Goal: Transaction & Acquisition: Purchase product/service

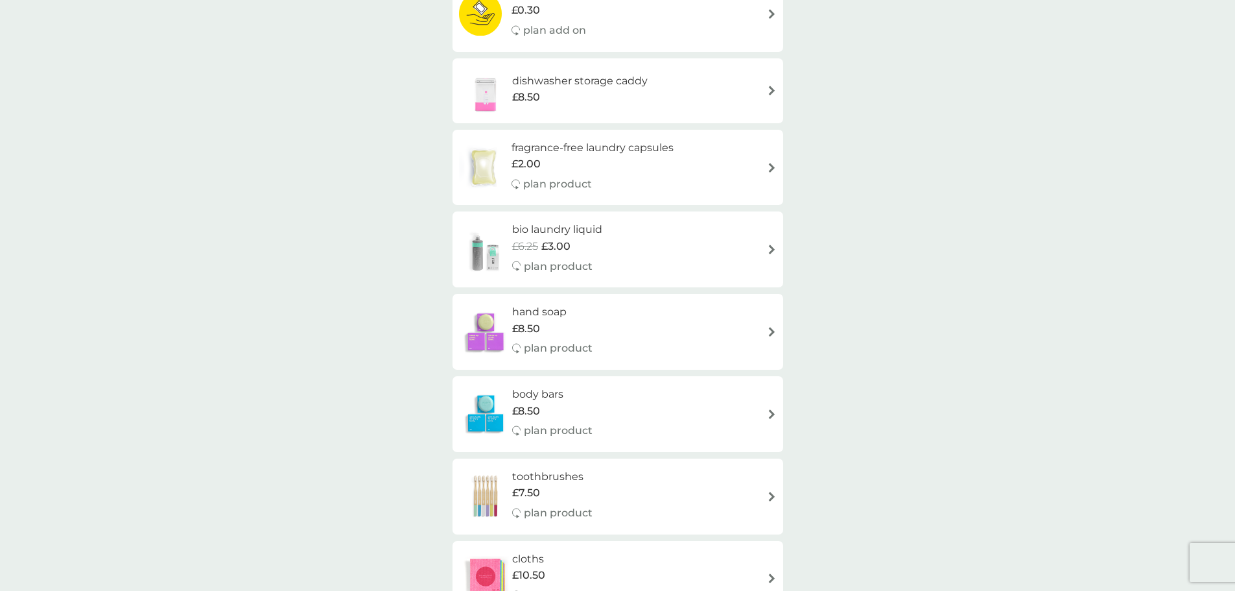
drag, startPoint x: 365, startPoint y: 343, endPoint x: 320, endPoint y: 335, distance: 45.4
click at [320, 335] on div "smol shop all products Accessories Cleaning Dishwash Laundry Personal Care Spar…" at bounding box center [617, 531] width 1235 height 2278
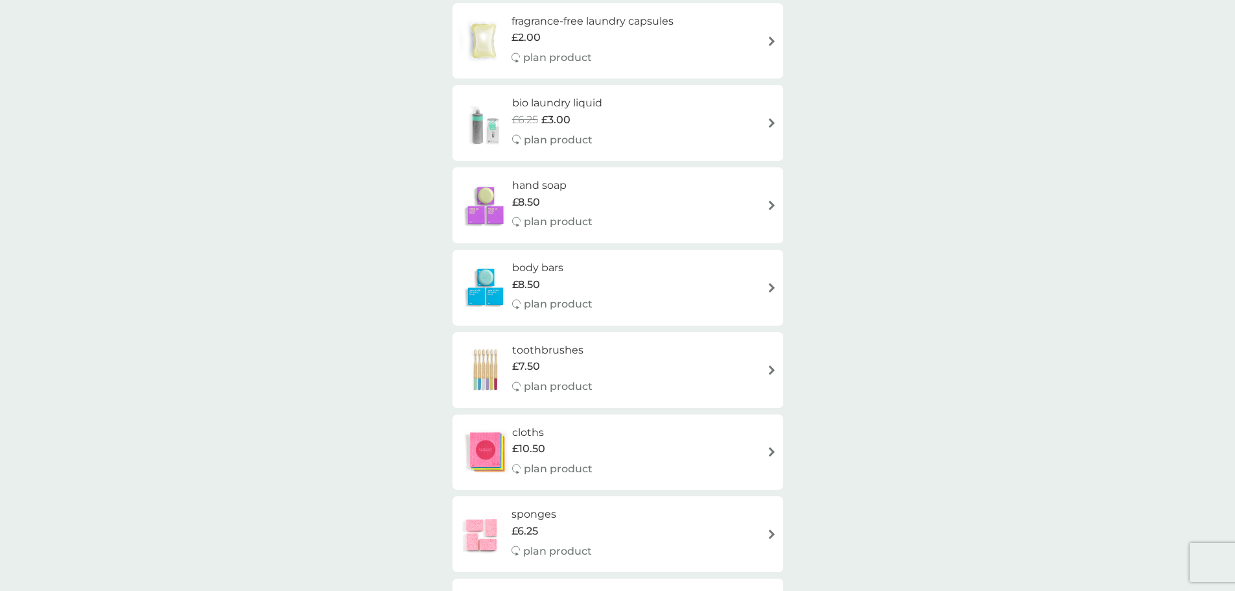
scroll to position [778, 0]
drag, startPoint x: 545, startPoint y: 266, endPoint x: 529, endPoint y: 267, distance: 16.3
click at [529, 267] on h6 "body bars" at bounding box center [552, 264] width 80 height 17
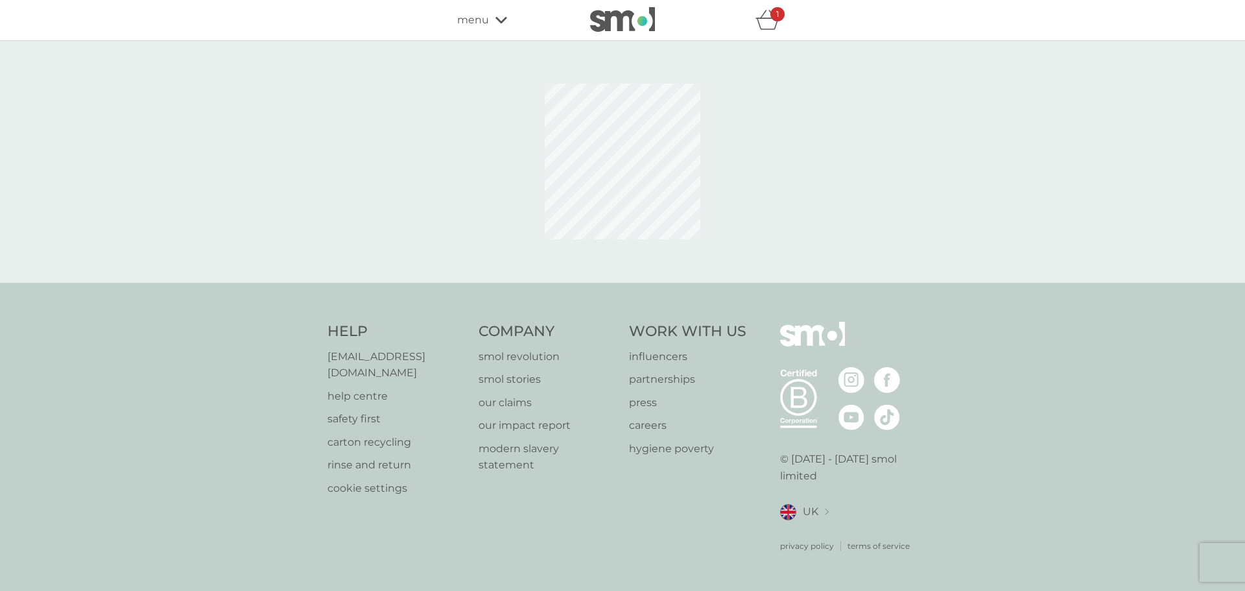
select select "91"
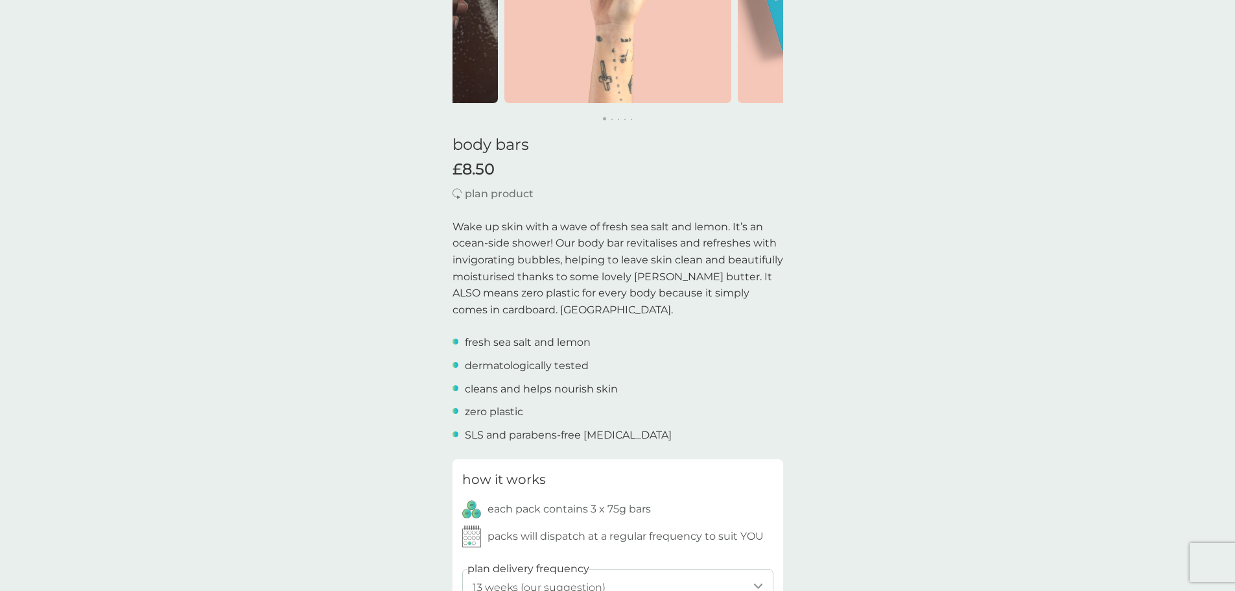
scroll to position [65, 0]
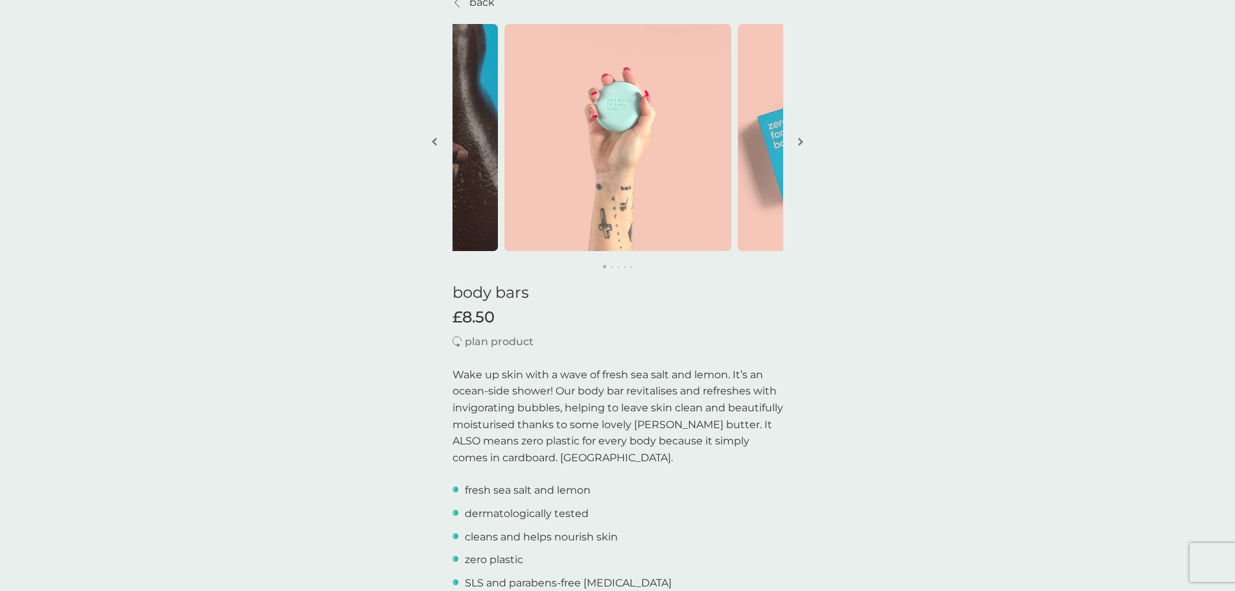
click at [800, 137] on img "button" at bounding box center [800, 142] width 5 height 10
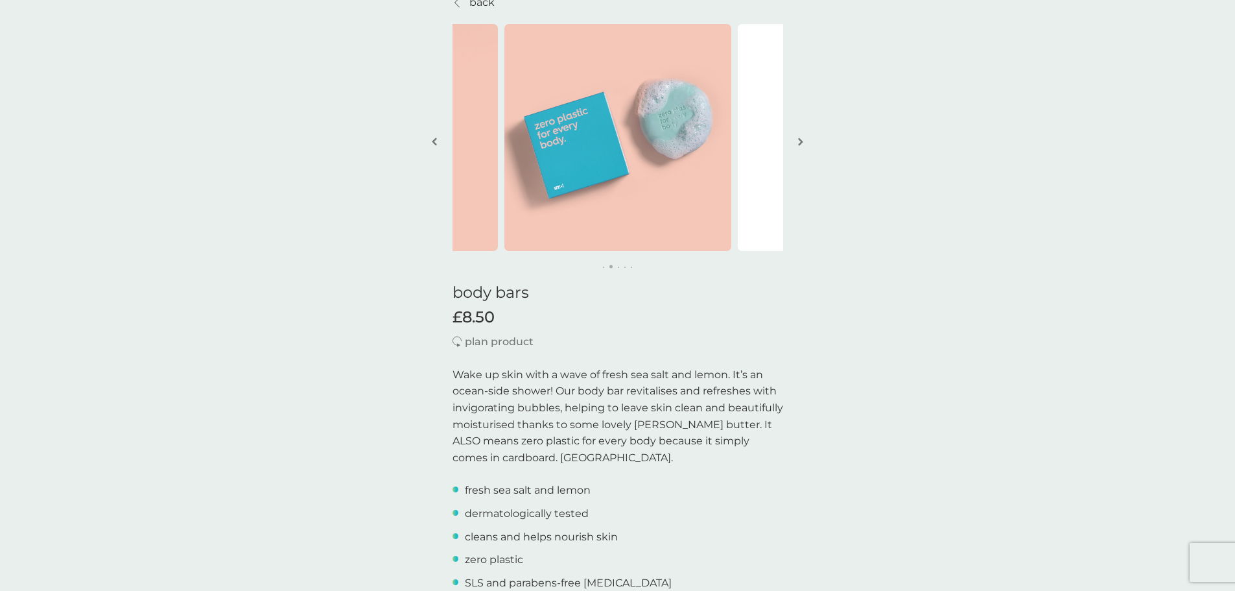
click at [800, 137] on img "button" at bounding box center [800, 142] width 5 height 10
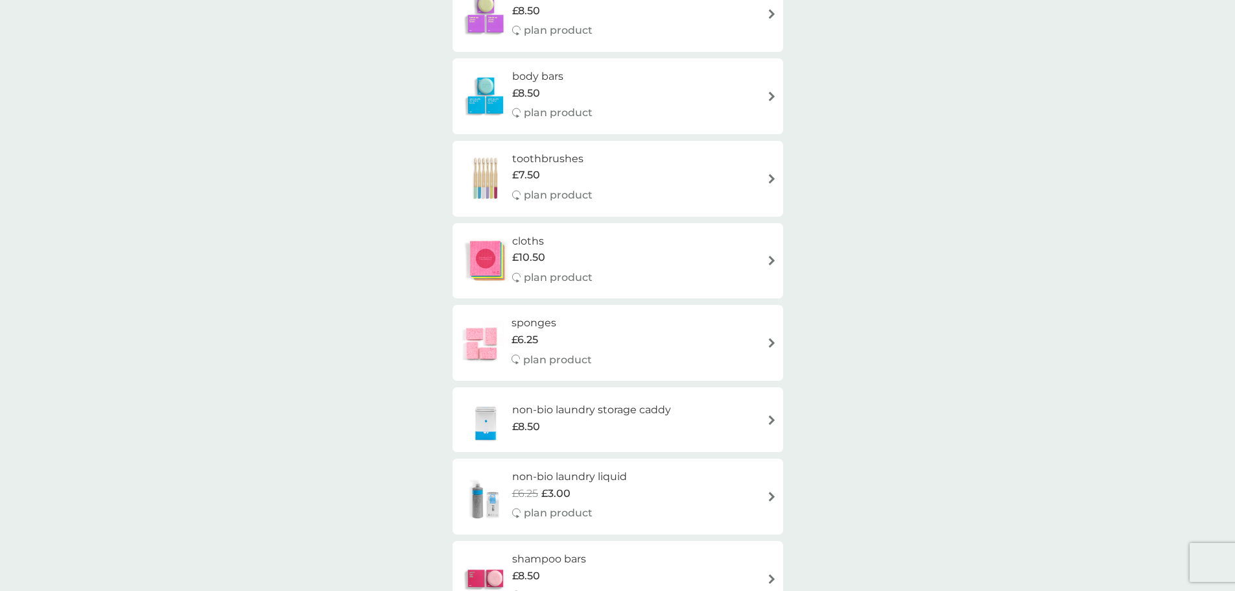
scroll to position [1037, 0]
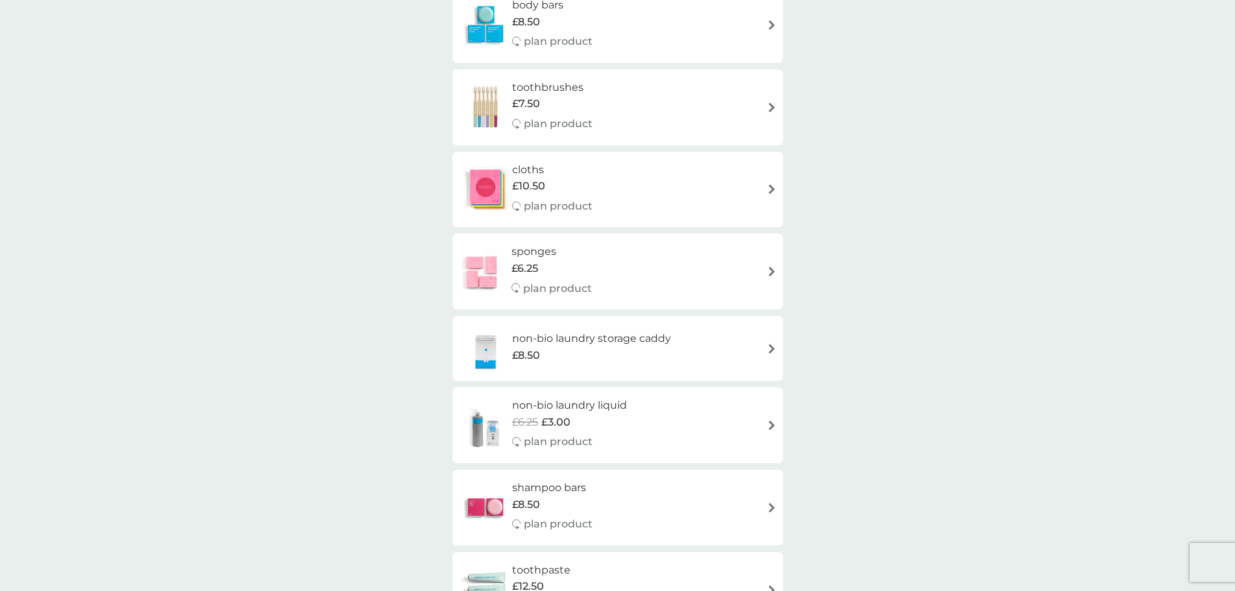
click at [588, 182] on div "£10.50" at bounding box center [552, 186] width 80 height 17
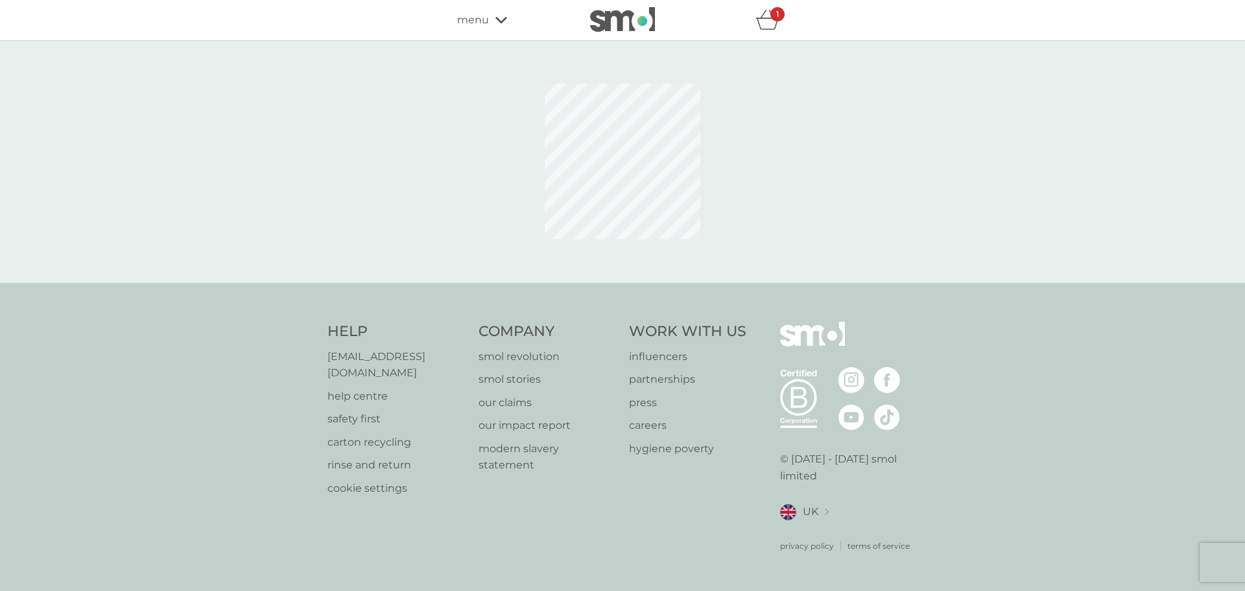
select select "91"
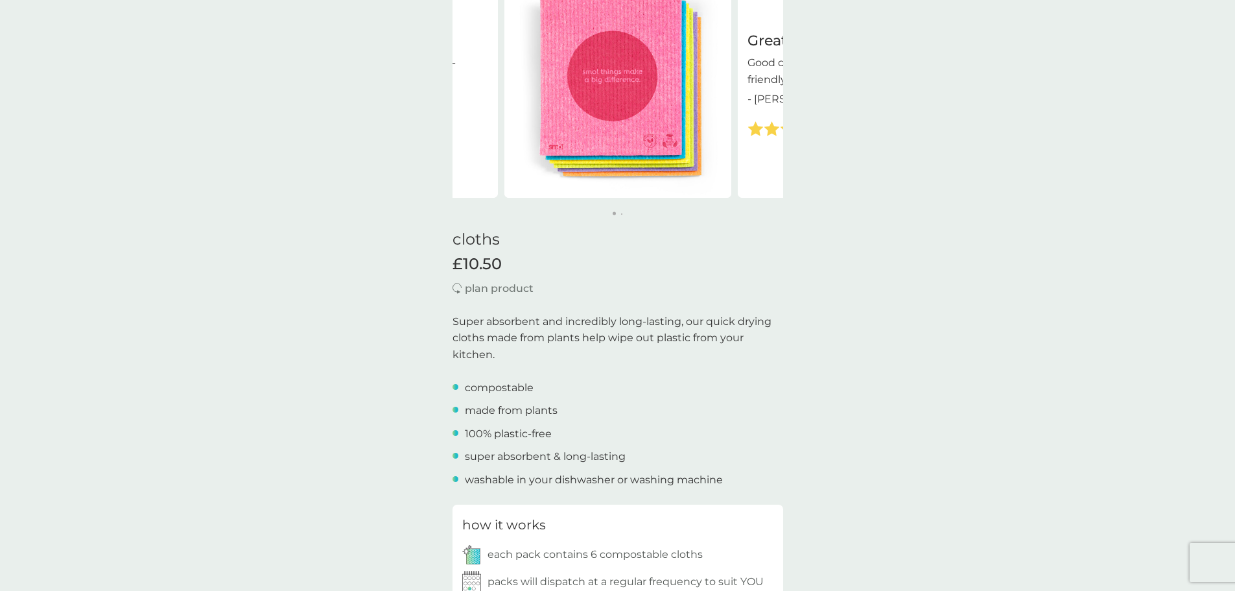
scroll to position [130, 0]
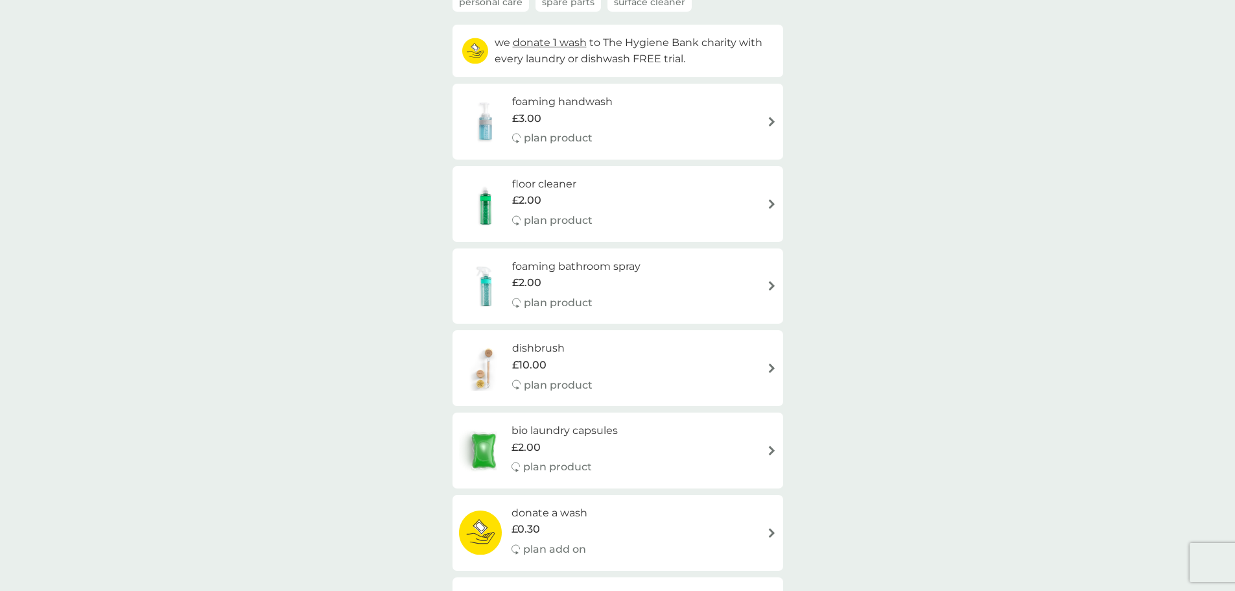
scroll to position [1037, 0]
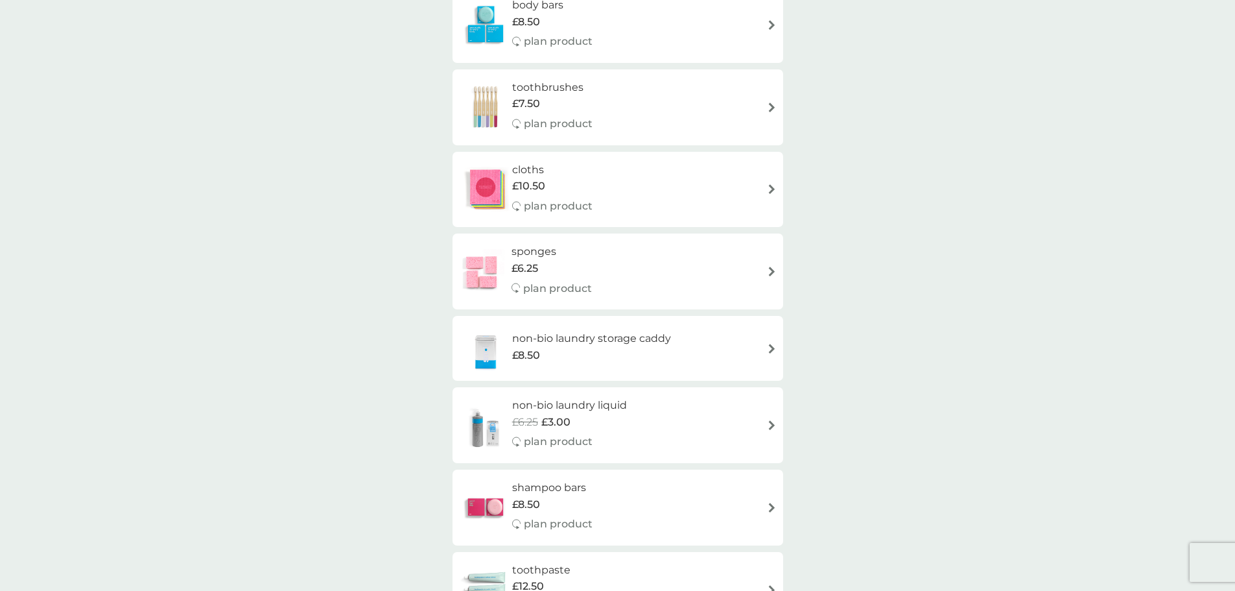
click at [541, 169] on h6 "cloths" at bounding box center [552, 169] width 80 height 17
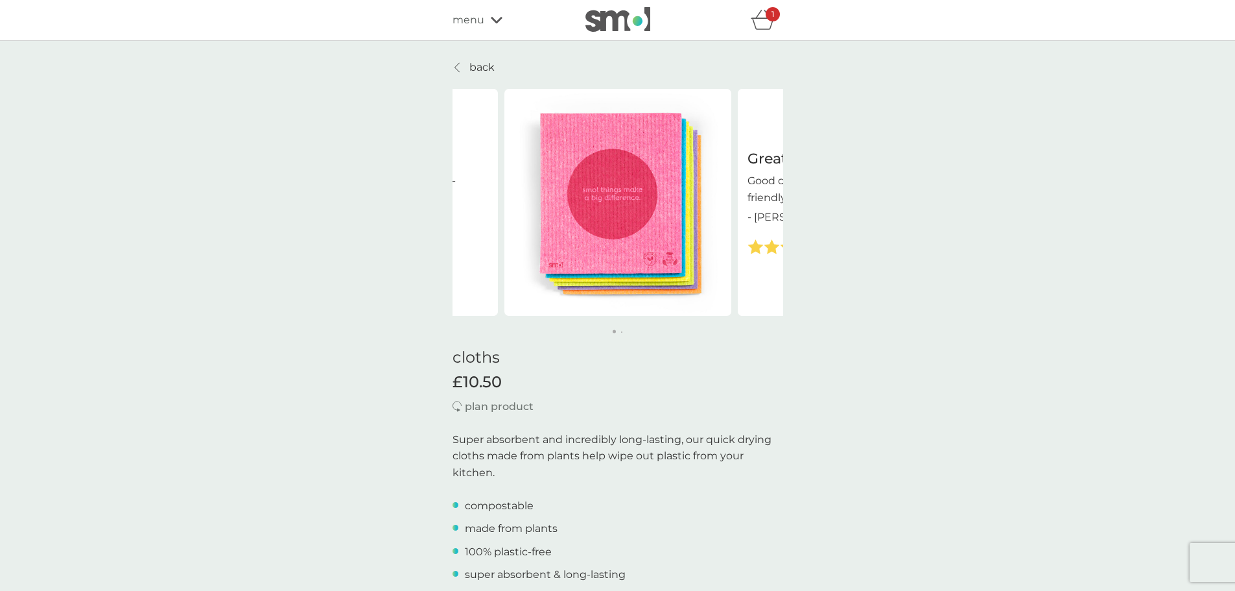
drag, startPoint x: 630, startPoint y: 259, endPoint x: 558, endPoint y: 252, distance: 72.4
click at [558, 252] on img at bounding box center [617, 202] width 227 height 227
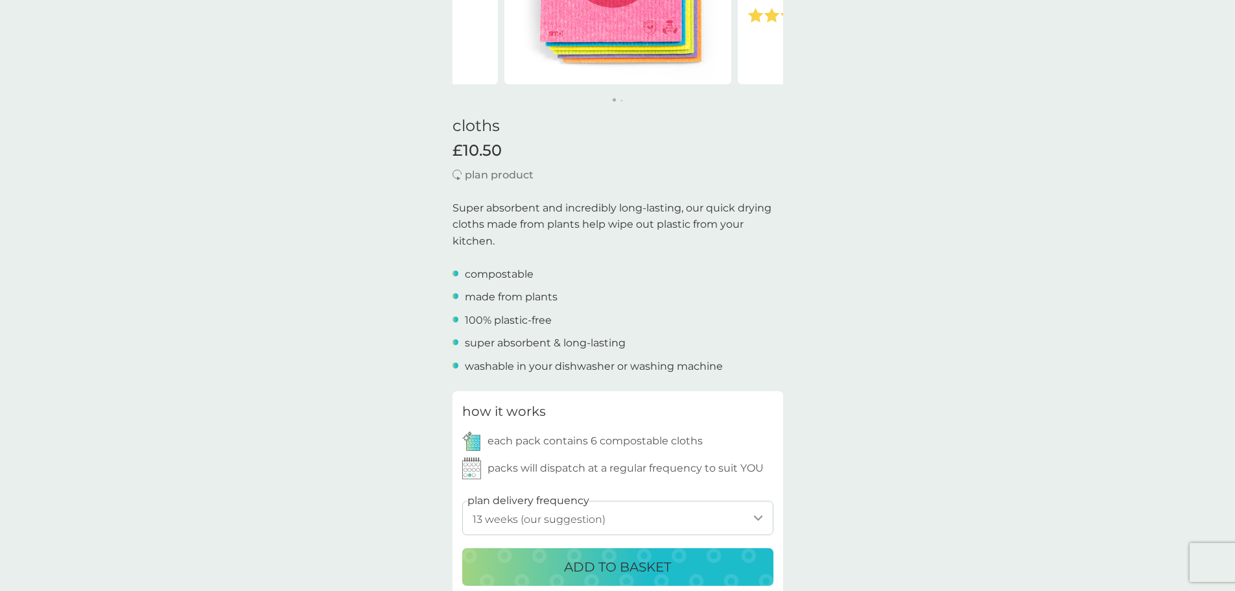
scroll to position [324, 0]
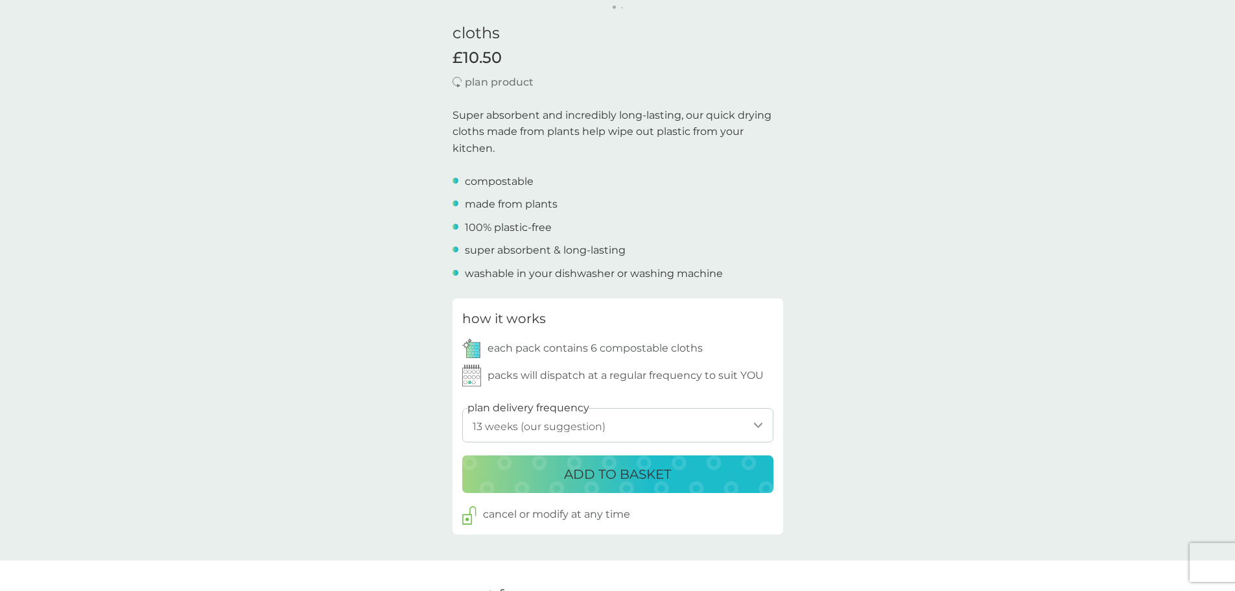
click at [589, 420] on select "1 week 2 weeks 3 weeks 4 weeks 5 weeks 6 weeks 7 weeks 8 weeks 9 weeks 10 weeks…" at bounding box center [617, 425] width 311 height 34
select select "210"
click at [462, 408] on select "1 week 2 weeks 3 weeks 4 weeks 5 weeks 6 weeks 7 weeks 8 weeks 9 weeks 10 weeks…" at bounding box center [617, 425] width 311 height 34
click at [576, 479] on p "ADD TO BASKET" at bounding box center [617, 474] width 107 height 21
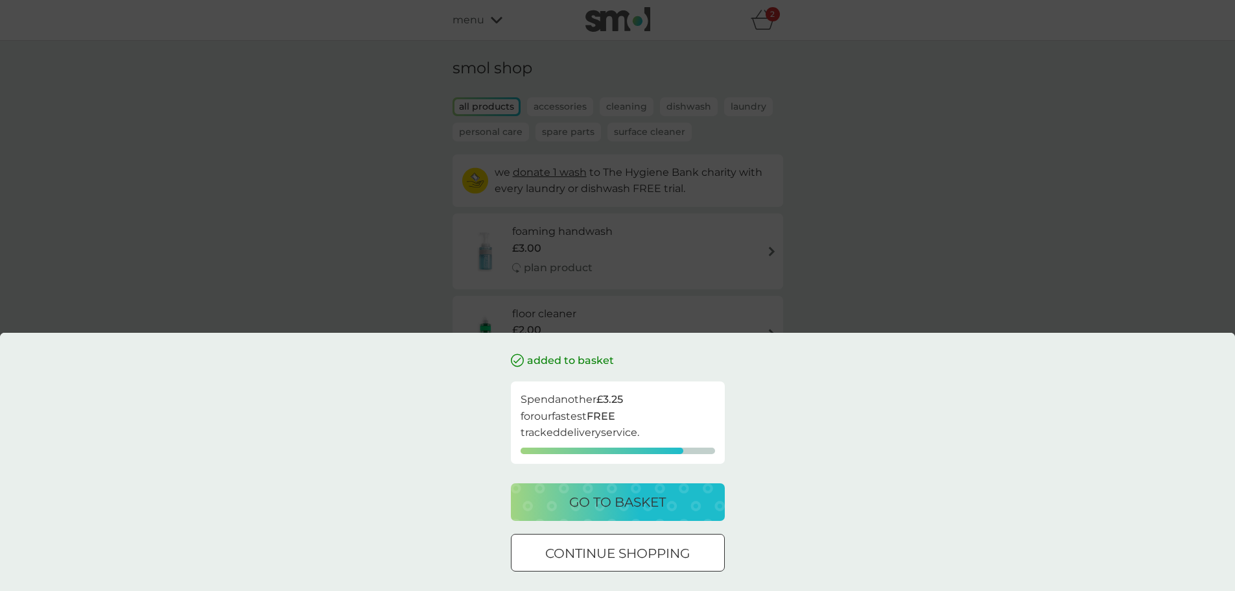
click at [379, 275] on div "added to basket Spend another £3.25 for our fastest FREE tracked delivery servi…" at bounding box center [617, 295] width 1235 height 591
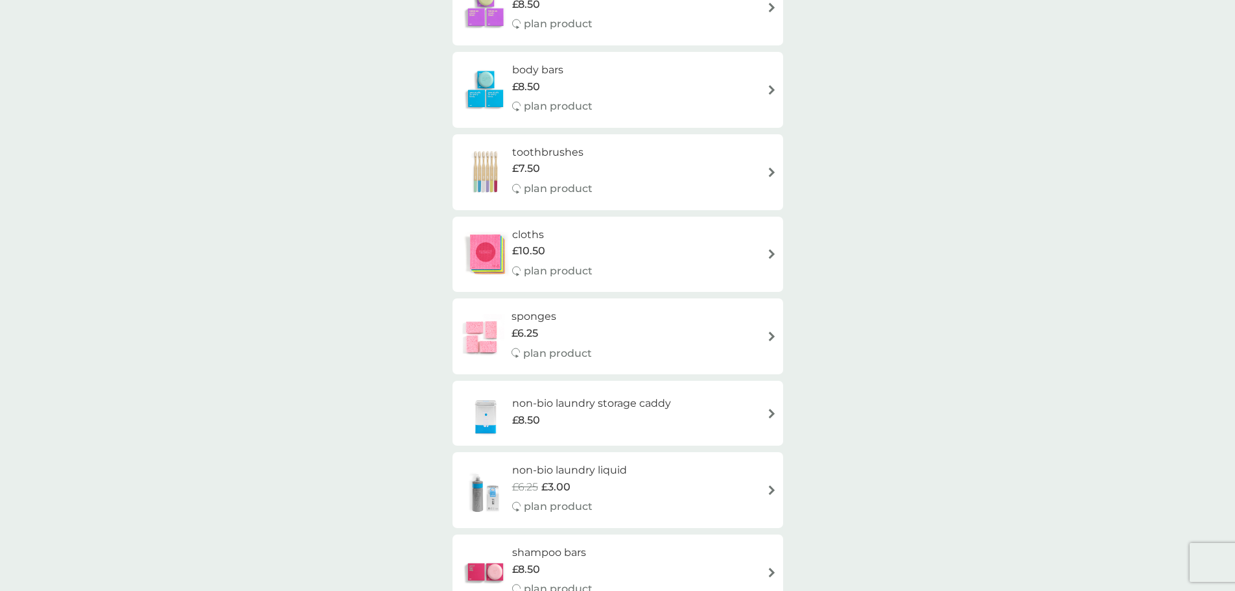
scroll to position [1232, 0]
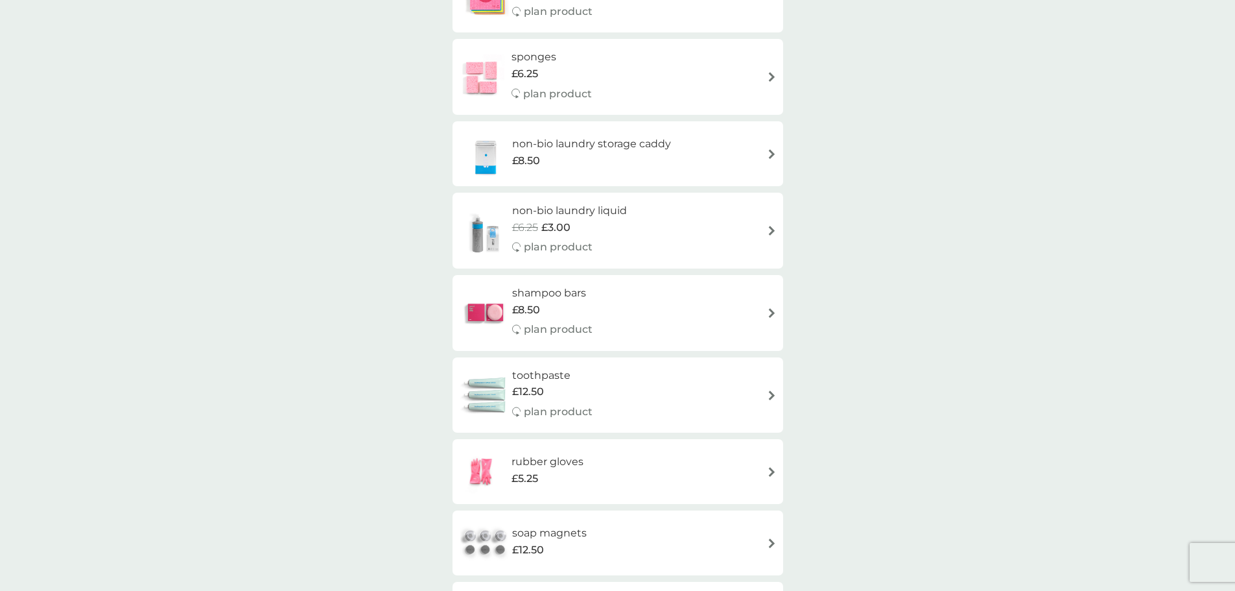
click at [577, 139] on h6 "non-bio laundry storage caddy" at bounding box center [591, 144] width 159 height 17
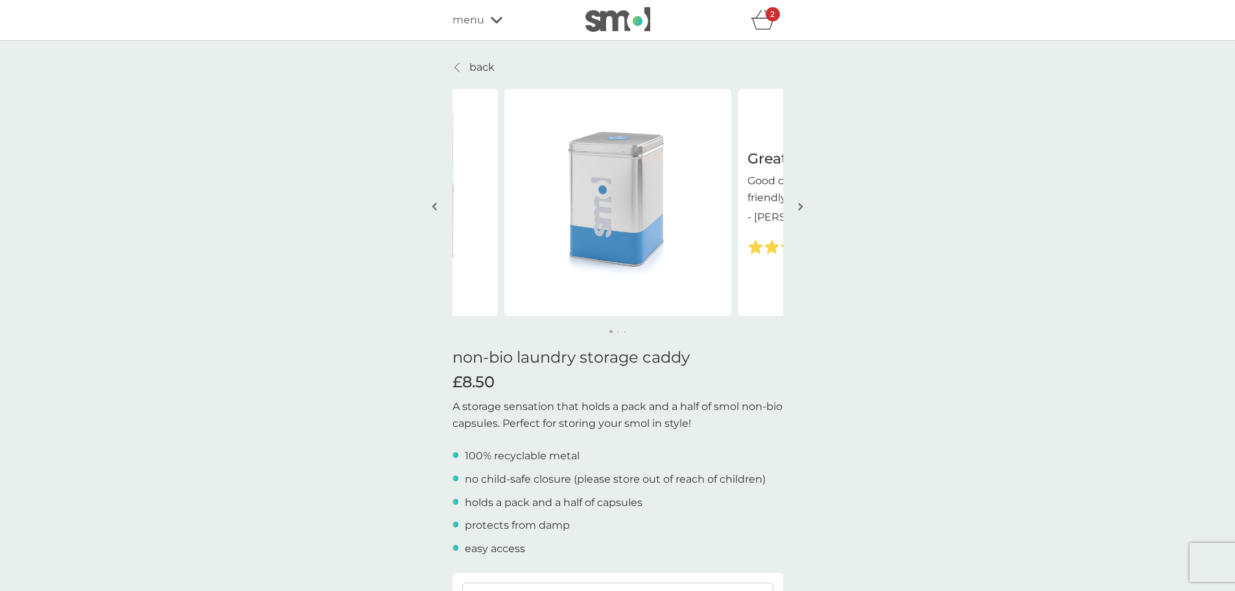
click at [798, 209] on img "button" at bounding box center [800, 207] width 5 height 10
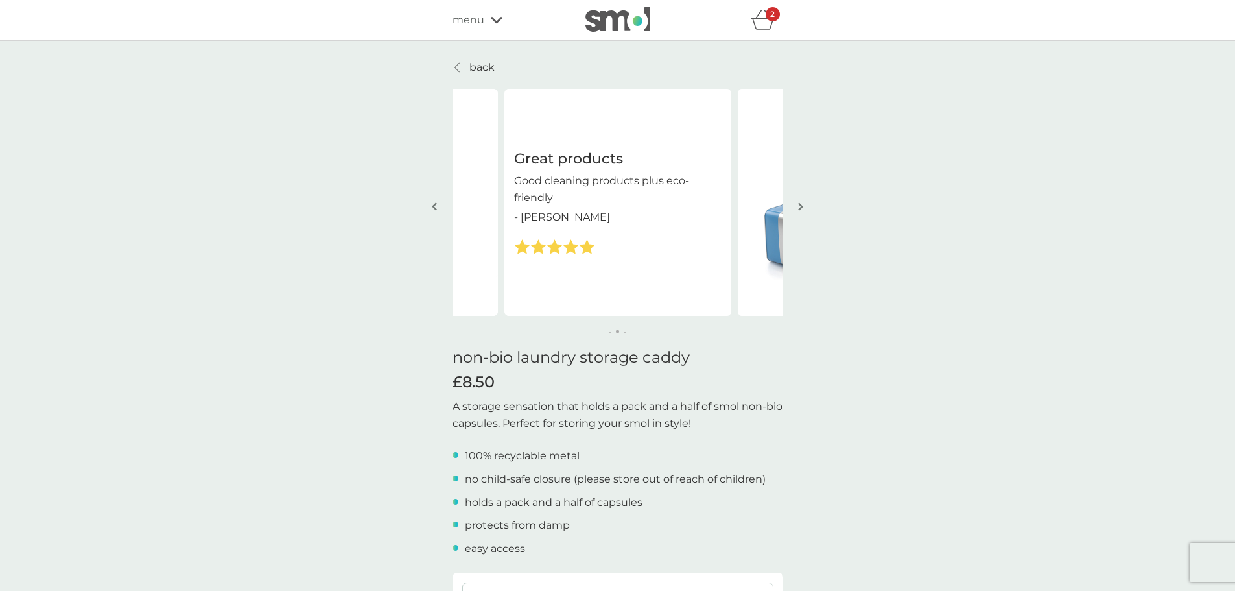
click at [798, 209] on img "button" at bounding box center [800, 207] width 5 height 10
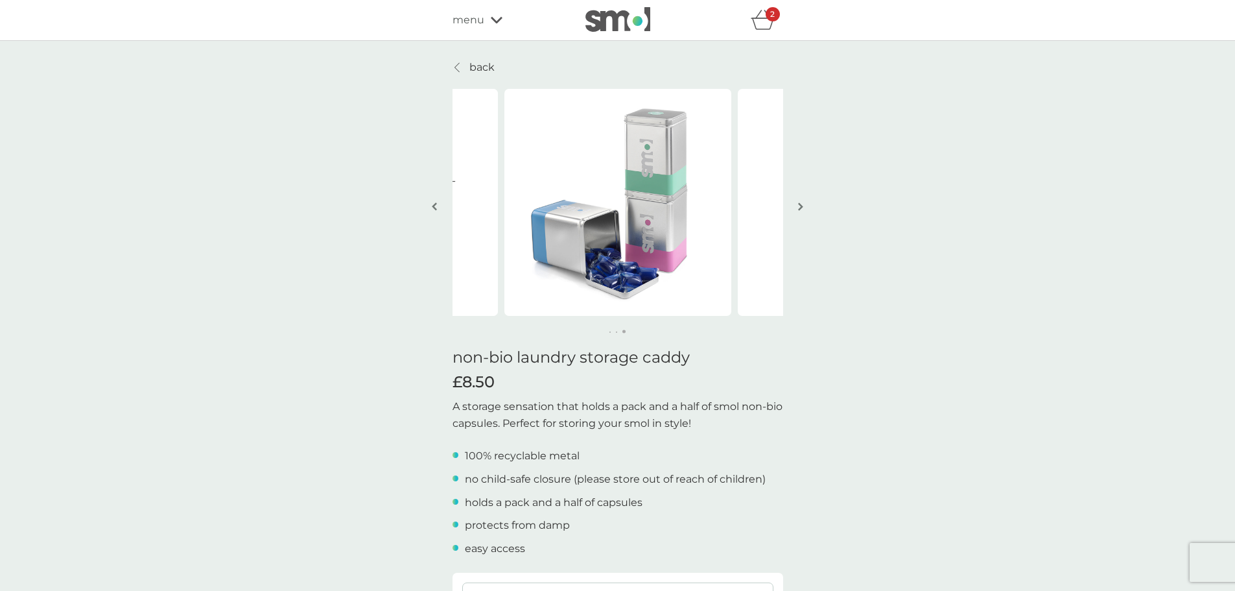
click at [798, 209] on img "button" at bounding box center [800, 207] width 5 height 10
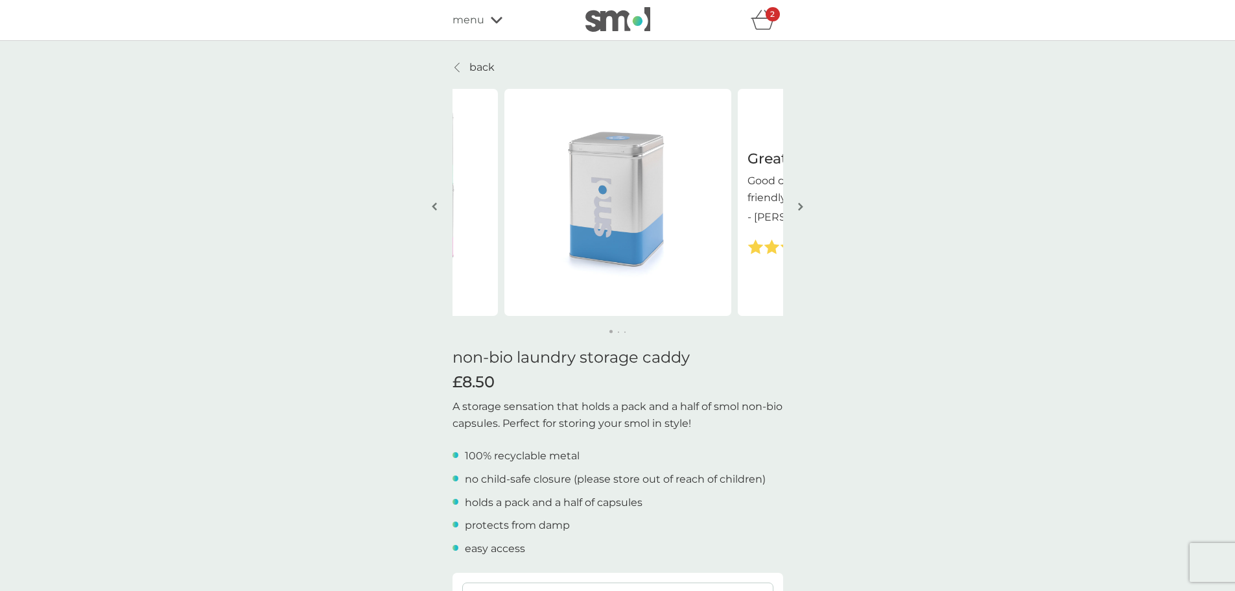
drag, startPoint x: 394, startPoint y: 385, endPoint x: 358, endPoint y: 412, distance: 44.9
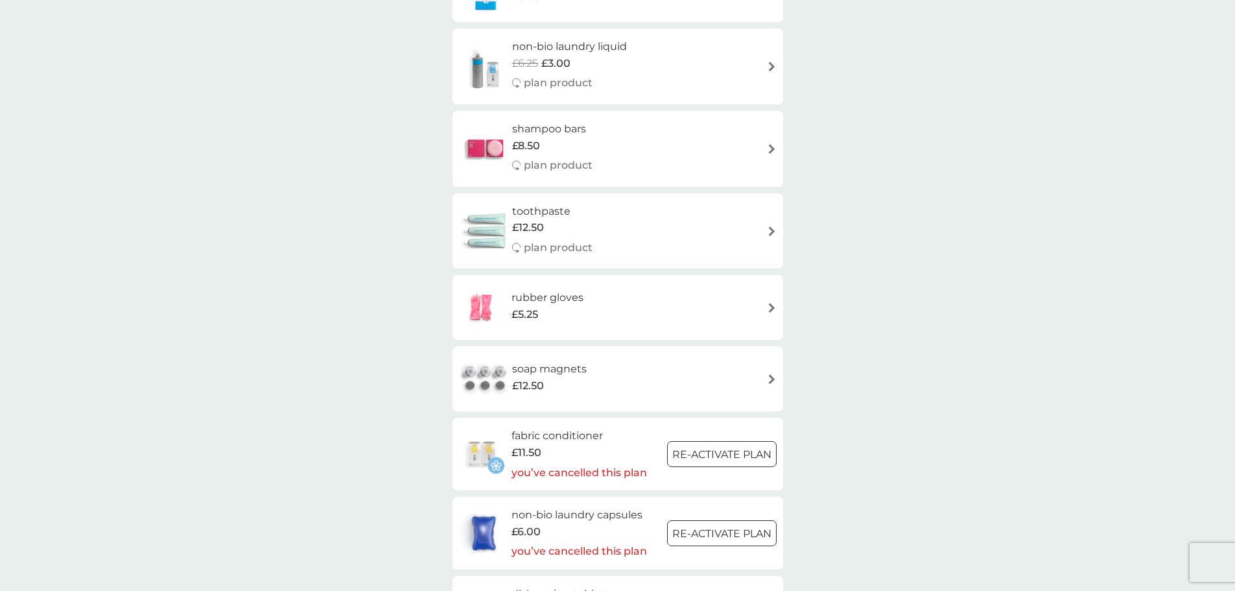
scroll to position [1427, 0]
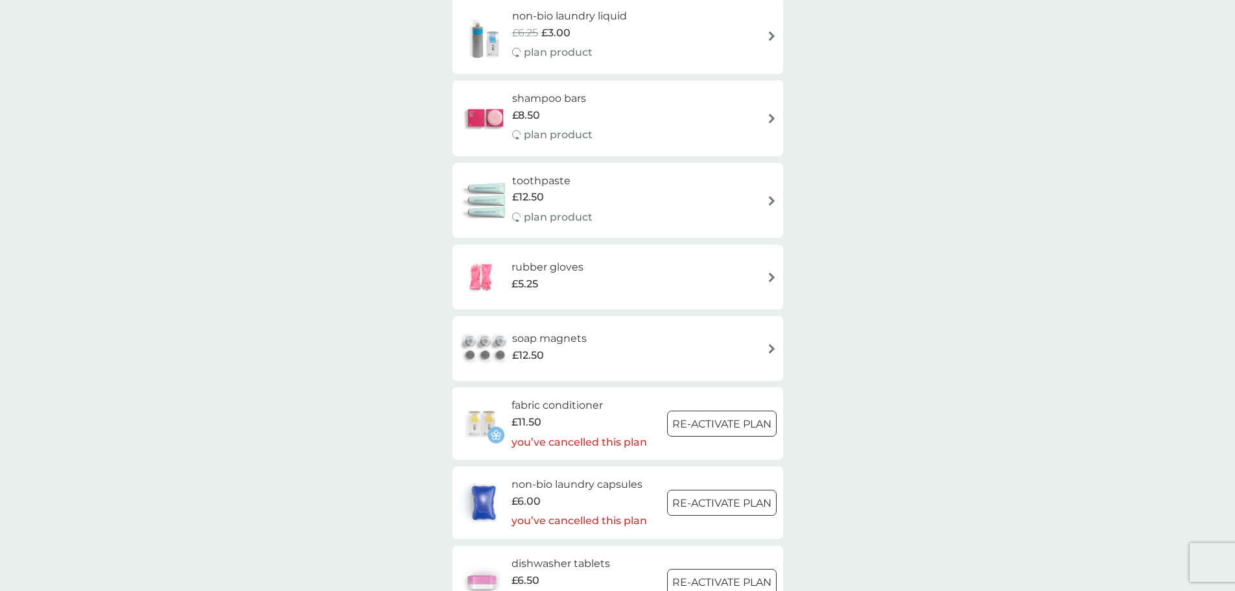
click at [566, 180] on h6 "toothpaste" at bounding box center [552, 180] width 80 height 17
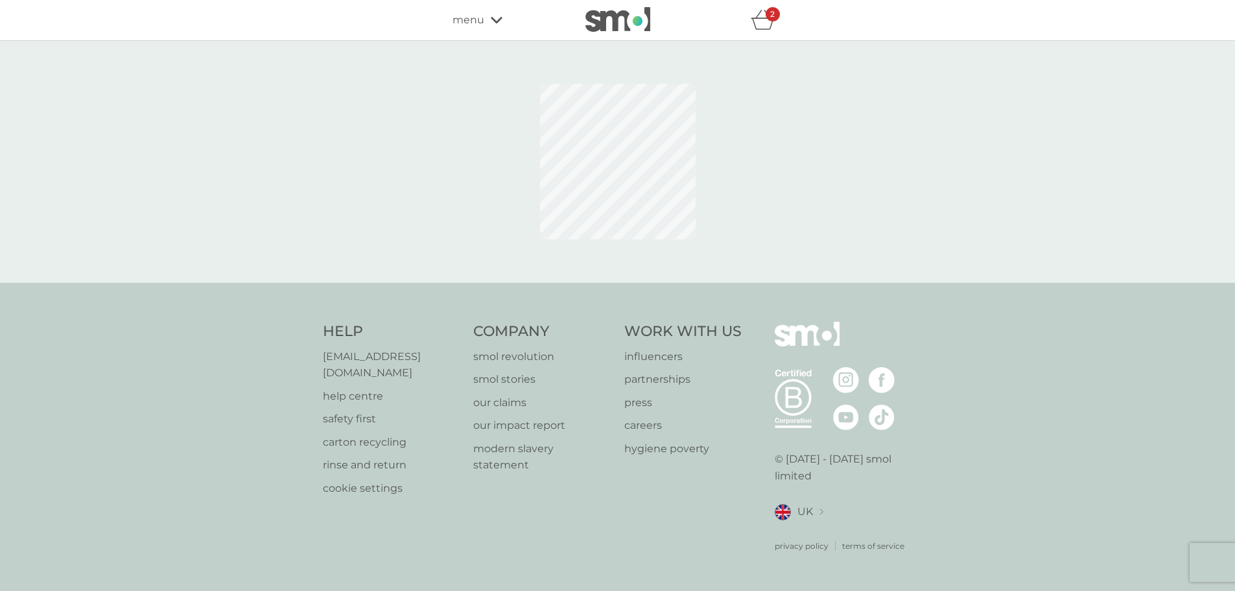
select select "91"
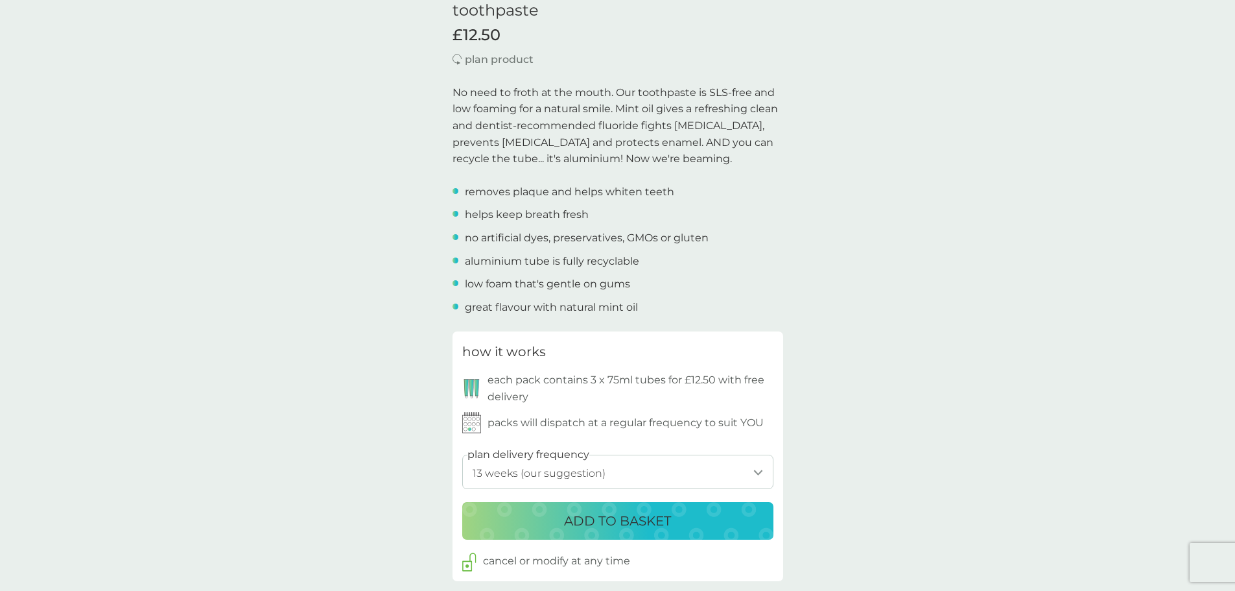
scroll to position [324, 0]
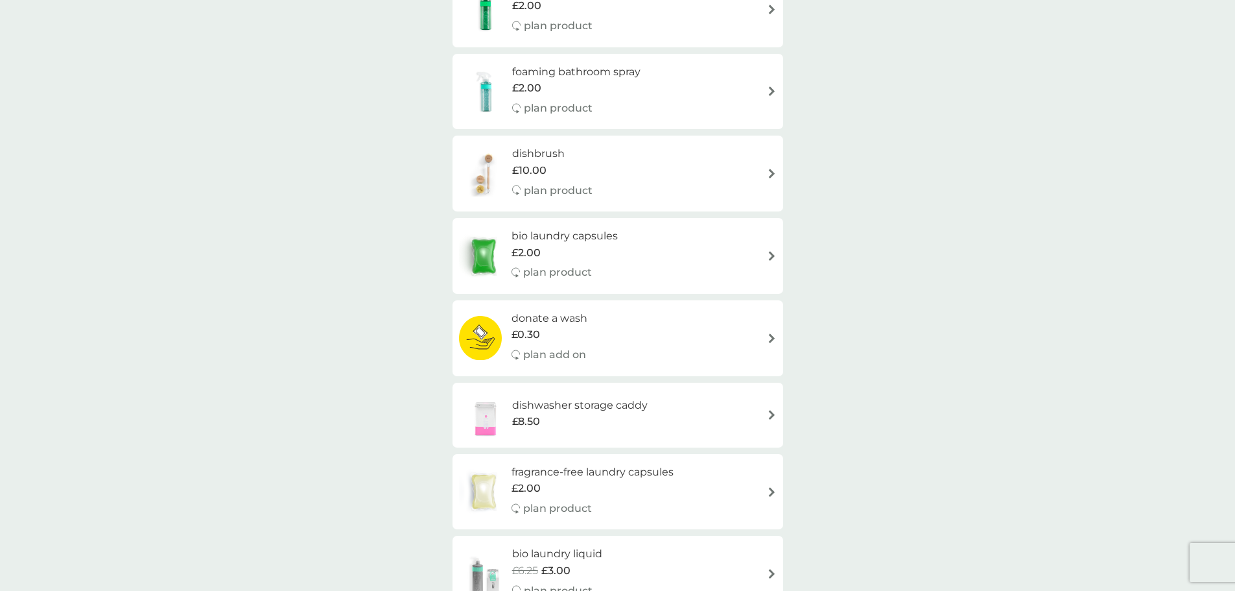
scroll to position [1427, 0]
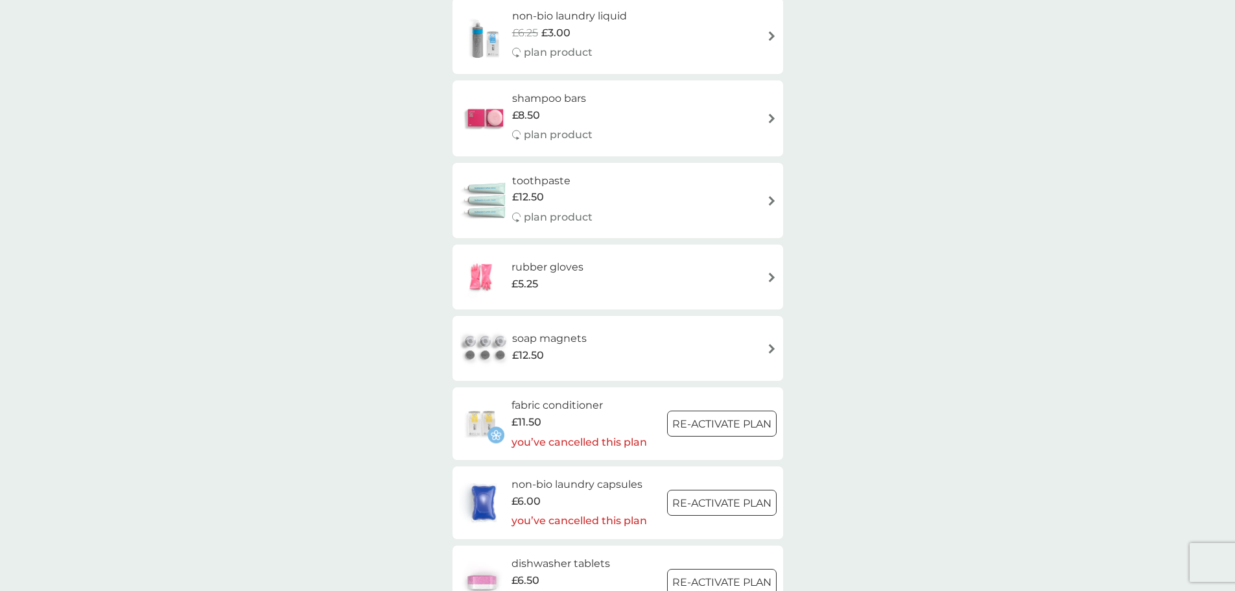
click at [556, 260] on h6 "rubber gloves" at bounding box center [548, 267] width 72 height 17
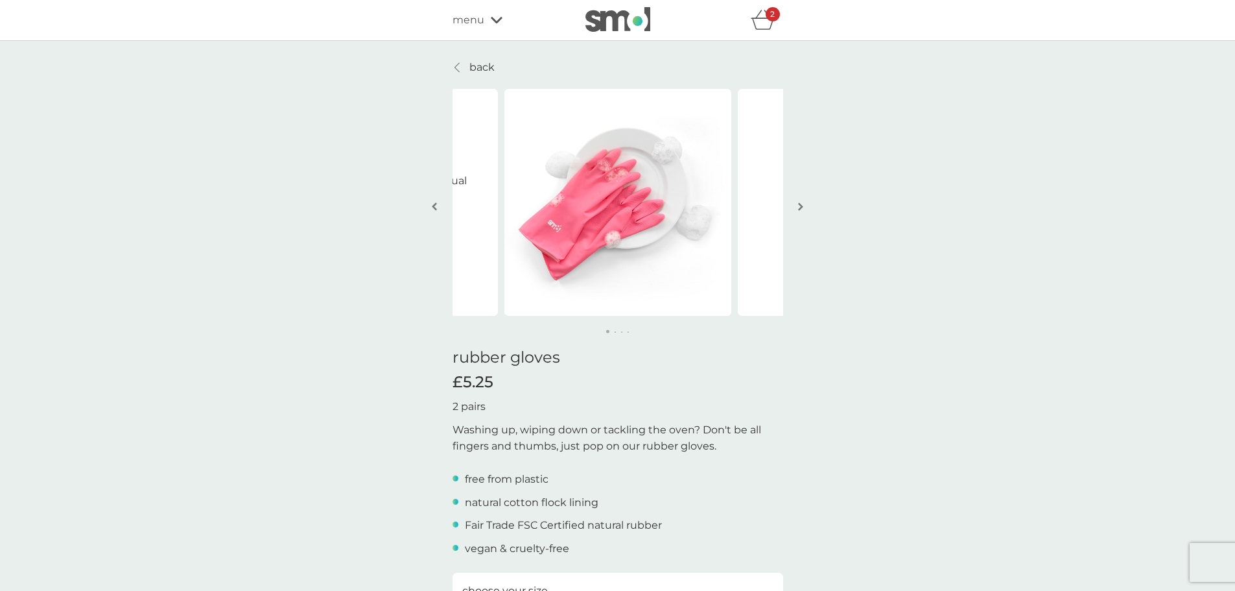
click at [800, 204] on img "button" at bounding box center [800, 207] width 5 height 10
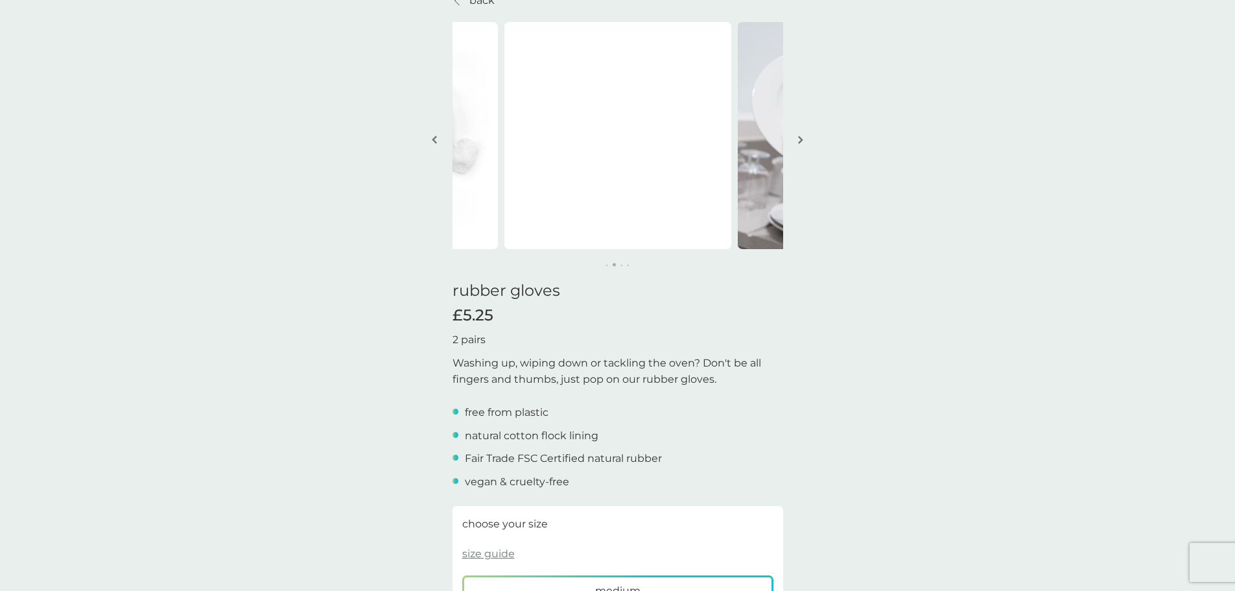
scroll to position [259, 0]
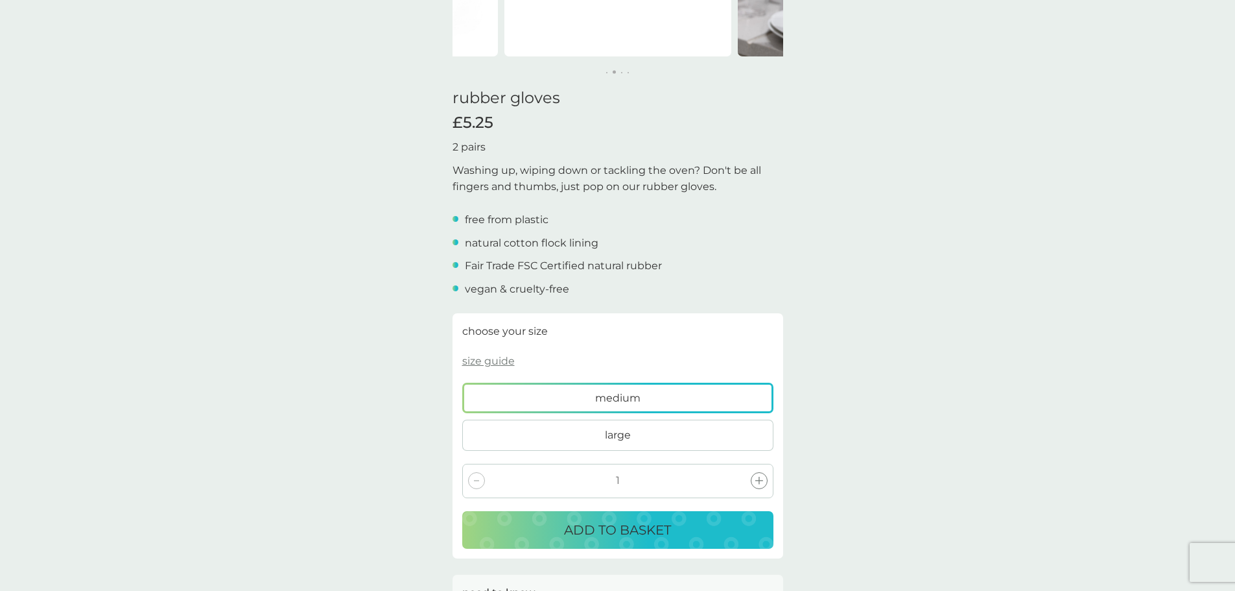
click at [488, 365] on p "size guide" at bounding box center [488, 361] width 53 height 17
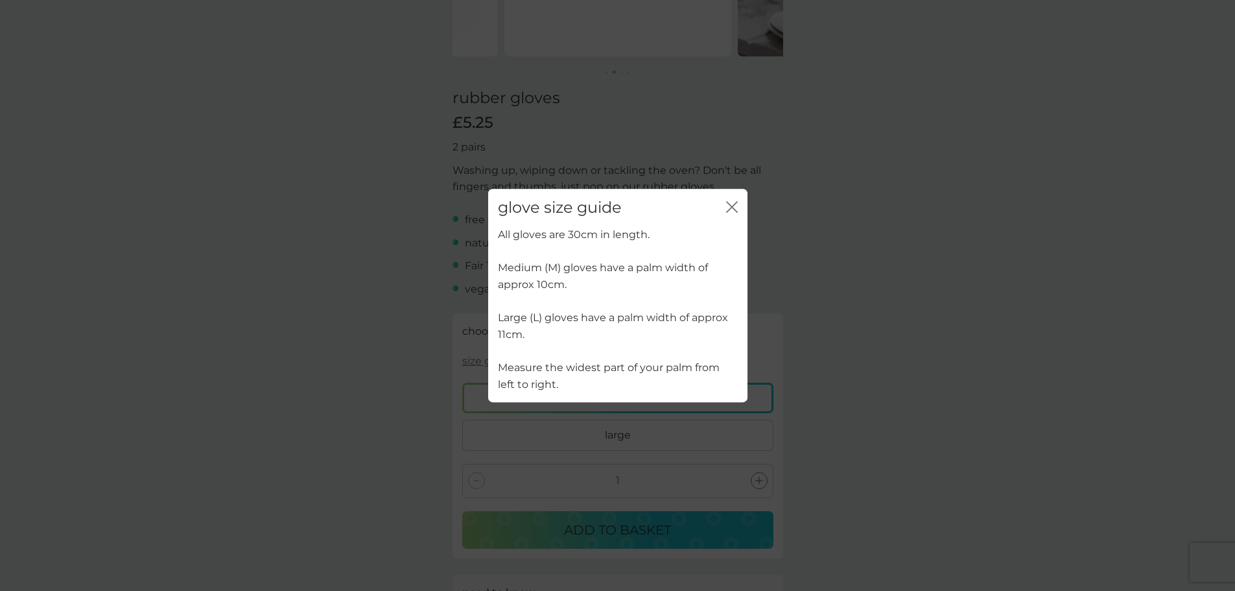
click at [729, 202] on icon "close" at bounding box center [732, 207] width 12 height 12
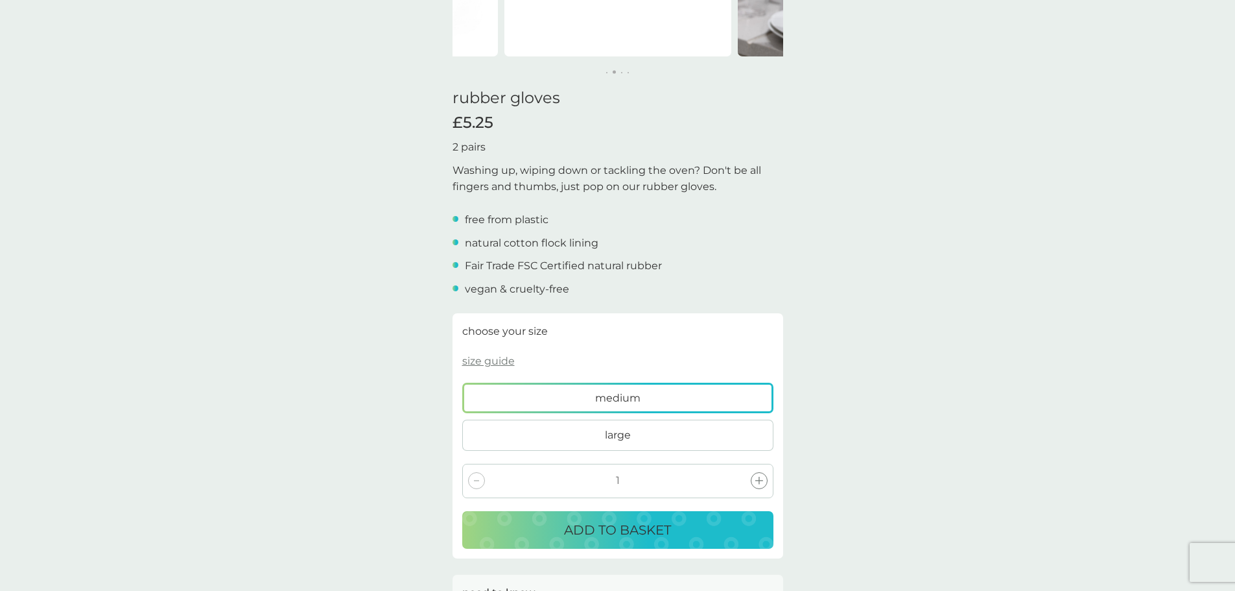
click at [582, 519] on p "ADD TO BASKET" at bounding box center [617, 529] width 107 height 21
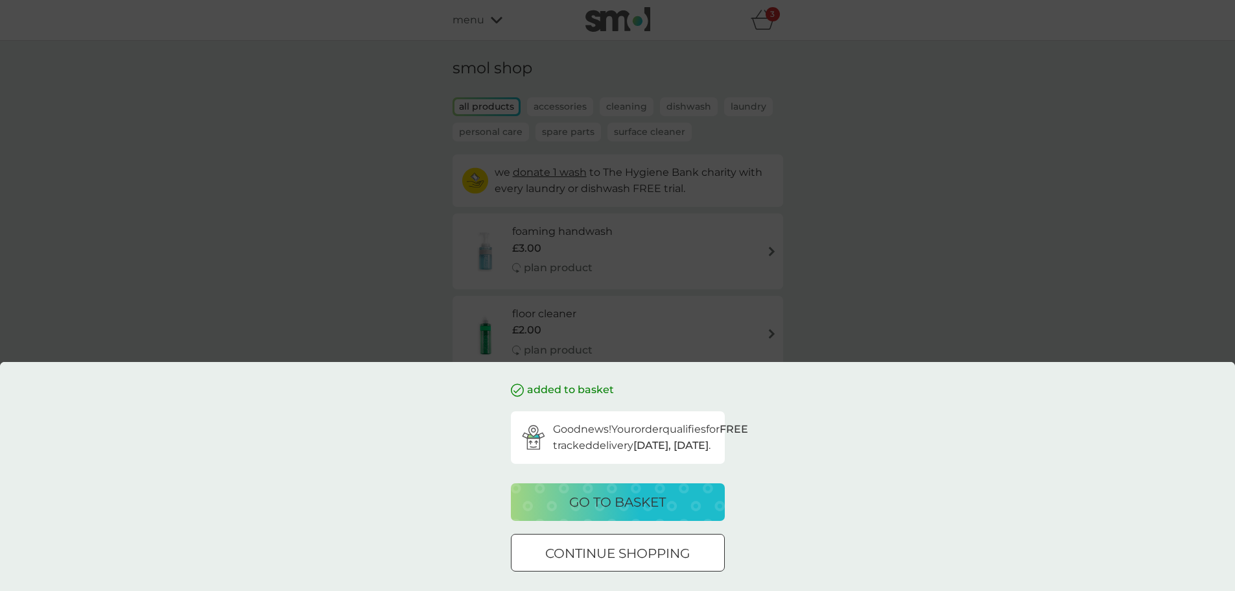
click at [410, 211] on div "added to basket Good news! Your order qualifies for FREE tracked delivery [DATE…" at bounding box center [617, 295] width 1235 height 591
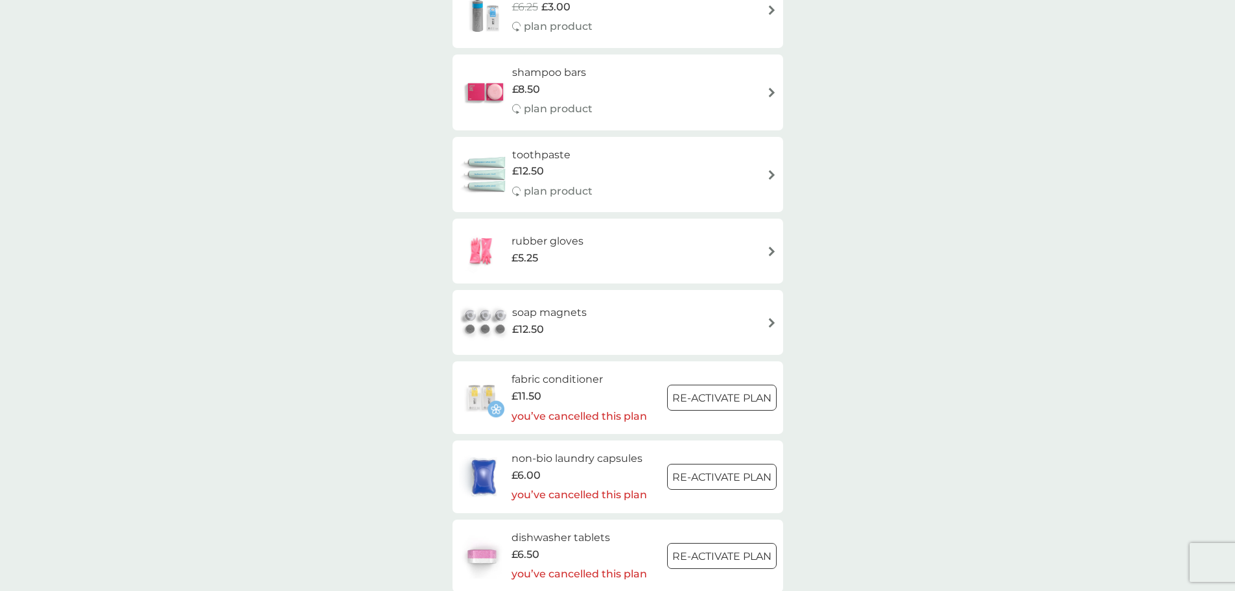
scroll to position [1621, 0]
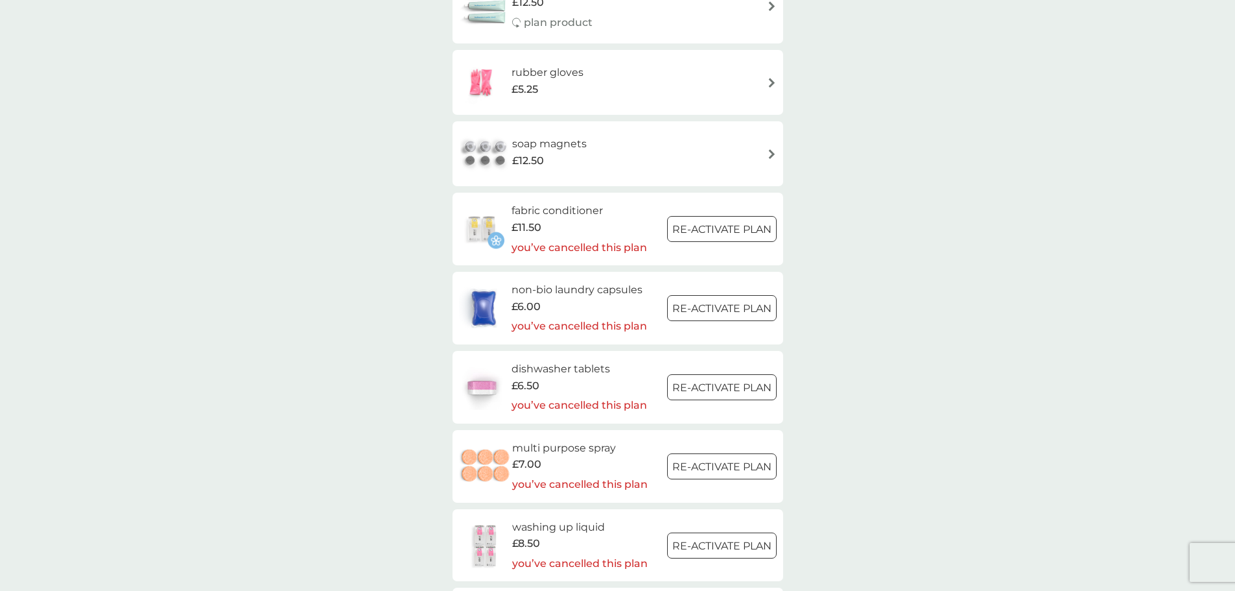
click at [540, 370] on h6 "dishwasher tablets" at bounding box center [580, 369] width 136 height 17
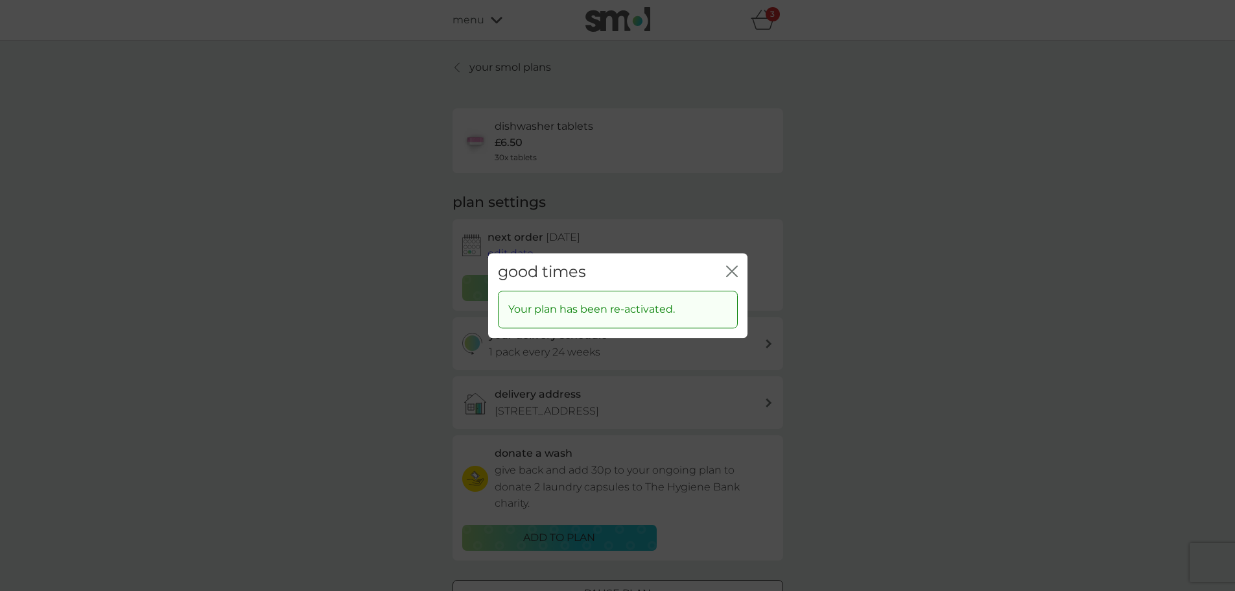
click at [733, 270] on icon "close" at bounding box center [734, 271] width 5 height 10
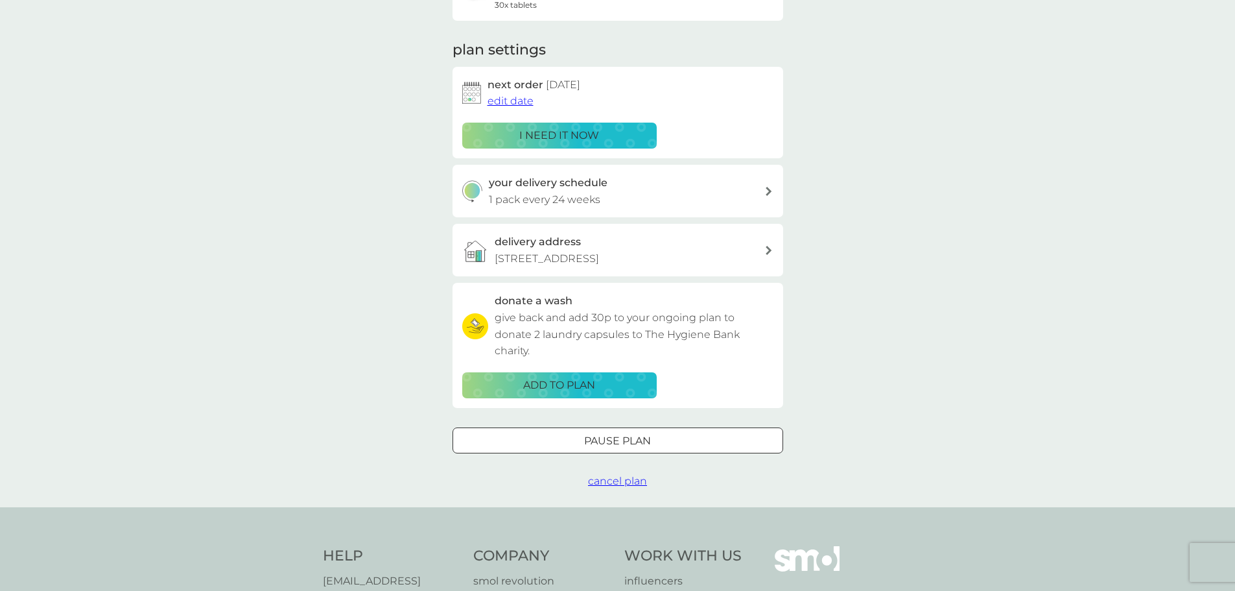
scroll to position [130, 0]
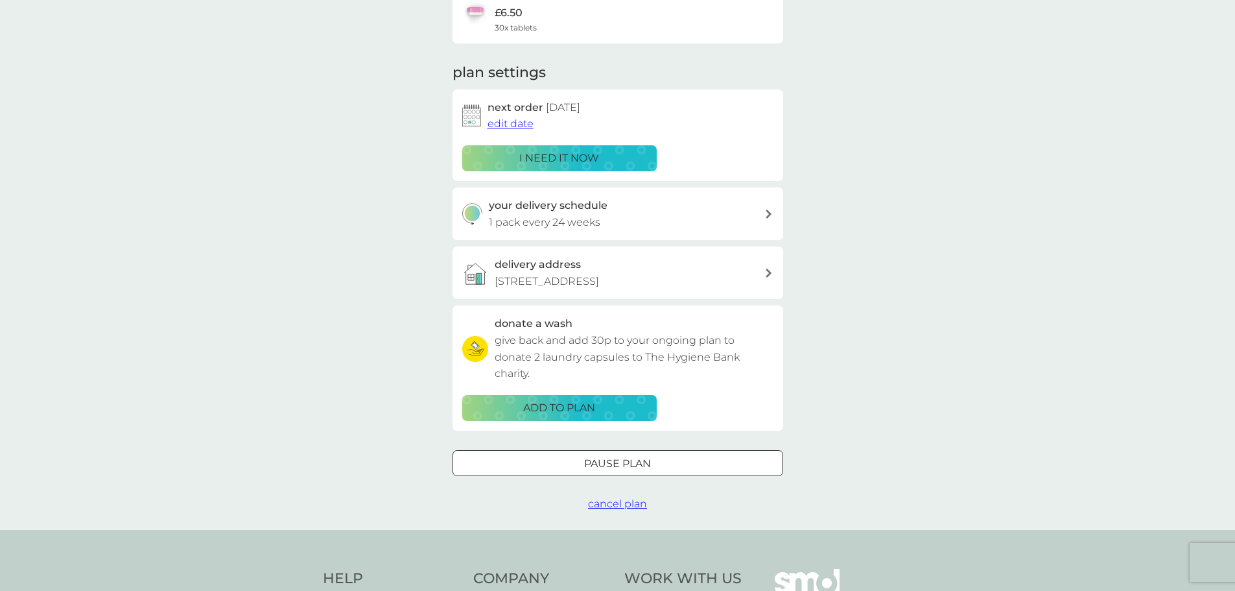
click at [777, 278] on div "delivery address [STREET_ADDRESS]" at bounding box center [618, 272] width 331 height 53
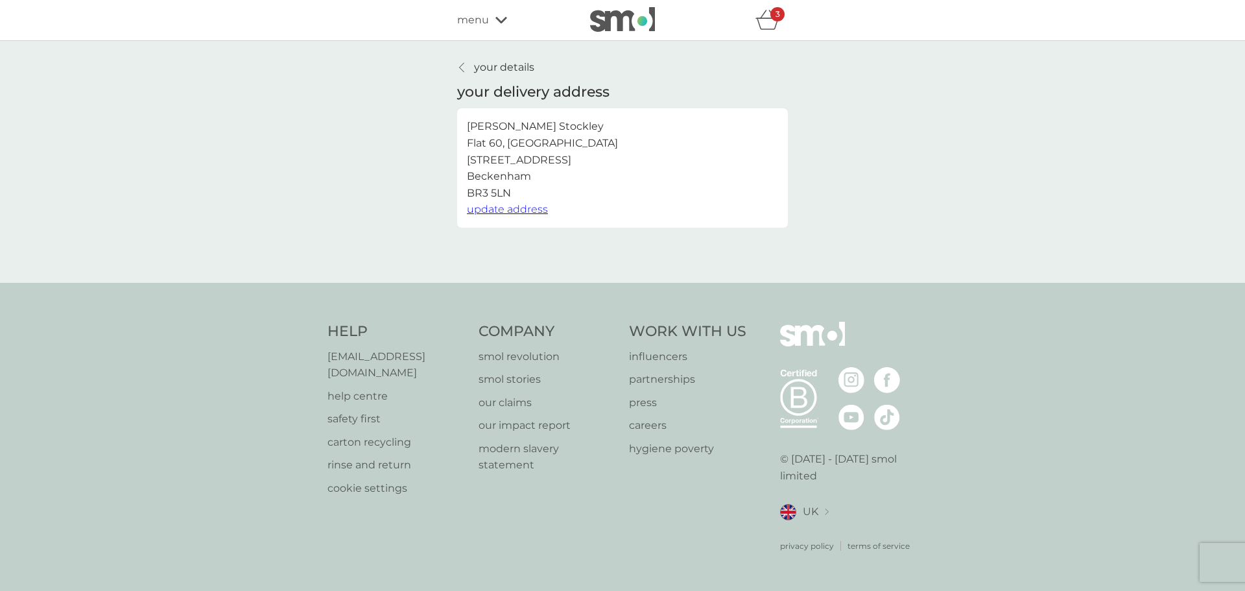
click at [495, 211] on span "update address" at bounding box center [507, 209] width 81 height 12
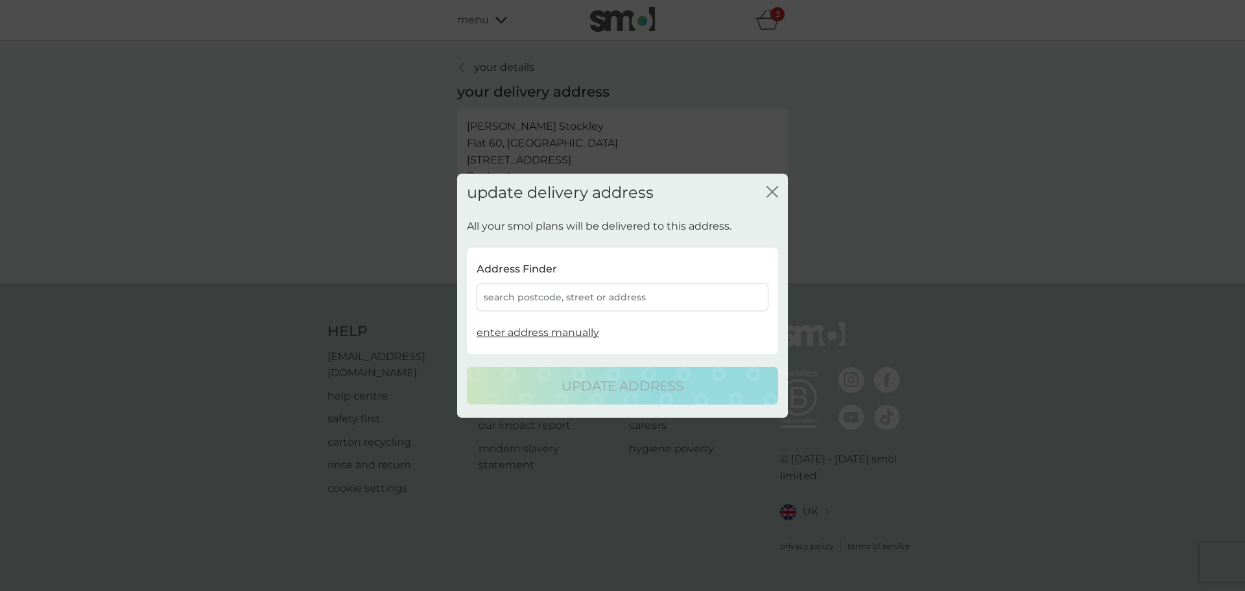
click at [561, 300] on div "search postcode, street or address" at bounding box center [623, 297] width 292 height 28
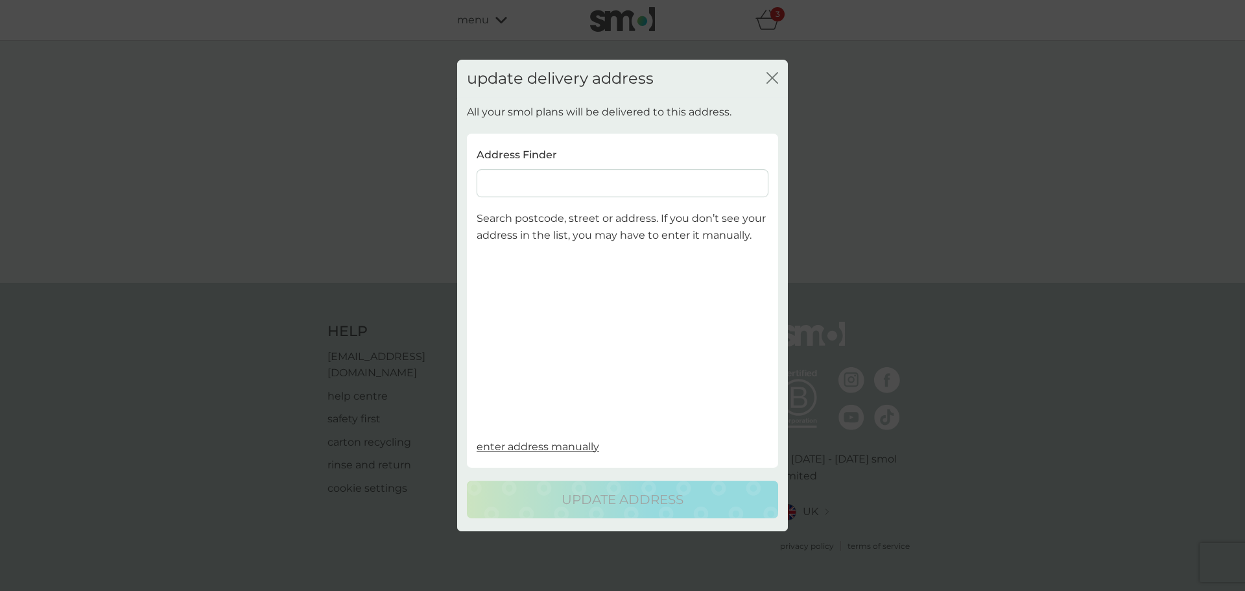
click at [537, 185] on input at bounding box center [623, 184] width 292 height 28
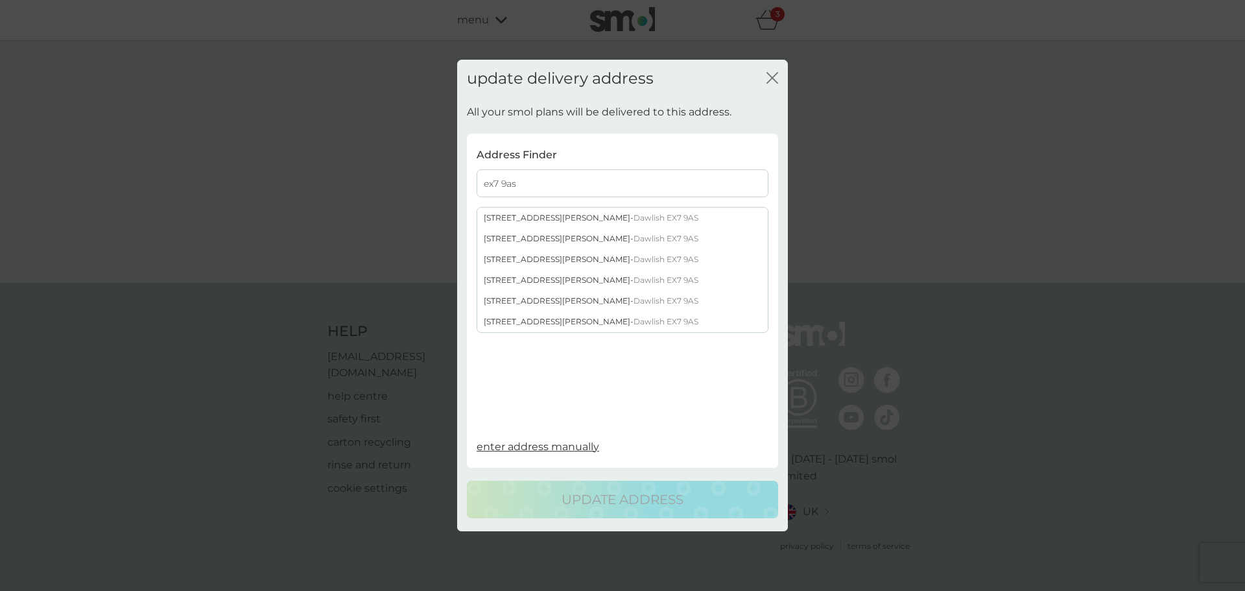
type input "ex7 9as"
click at [516, 302] on div "[STREET_ADDRESS][PERSON_NAME]" at bounding box center [622, 301] width 290 height 21
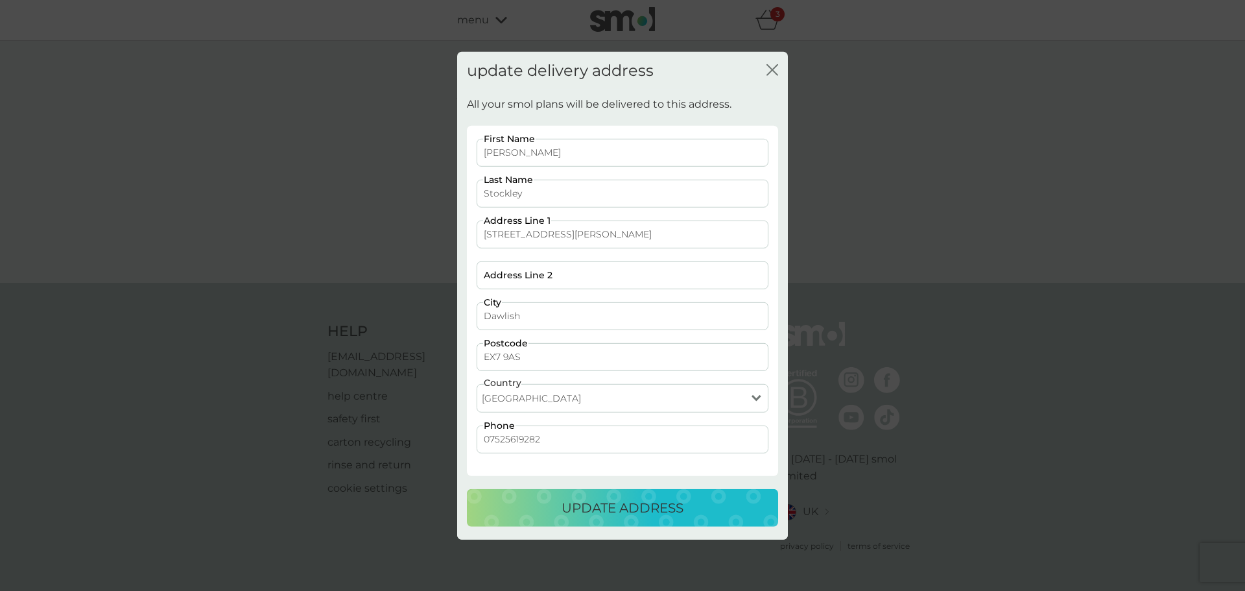
click at [591, 519] on button "update address" at bounding box center [622, 508] width 311 height 38
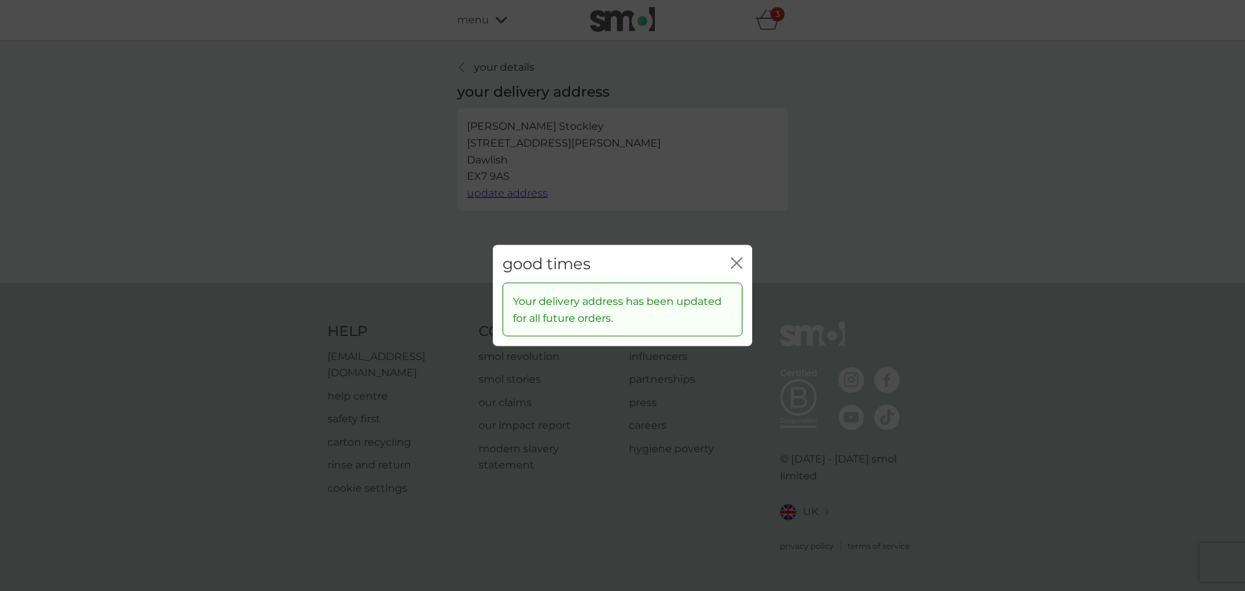
click at [737, 263] on icon "close" at bounding box center [739, 262] width 5 height 10
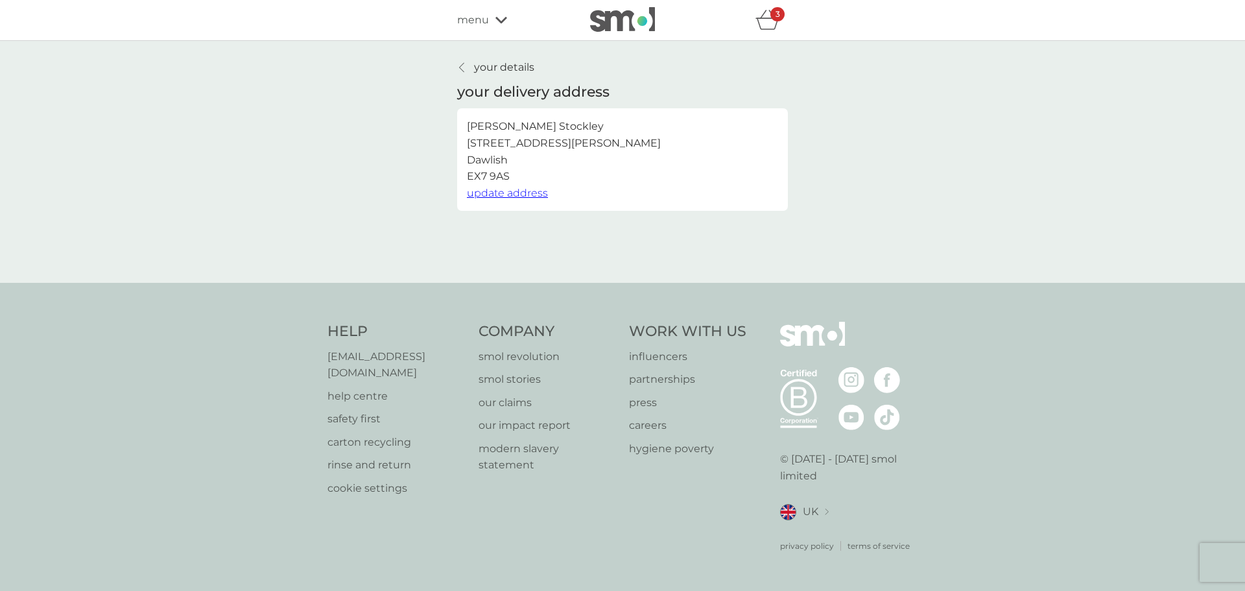
click at [491, 60] on p "your details" at bounding box center [504, 67] width 60 height 17
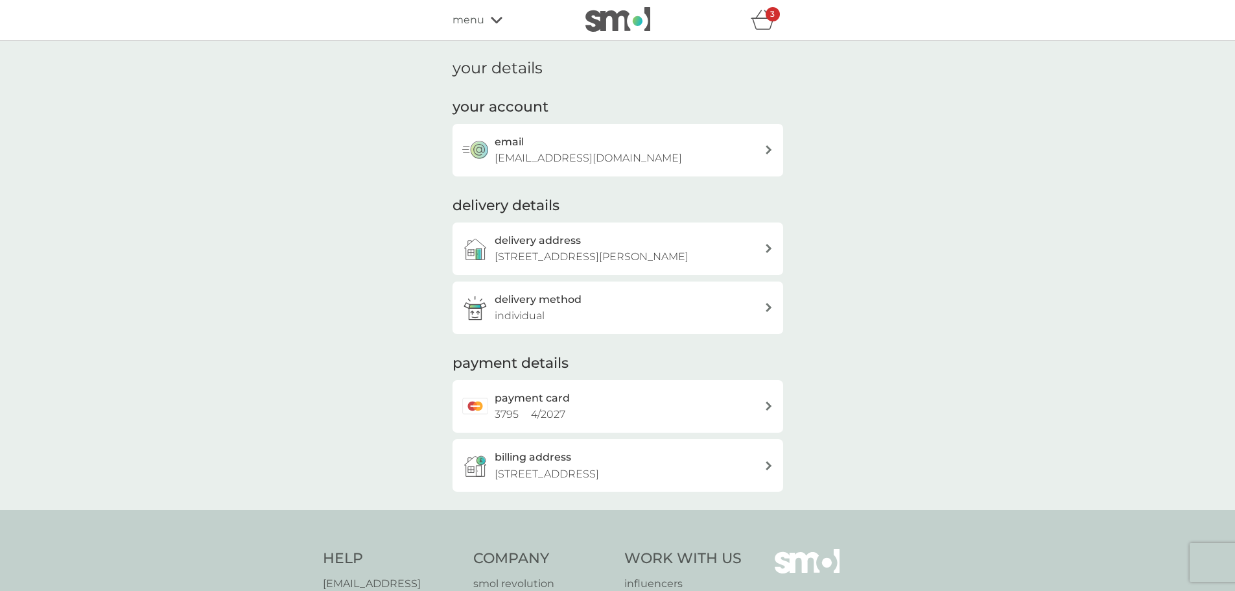
click at [491, 18] on icon at bounding box center [497, 20] width 12 height 6
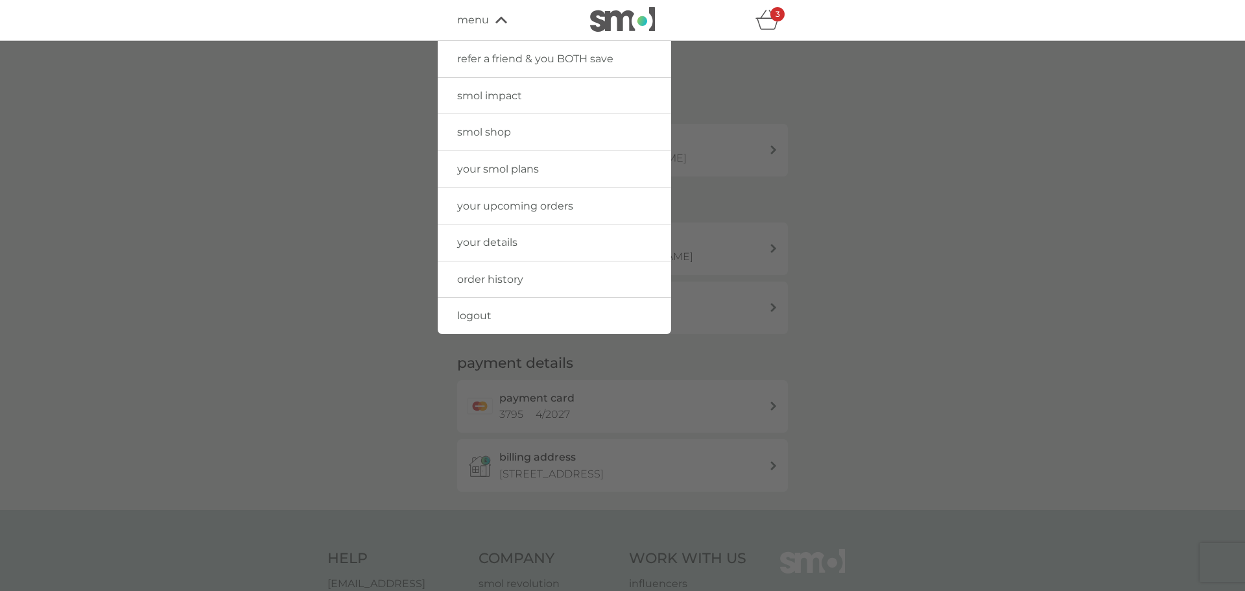
click at [491, 19] on div "menu" at bounding box center [512, 20] width 110 height 17
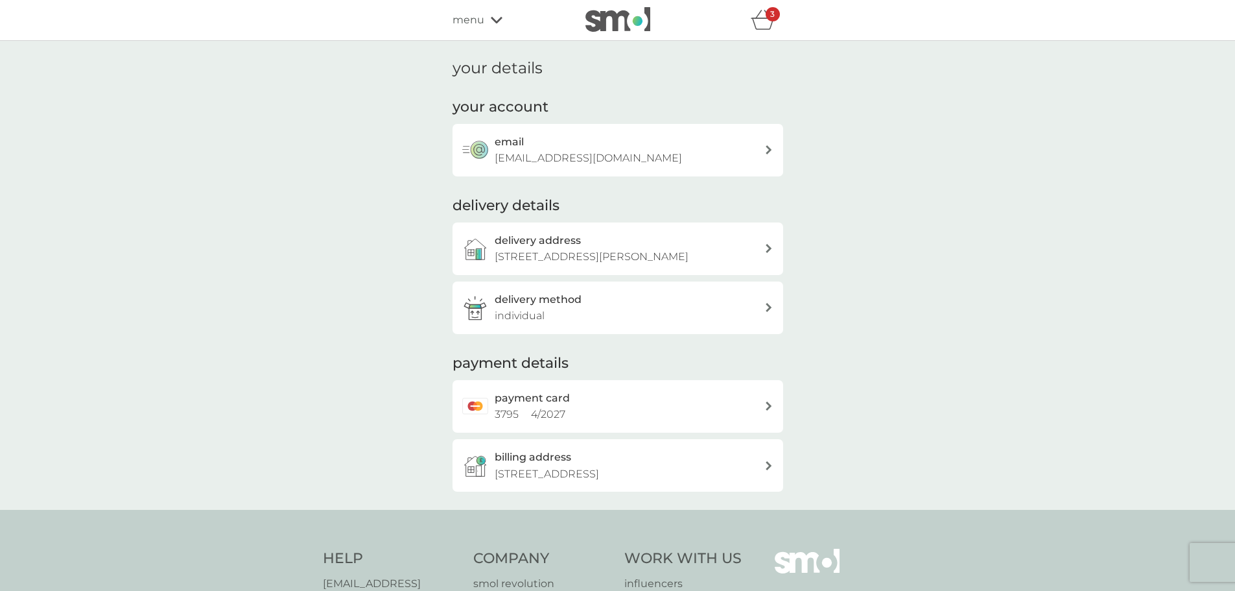
click at [599, 473] on p "[STREET_ADDRESS]" at bounding box center [547, 474] width 104 height 17
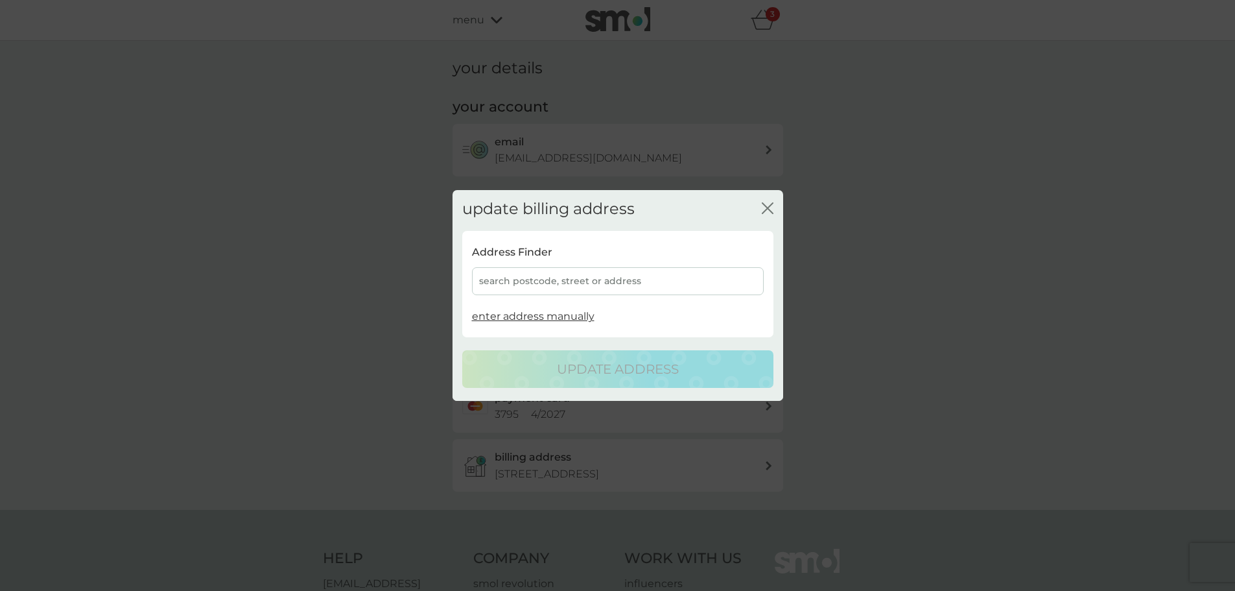
click at [551, 288] on div "search postcode, street or address" at bounding box center [618, 281] width 292 height 28
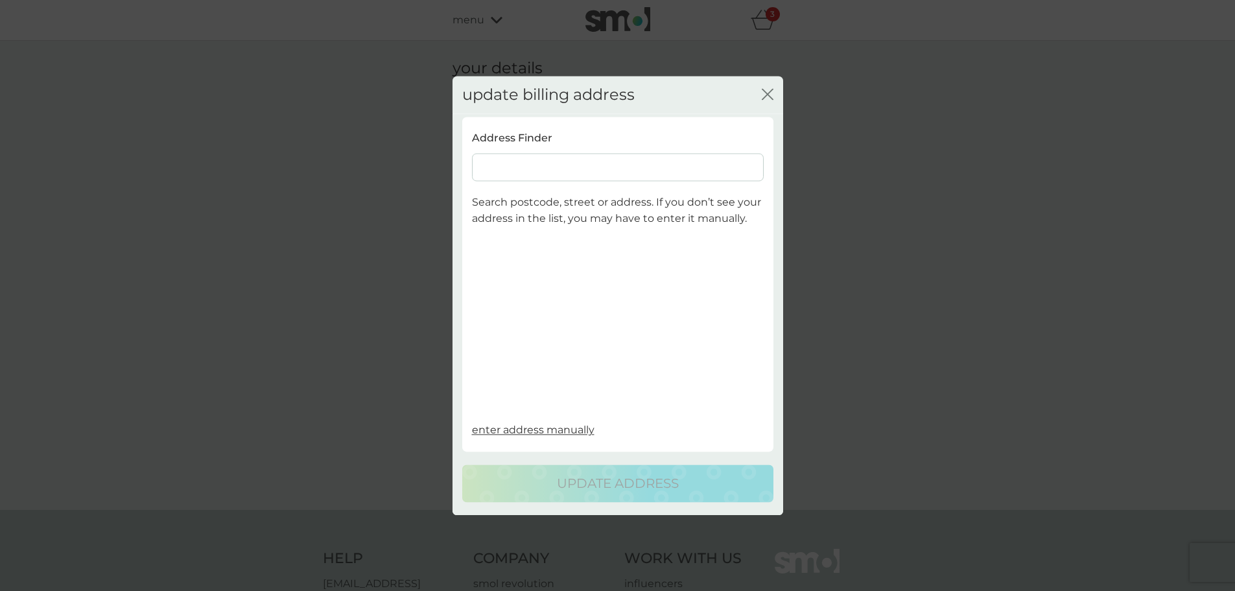
click at [507, 182] on div "Address Finder Search postcode, street or address. If you don’t see your addres…" at bounding box center [618, 276] width 292 height 292
click at [508, 165] on input at bounding box center [618, 167] width 292 height 28
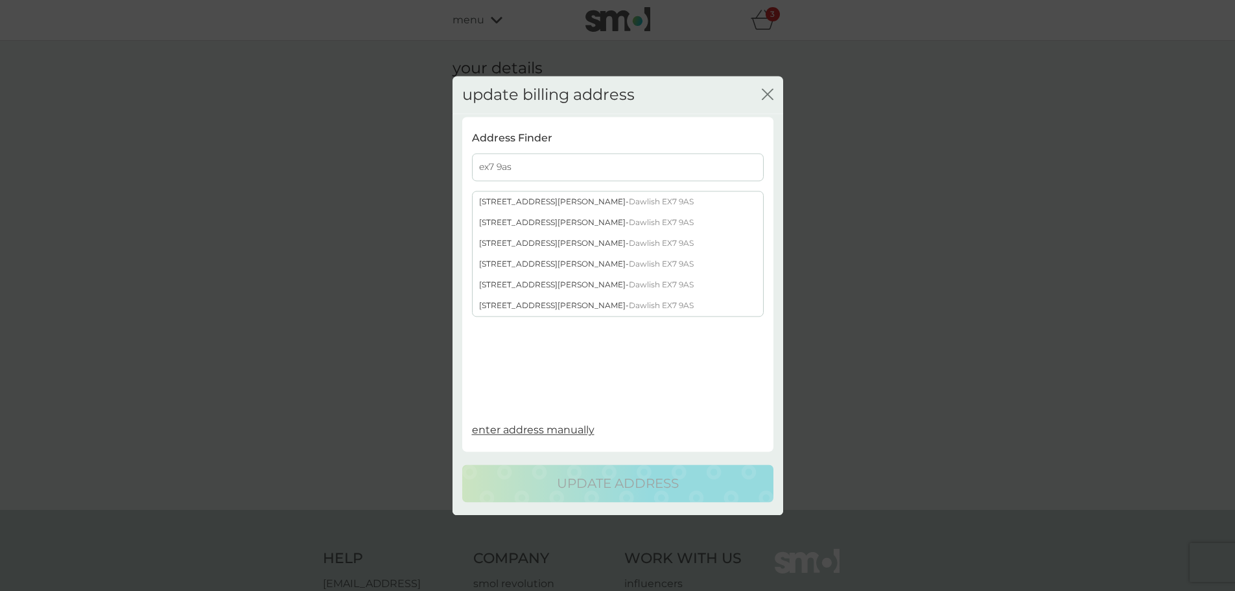
type input "ex7 9as"
click at [504, 279] on div "[STREET_ADDRESS][PERSON_NAME]" at bounding box center [618, 284] width 290 height 21
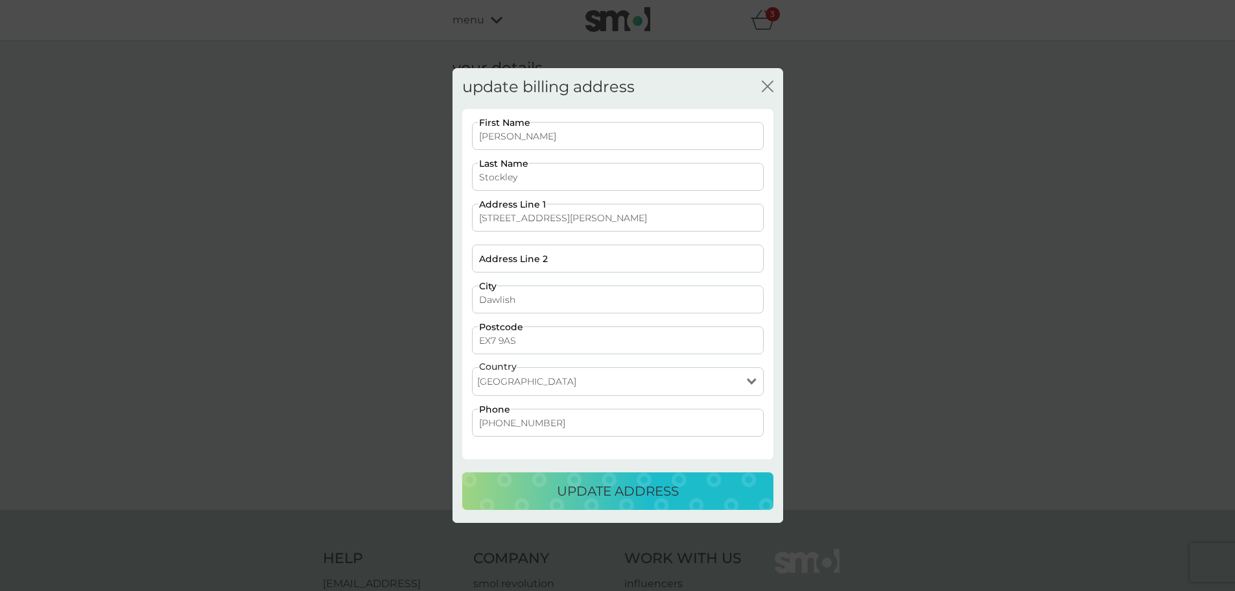
click at [586, 489] on p "update address" at bounding box center [618, 490] width 122 height 21
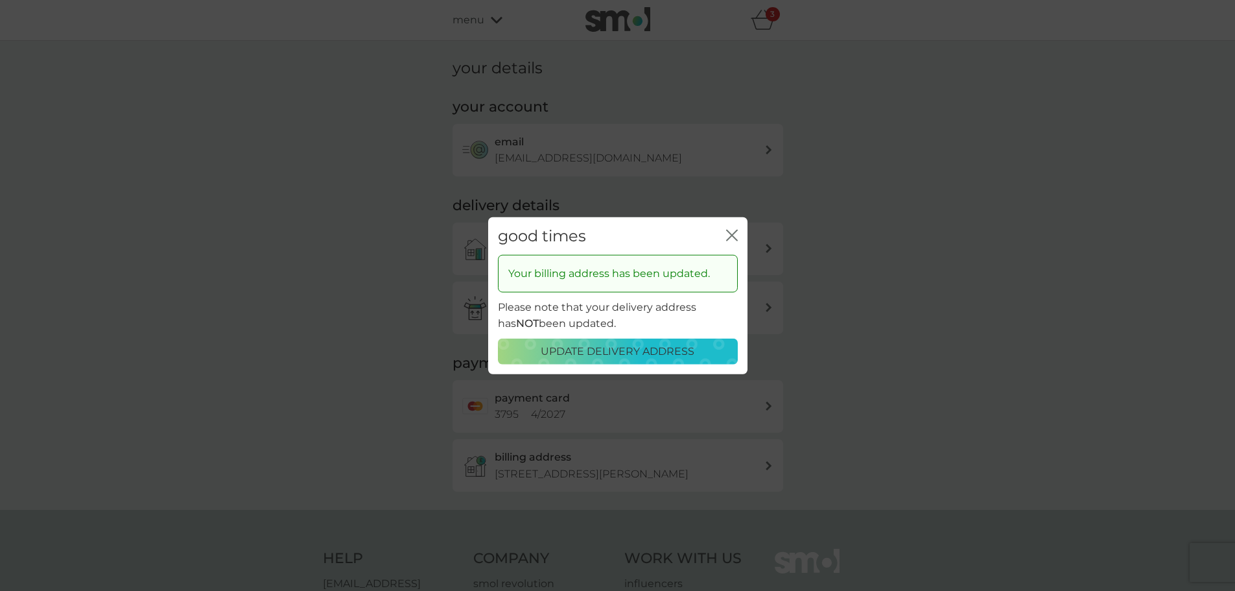
click at [565, 347] on p "update delivery address" at bounding box center [618, 351] width 154 height 17
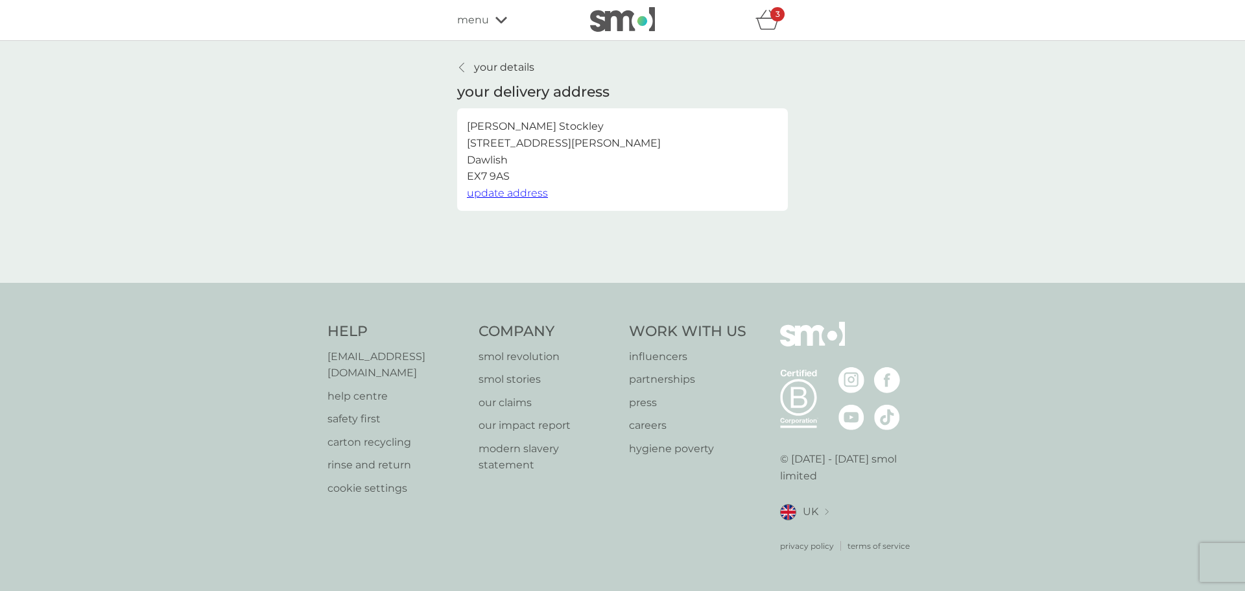
click at [470, 16] on span "menu" at bounding box center [473, 20] width 32 height 17
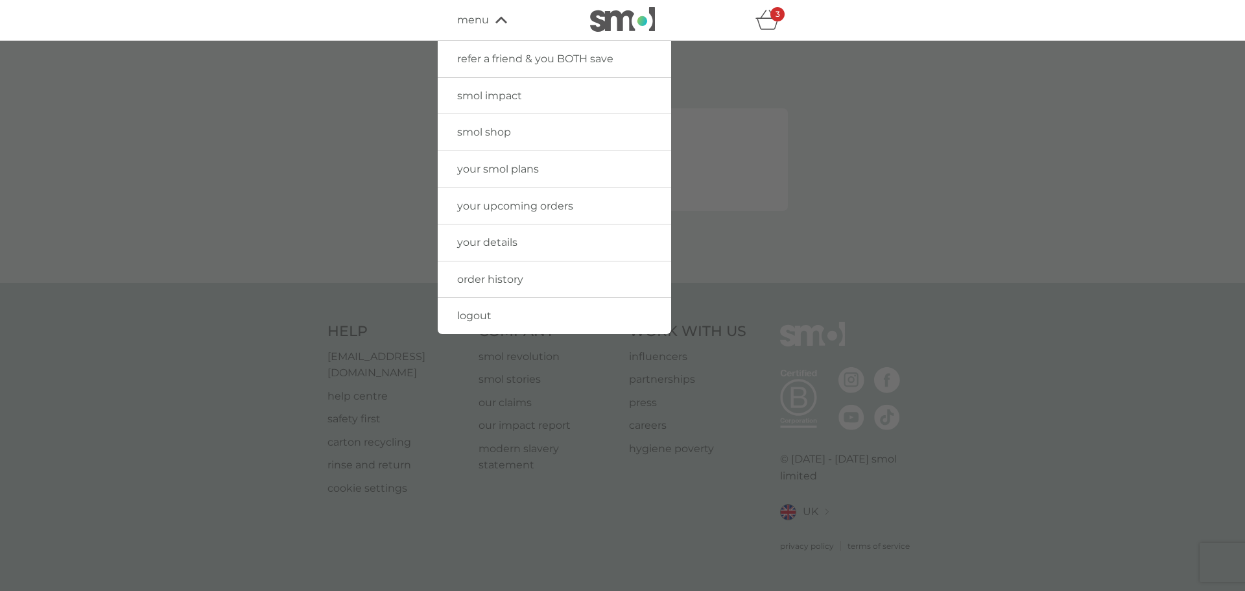
click at [504, 138] on span "smol shop" at bounding box center [484, 132] width 54 height 12
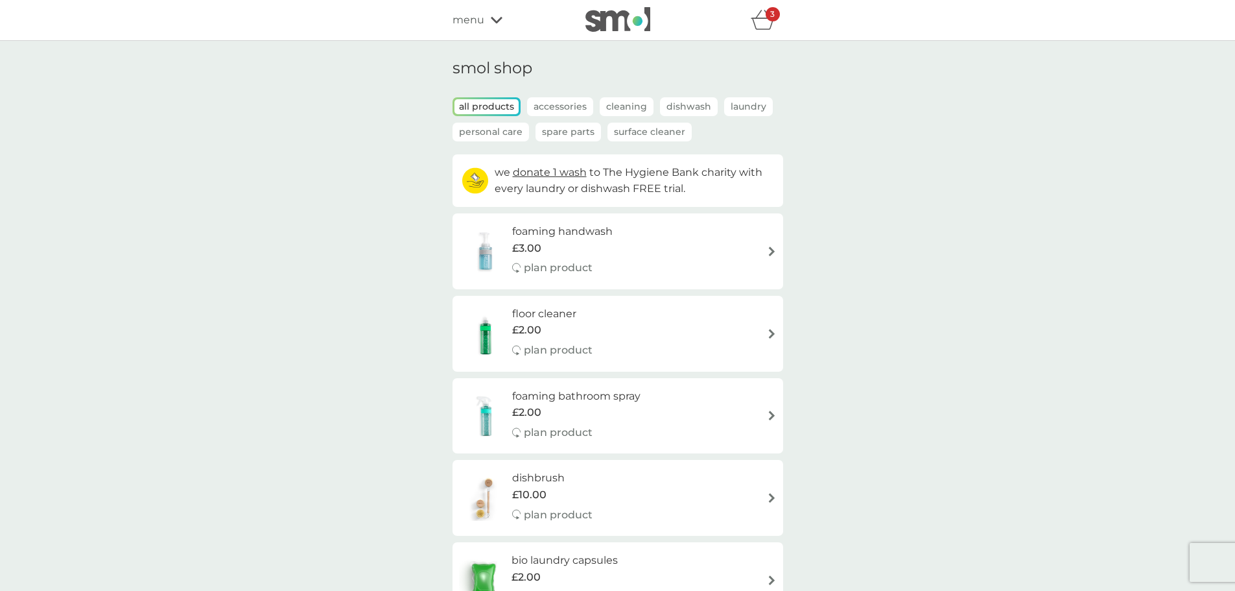
click at [678, 104] on p "Dishwash" at bounding box center [689, 106] width 58 height 19
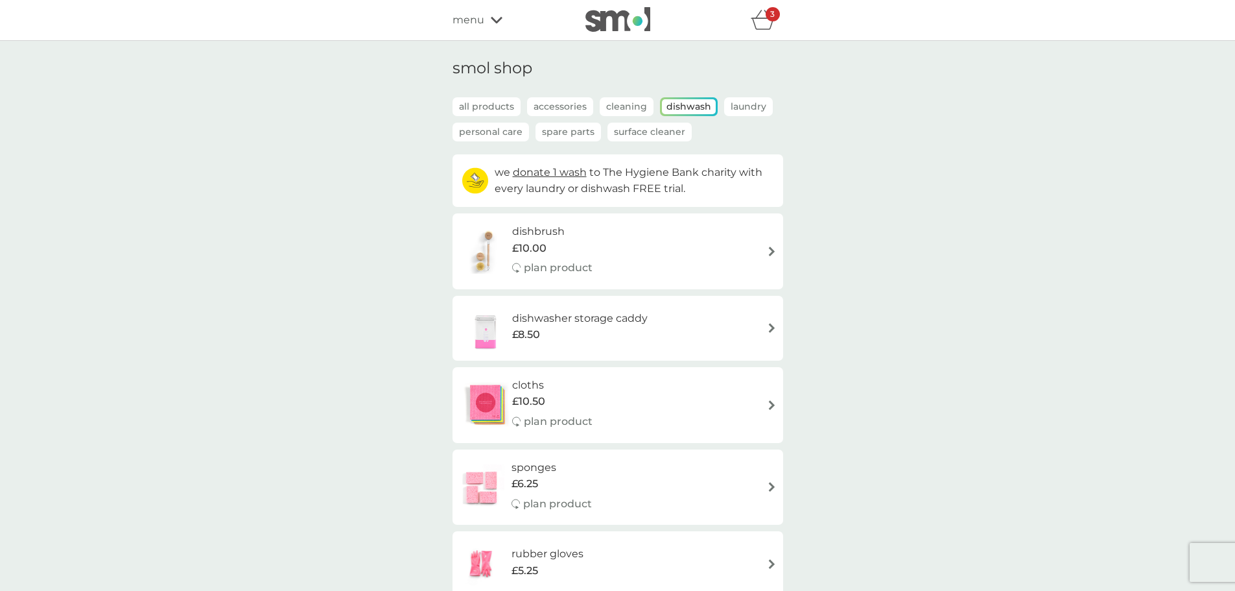
drag, startPoint x: 427, startPoint y: 320, endPoint x: 412, endPoint y: 324, distance: 16.0
click at [412, 324] on div "smol shop all products Accessories Cleaning Dishwash Laundry Personal Care Spar…" at bounding box center [617, 415] width 1235 height 748
click at [595, 317] on h6 "dishwasher storage caddy" at bounding box center [580, 318] width 136 height 17
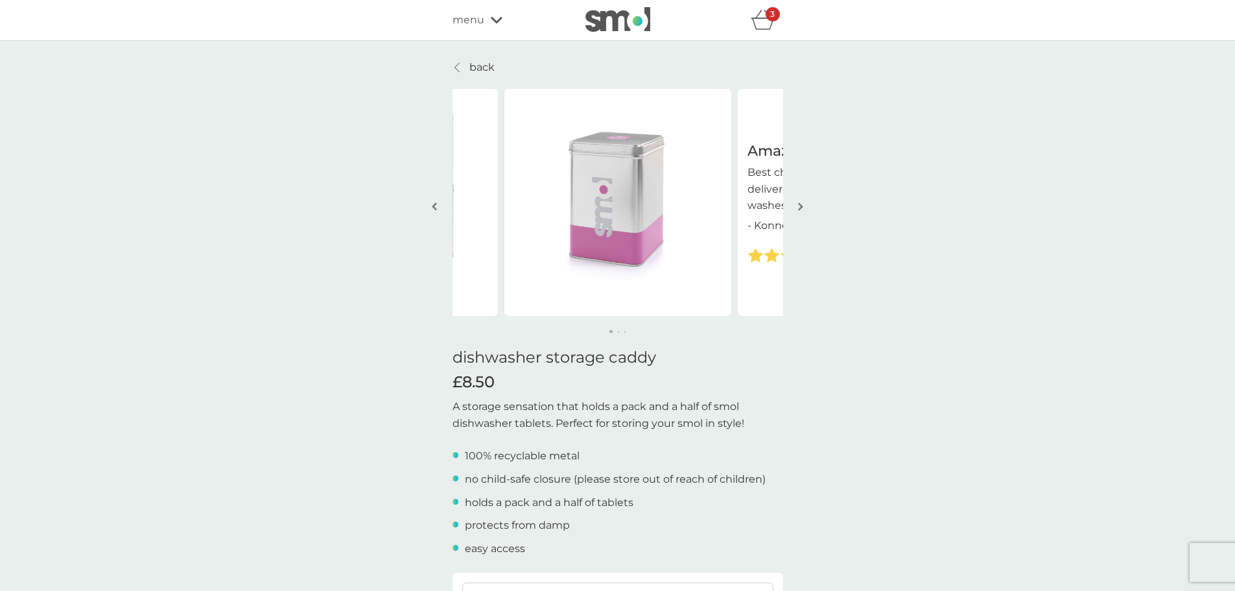
click at [800, 207] on img "button" at bounding box center [800, 207] width 5 height 10
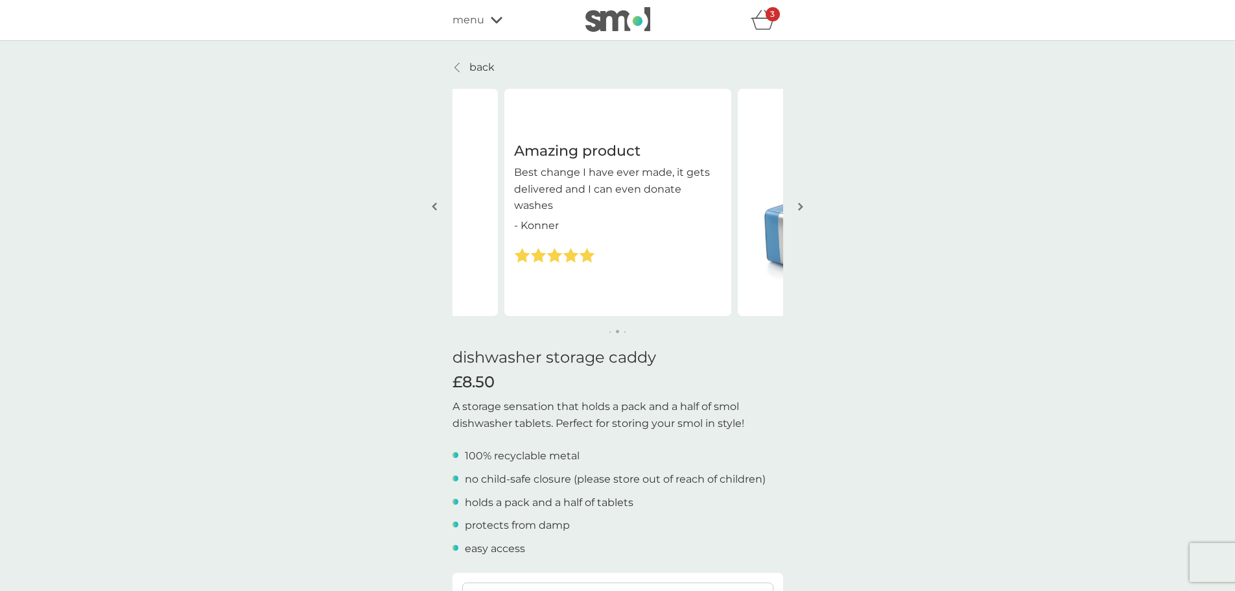
click at [798, 207] on button "button" at bounding box center [801, 207] width 10 height 65
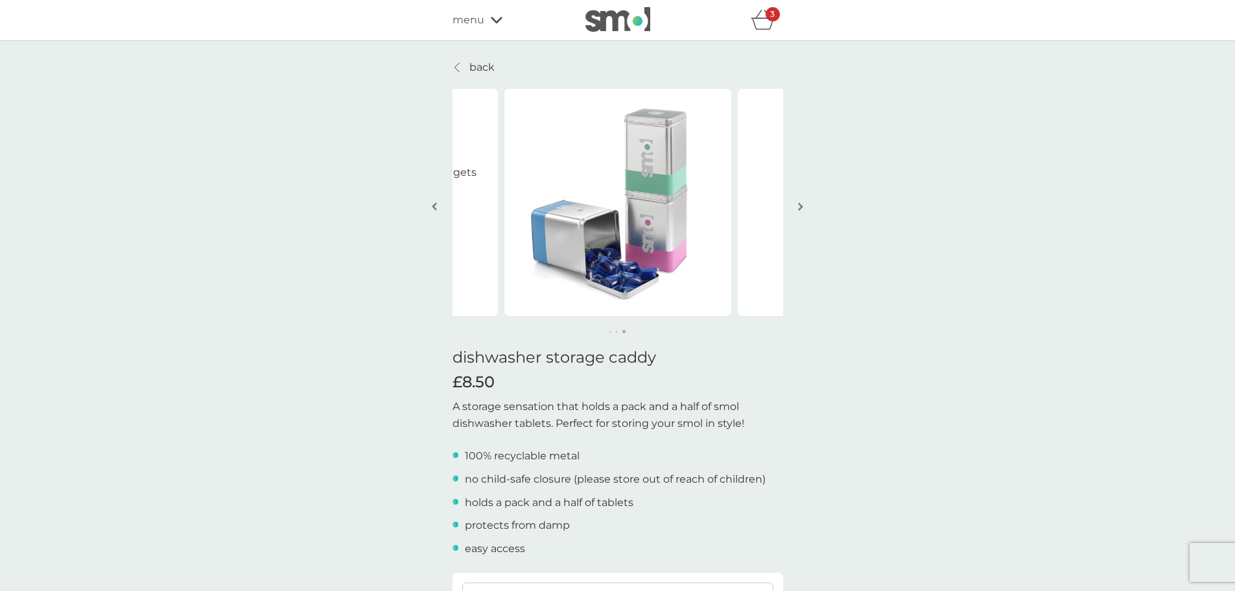
click at [471, 64] on p "back" at bounding box center [481, 67] width 25 height 17
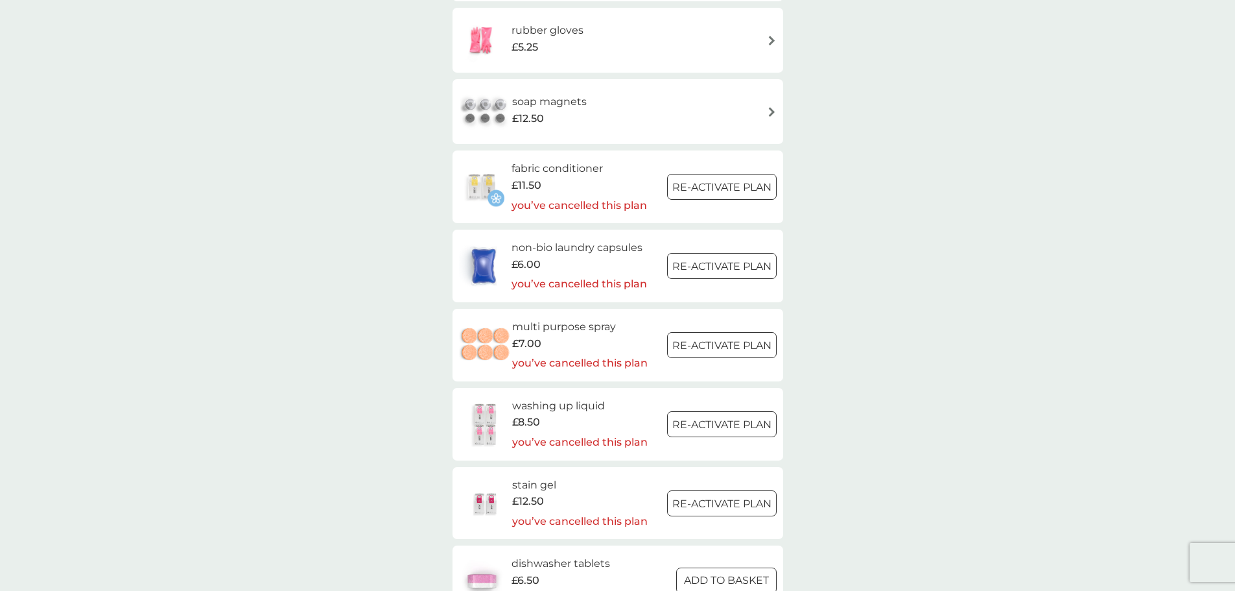
scroll to position [1686, 0]
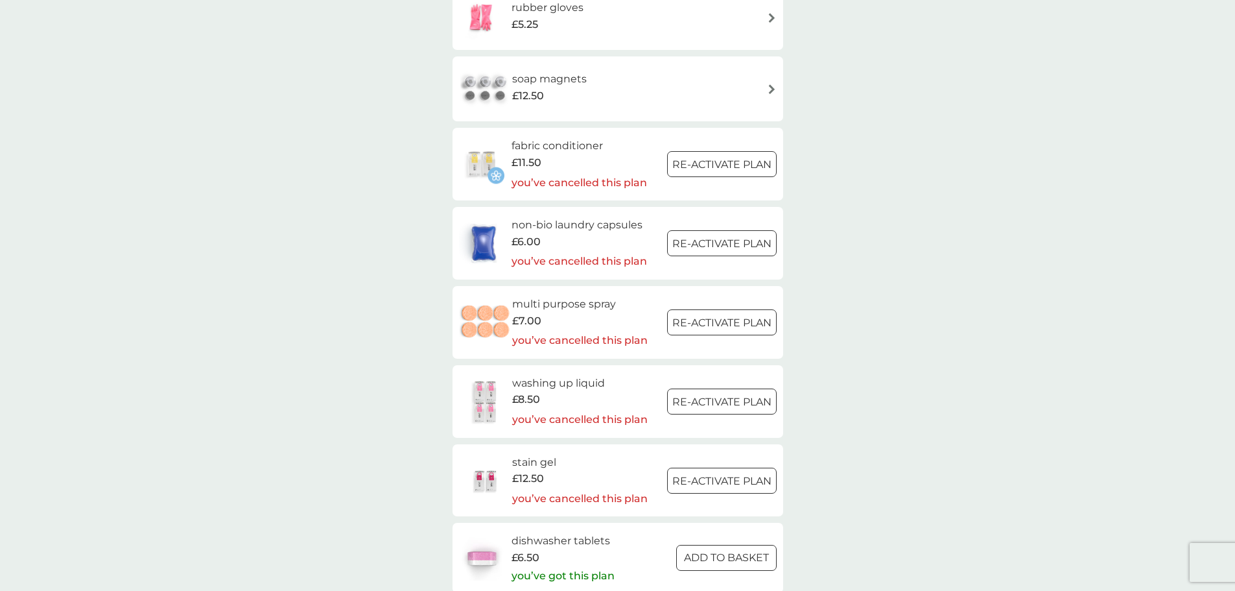
drag, startPoint x: 605, startPoint y: 308, endPoint x: 568, endPoint y: 303, distance: 37.3
click at [568, 303] on h6 "multi purpose spray" at bounding box center [580, 304] width 136 height 17
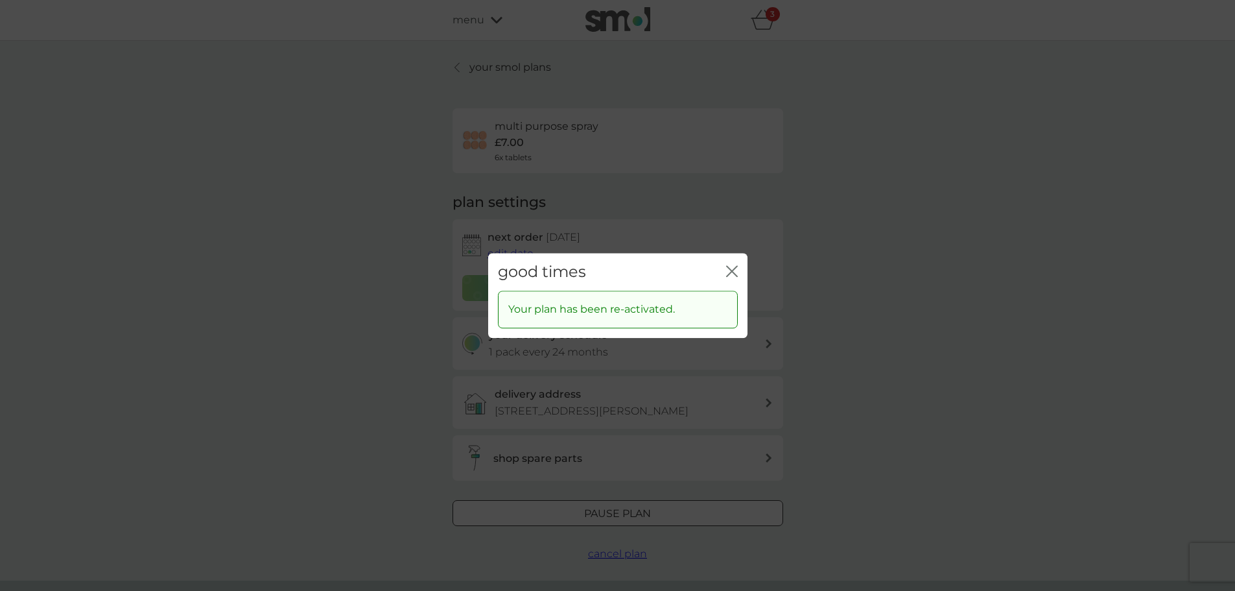
click at [729, 273] on icon "close" at bounding box center [729, 271] width 5 height 10
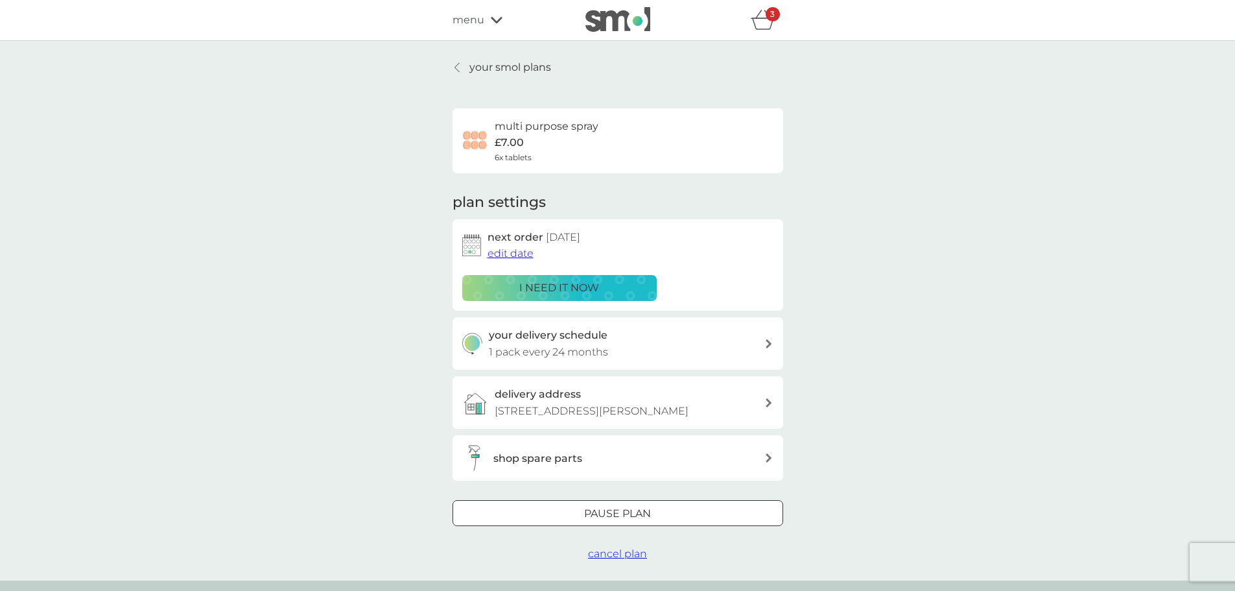
click at [552, 288] on p "i need it now" at bounding box center [559, 287] width 80 height 17
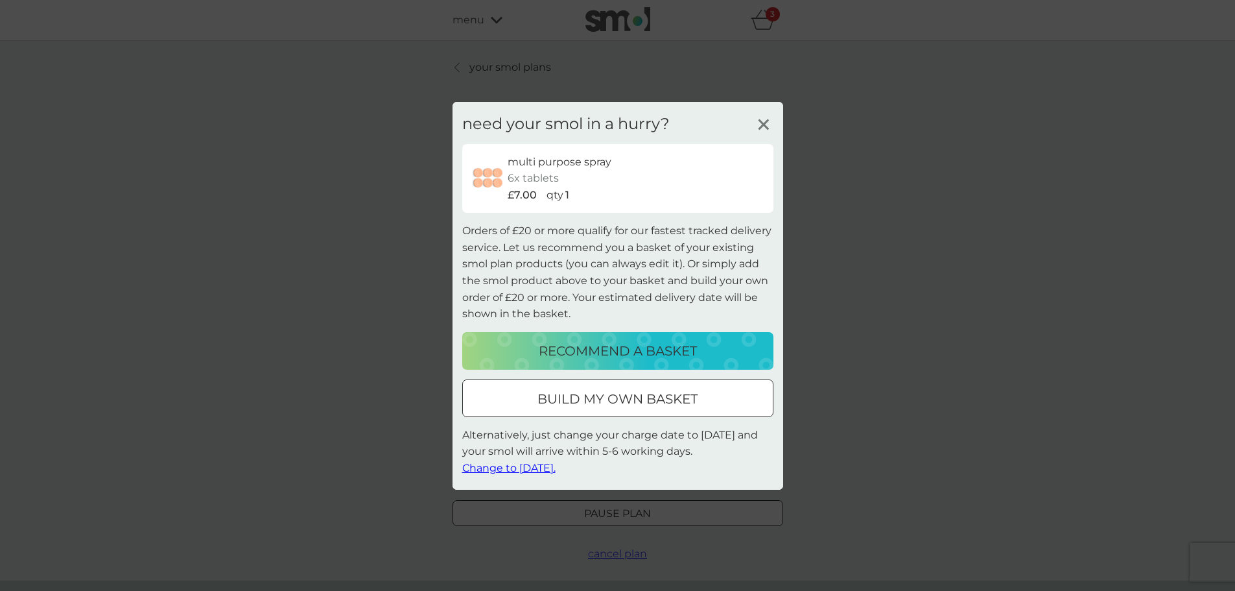
click at [593, 397] on p "build my own basket" at bounding box center [618, 398] width 160 height 21
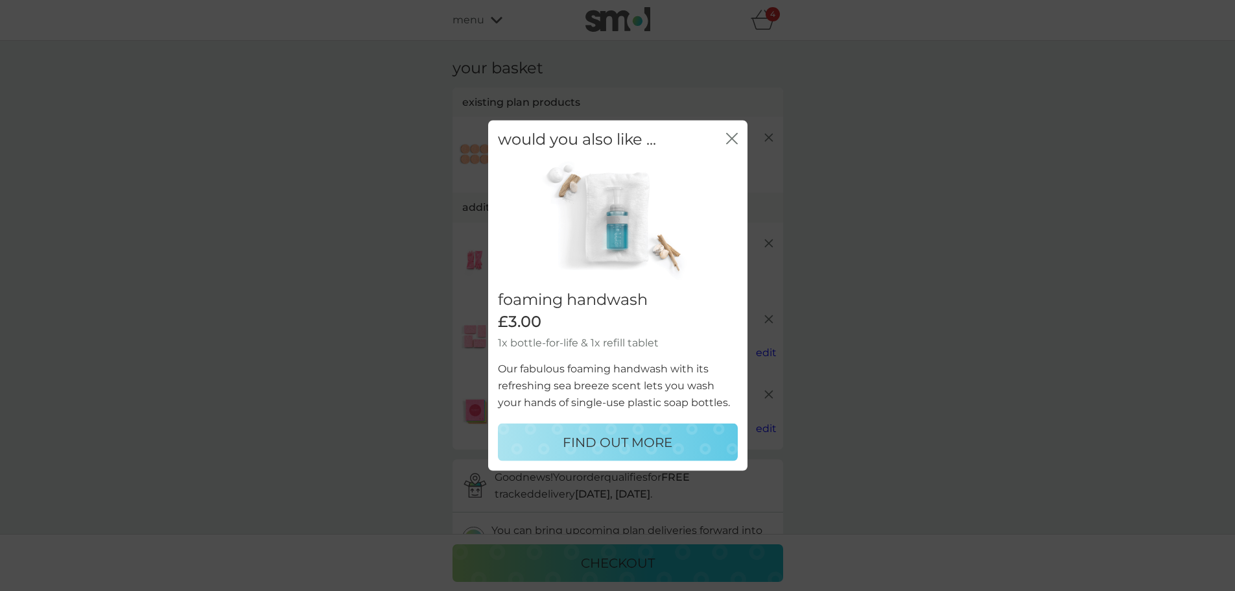
click at [622, 445] on p "FIND OUT MORE" at bounding box center [618, 442] width 110 height 21
select select "119"
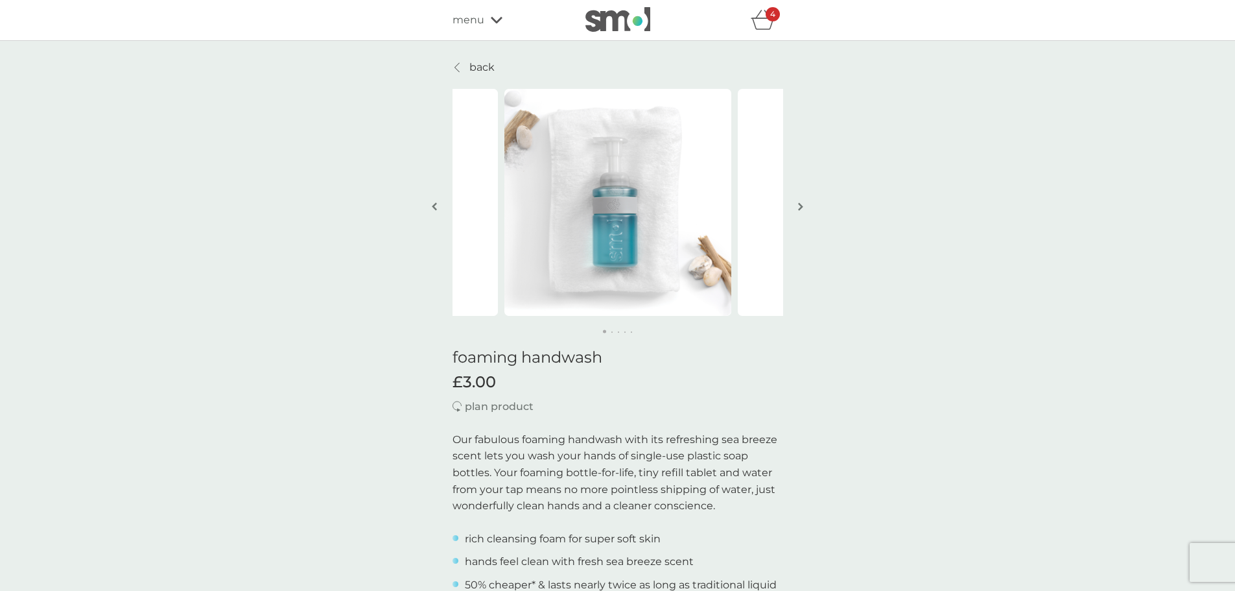
click at [494, 23] on icon at bounding box center [497, 20] width 12 height 8
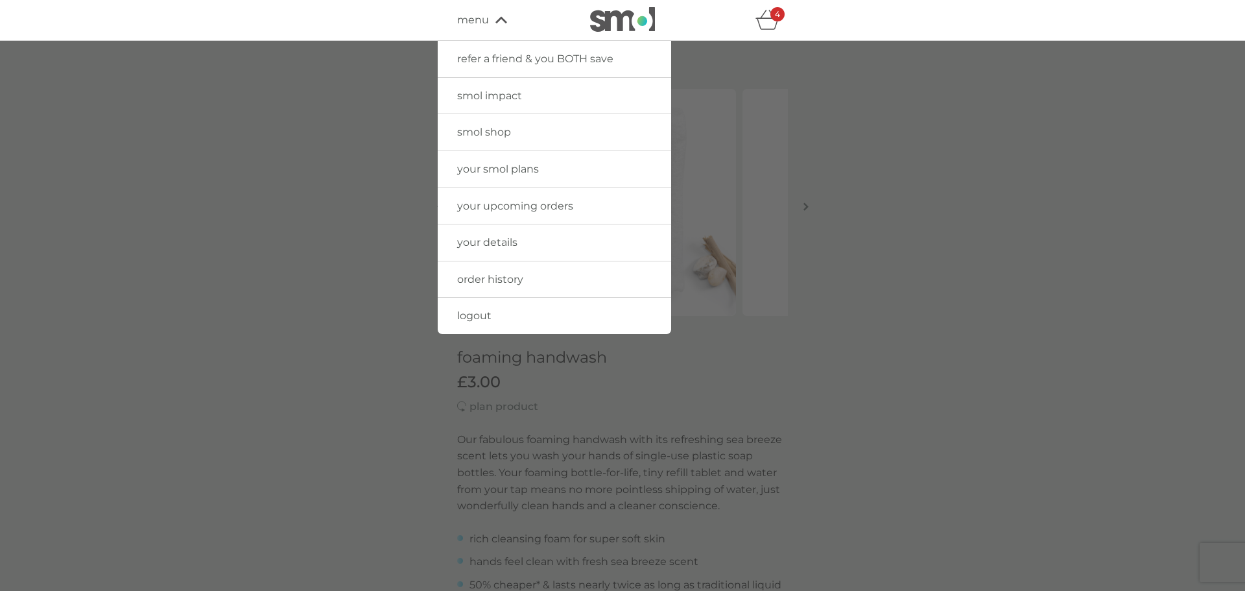
click at [501, 127] on span "smol shop" at bounding box center [484, 132] width 54 height 12
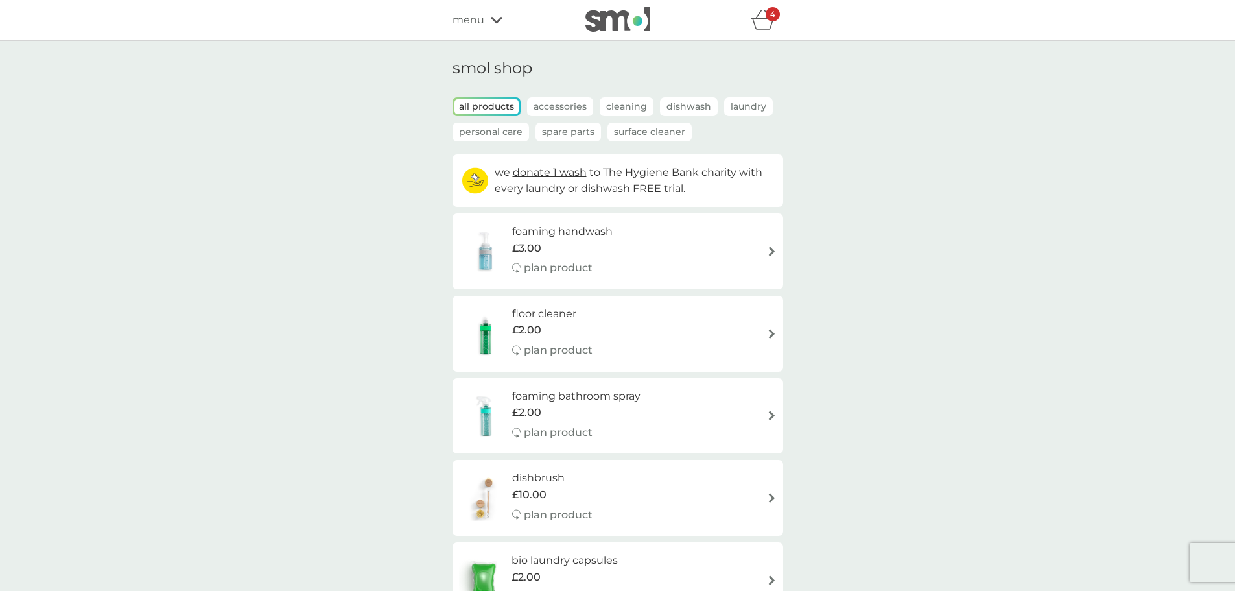
click at [683, 109] on p "Dishwash" at bounding box center [689, 106] width 58 height 19
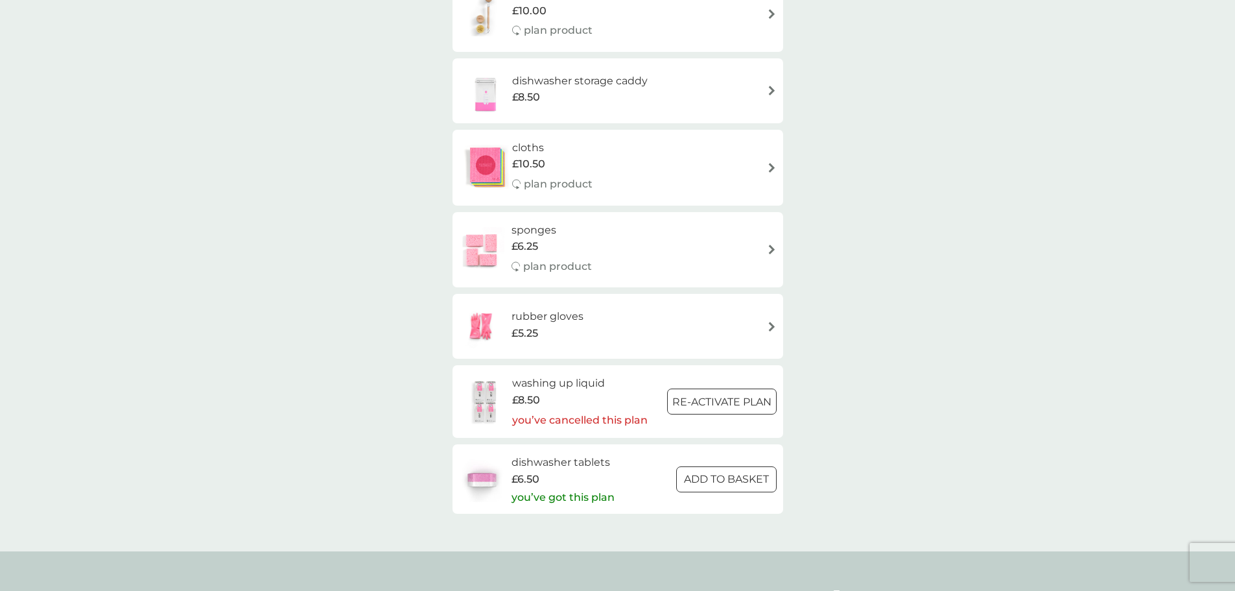
scroll to position [259, 0]
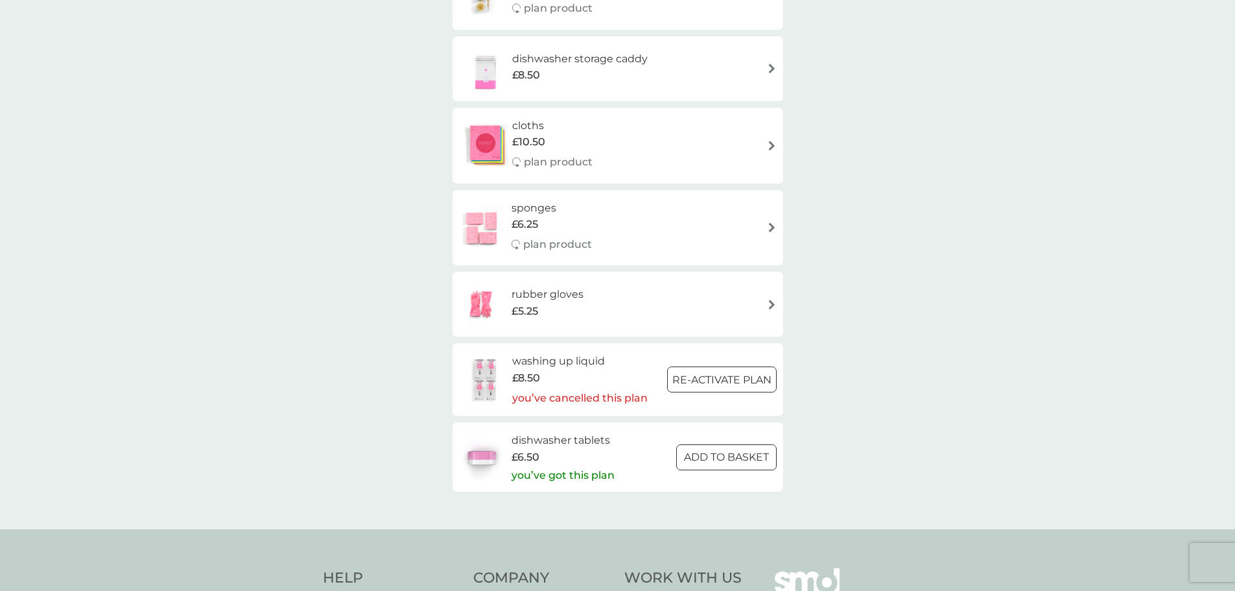
click at [705, 452] on div at bounding box center [726, 457] width 47 height 14
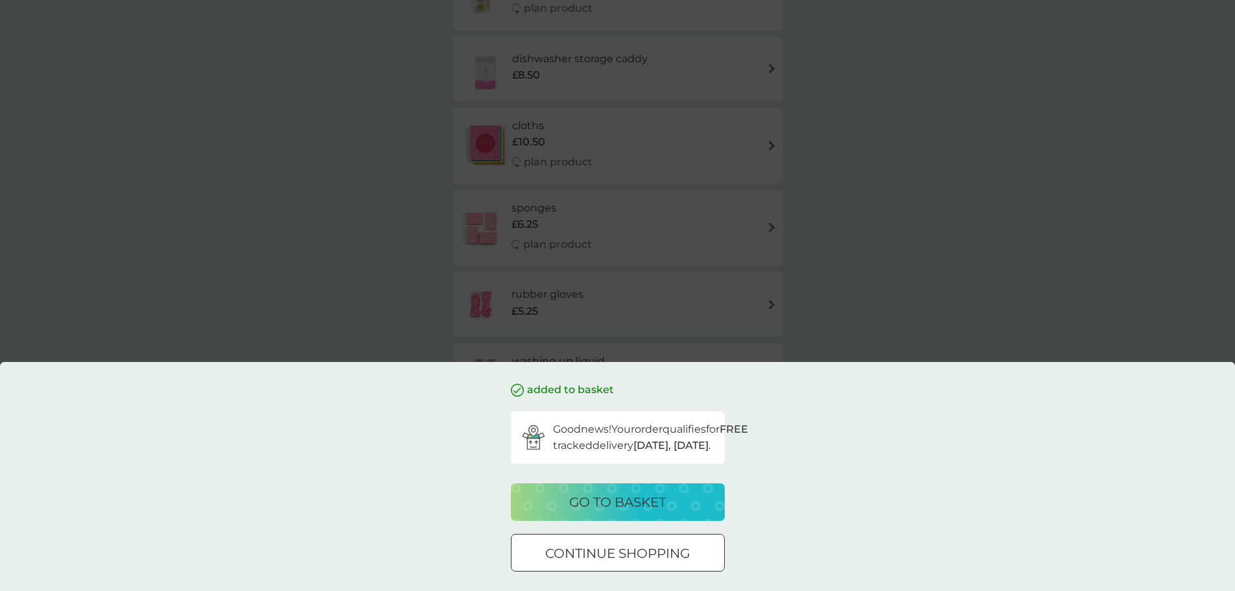
click at [330, 266] on div "added to basket Good news! Your order qualifies for FREE tracked delivery [DATE…" at bounding box center [617, 295] width 1235 height 591
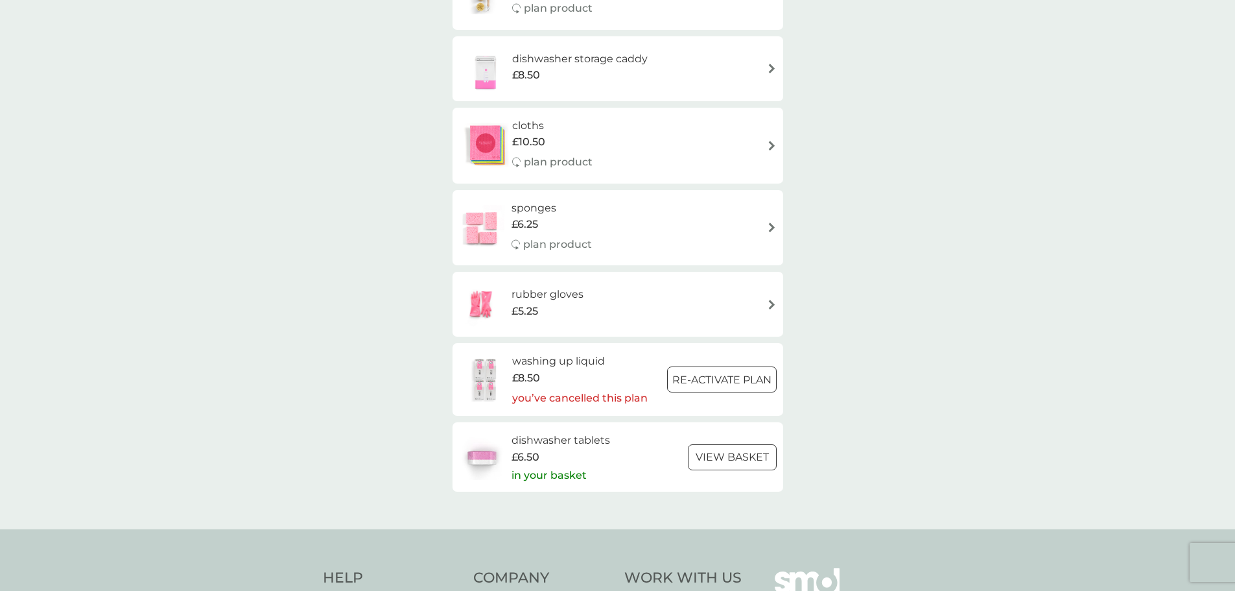
click at [697, 382] on p "Re-activate Plan" at bounding box center [721, 380] width 99 height 17
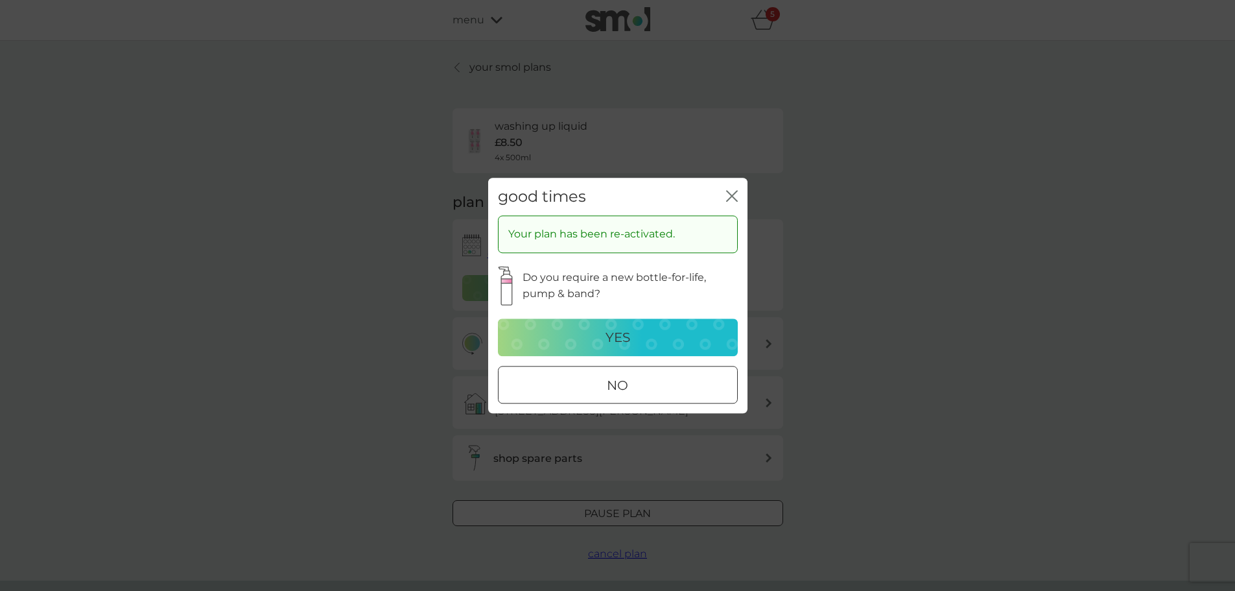
click at [621, 335] on p "yes" at bounding box center [618, 337] width 25 height 21
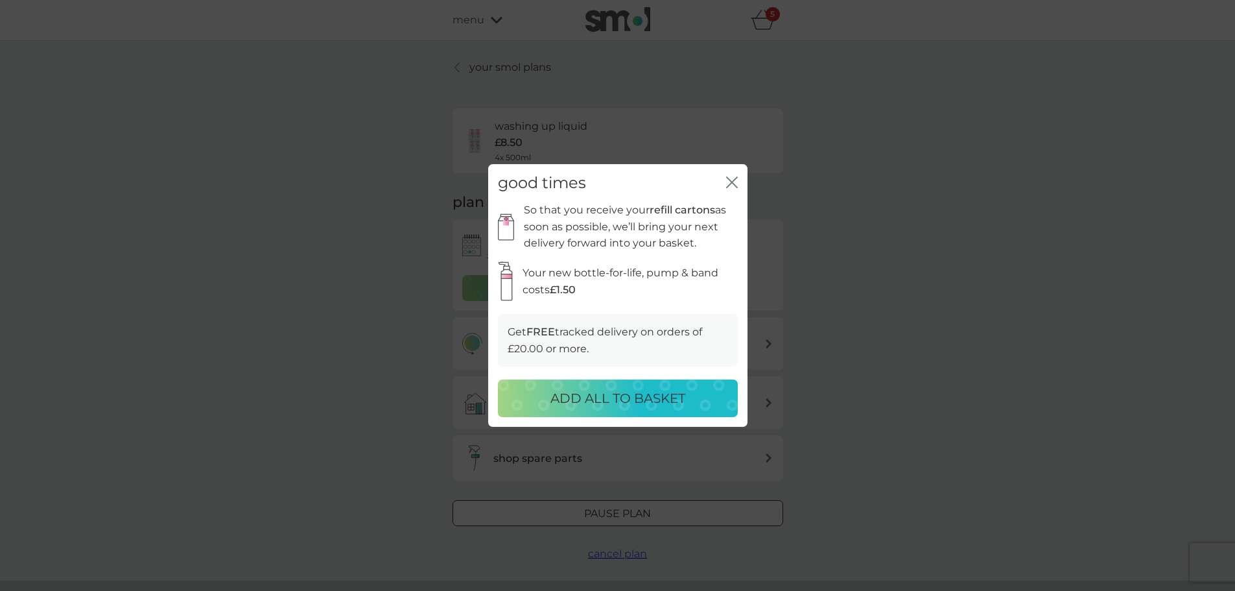
click at [608, 388] on p "ADD ALL TO BASKET" at bounding box center [618, 398] width 135 height 21
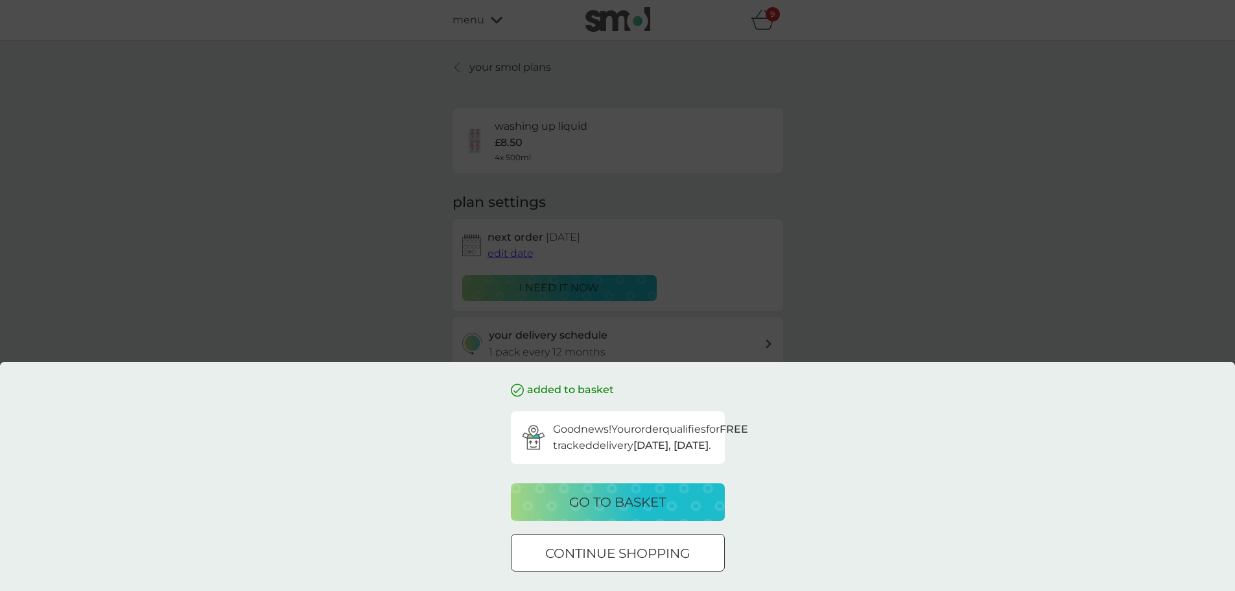
click at [604, 556] on div at bounding box center [618, 554] width 47 height 14
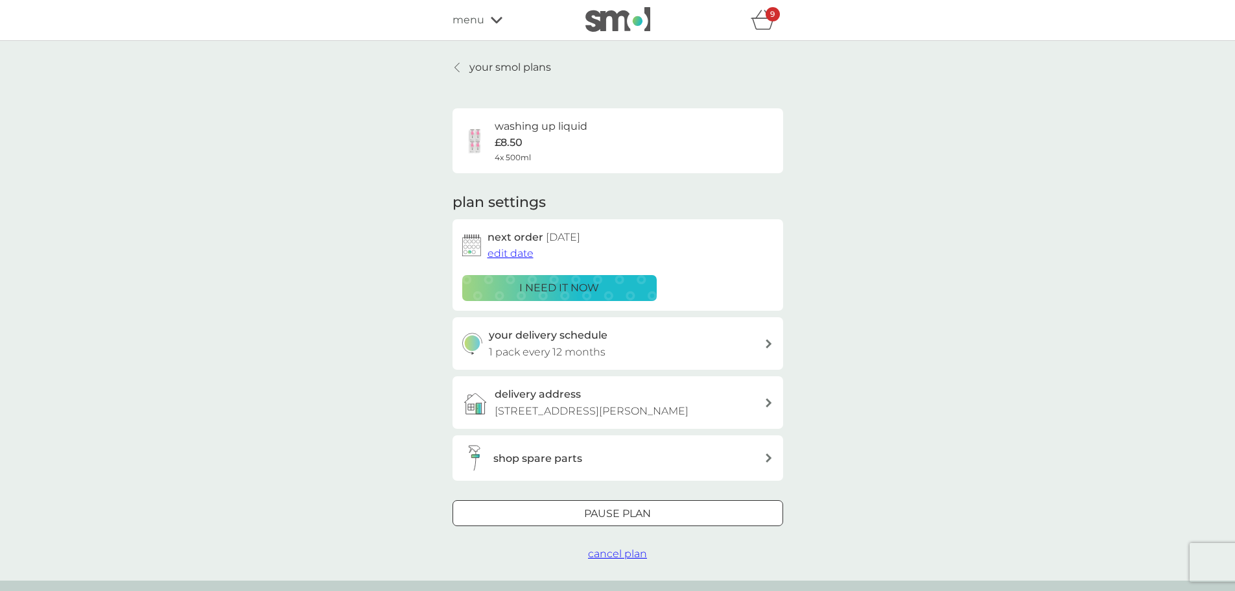
click at [475, 27] on span "menu" at bounding box center [469, 20] width 32 height 17
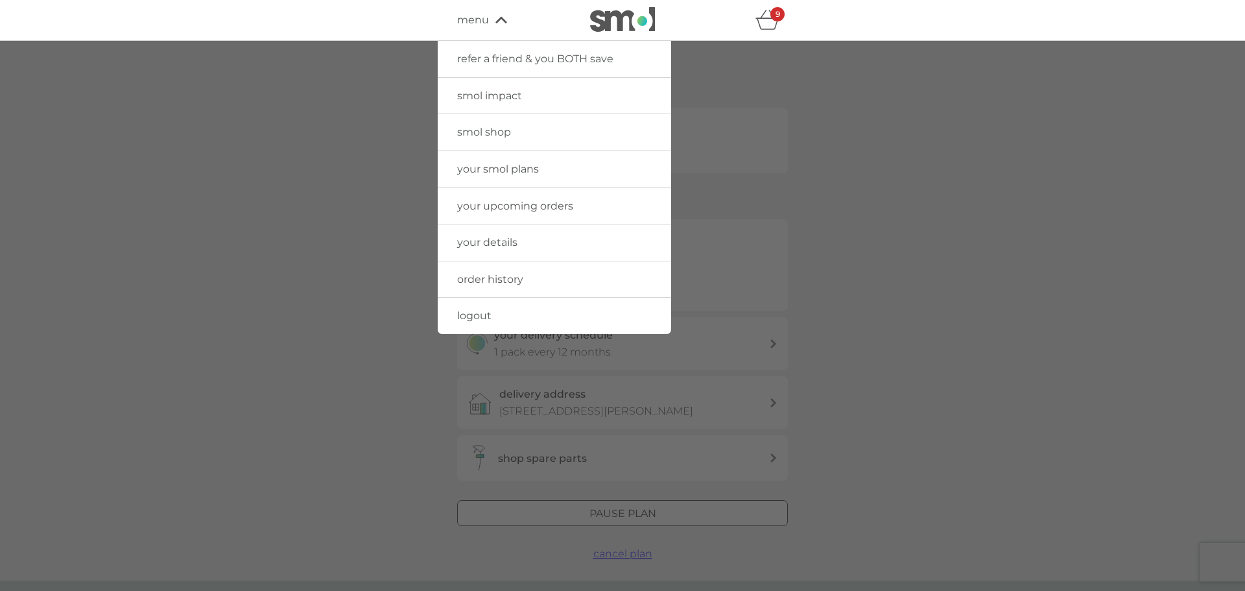
click at [504, 129] on span "smol shop" at bounding box center [484, 132] width 54 height 12
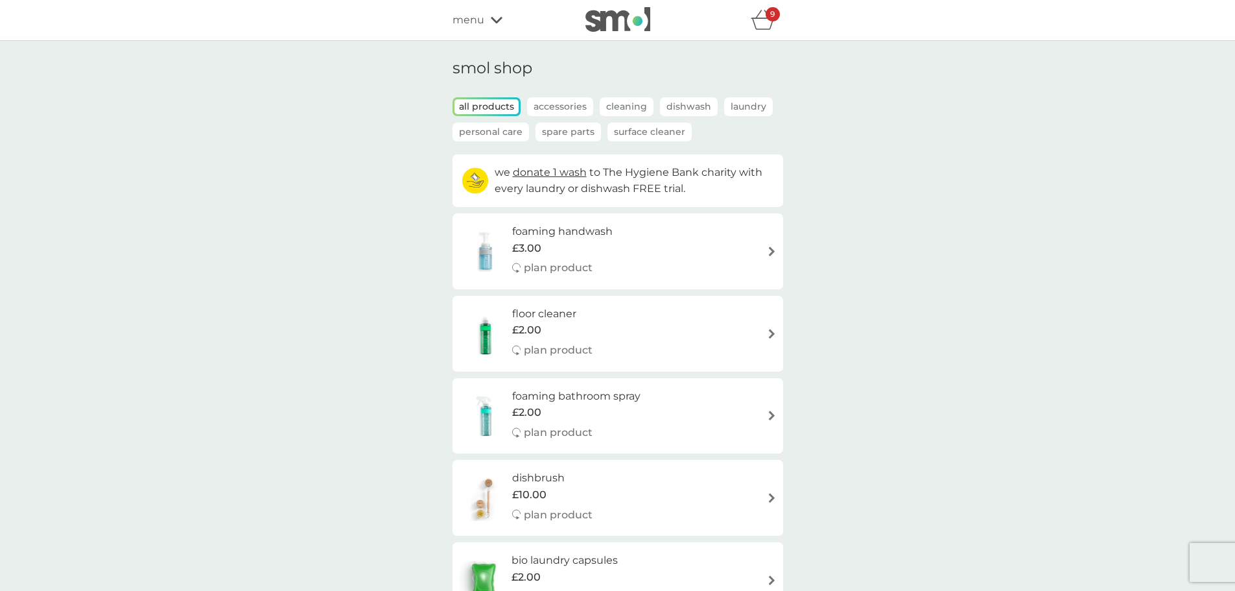
click at [644, 133] on p "Surface Cleaner" at bounding box center [650, 132] width 84 height 19
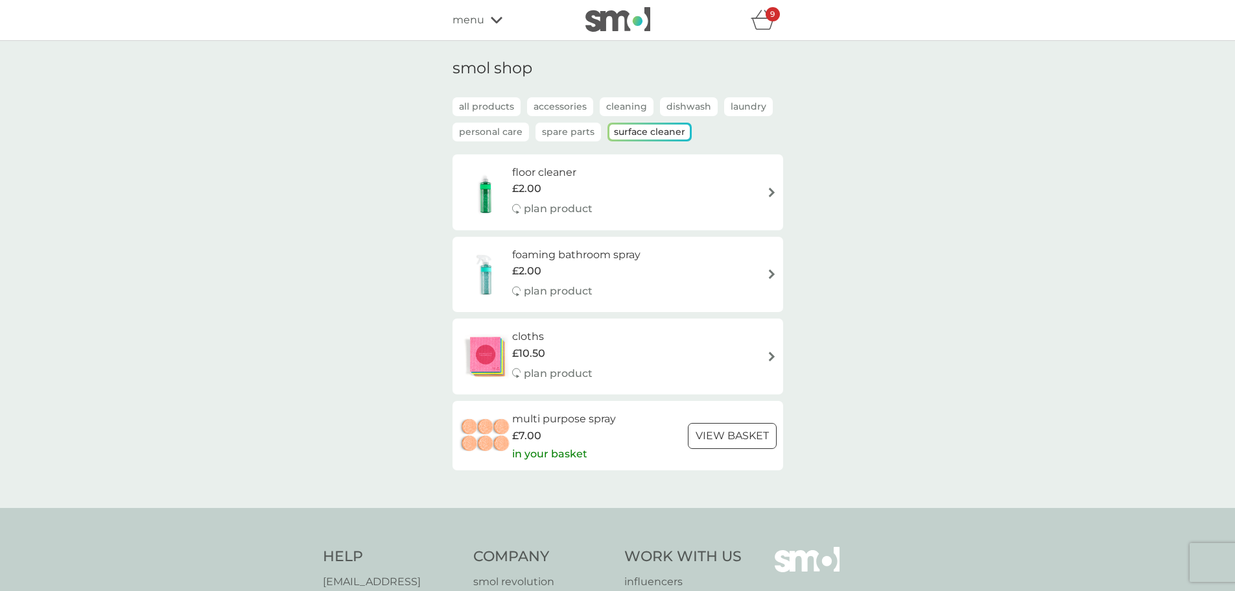
click at [572, 137] on p "Spare Parts" at bounding box center [568, 132] width 65 height 19
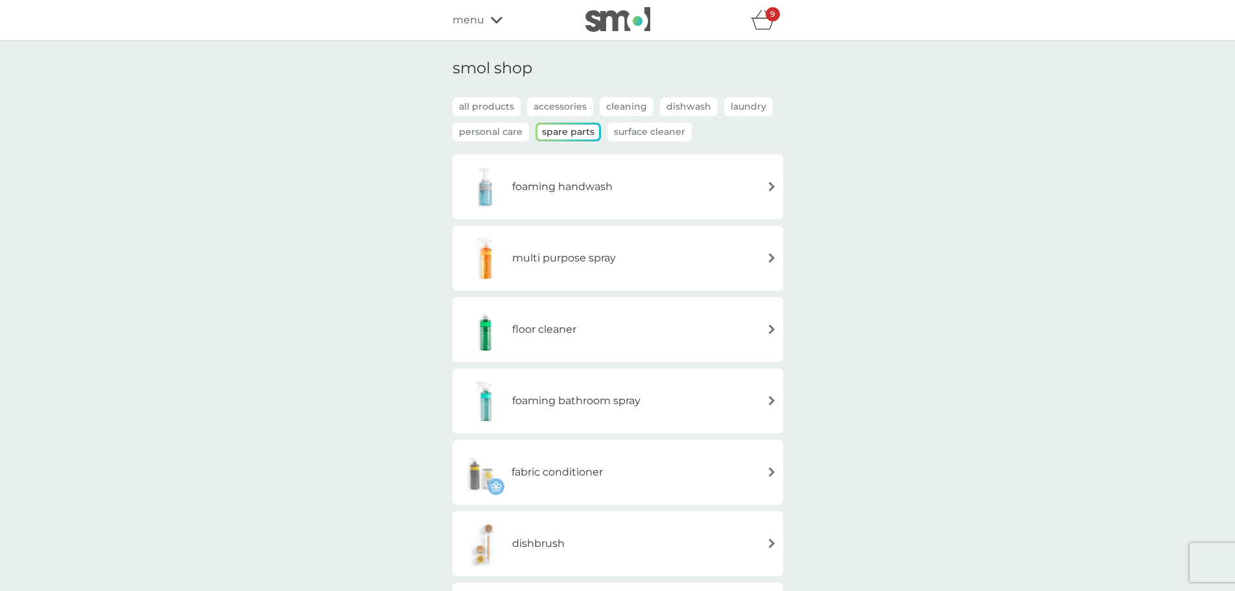
drag, startPoint x: 759, startPoint y: 20, endPoint x: 752, endPoint y: 26, distance: 9.2
click at [752, 26] on icon "basket" at bounding box center [763, 20] width 25 height 20
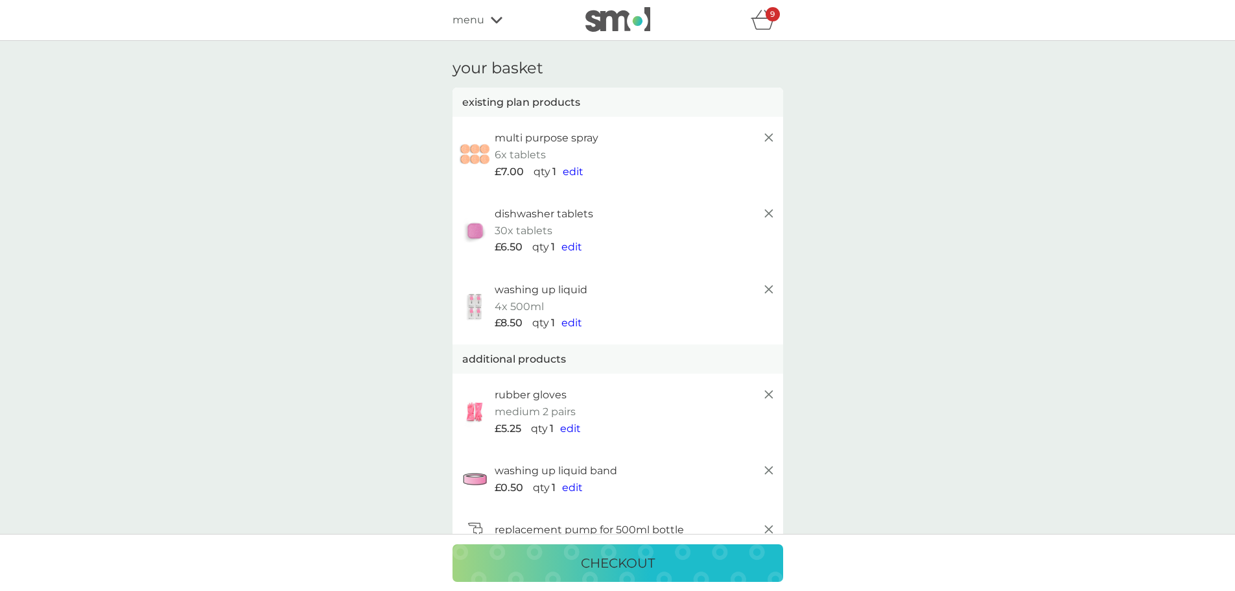
click at [571, 250] on span "edit" at bounding box center [572, 247] width 21 height 12
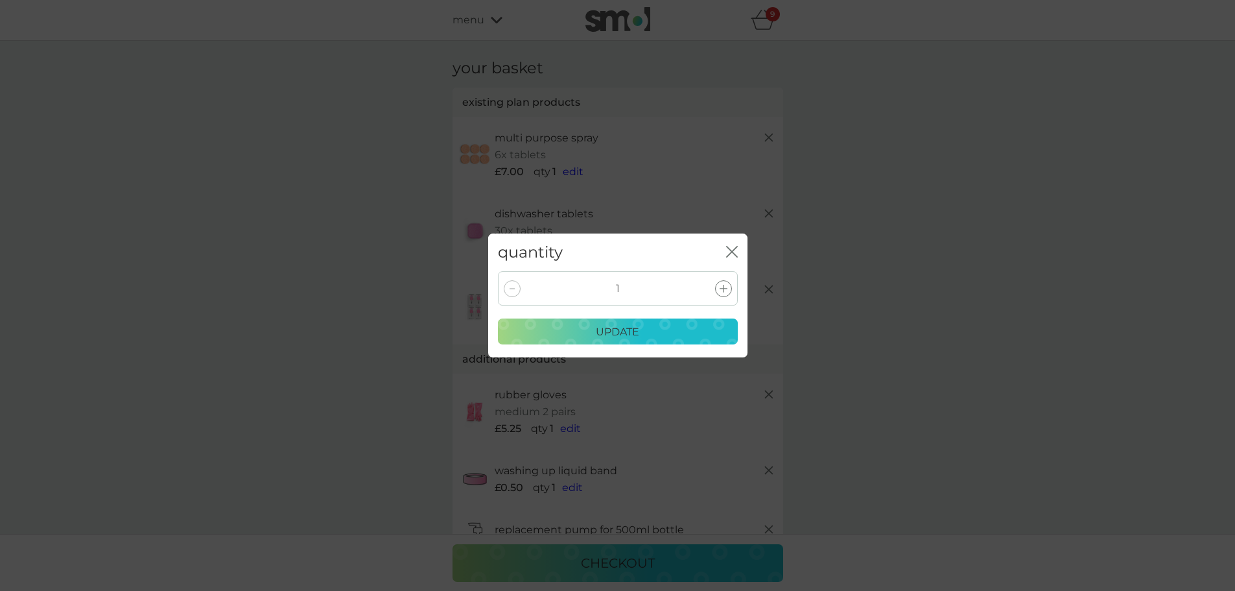
click at [736, 256] on icon "close" at bounding box center [734, 251] width 5 height 10
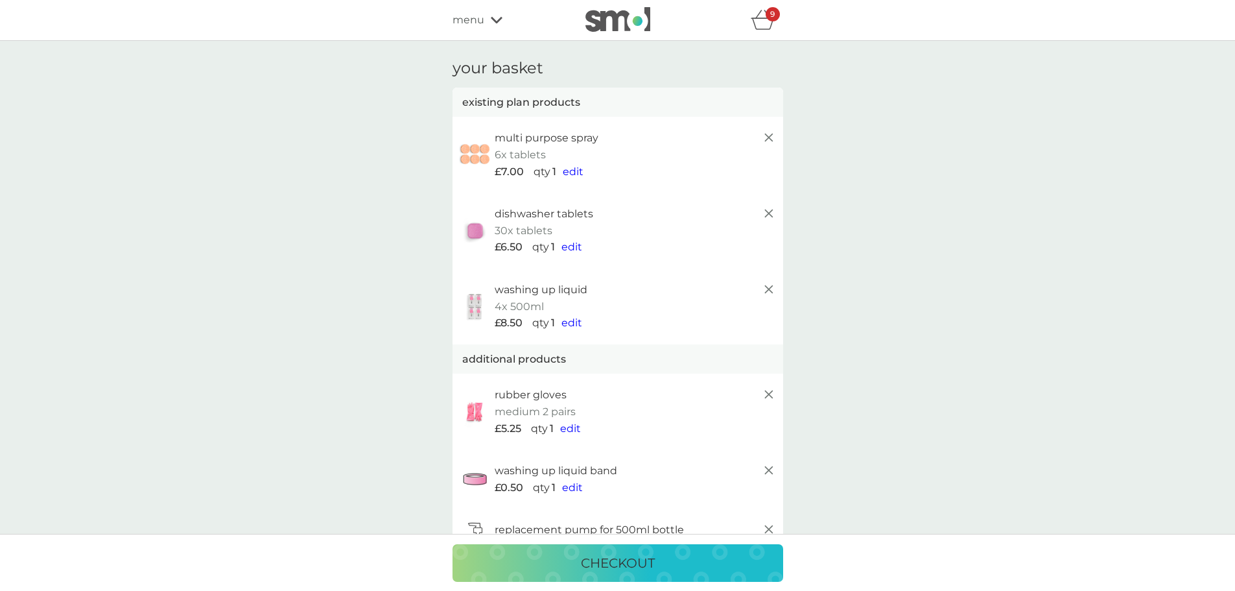
click at [492, 23] on icon at bounding box center [497, 20] width 12 height 8
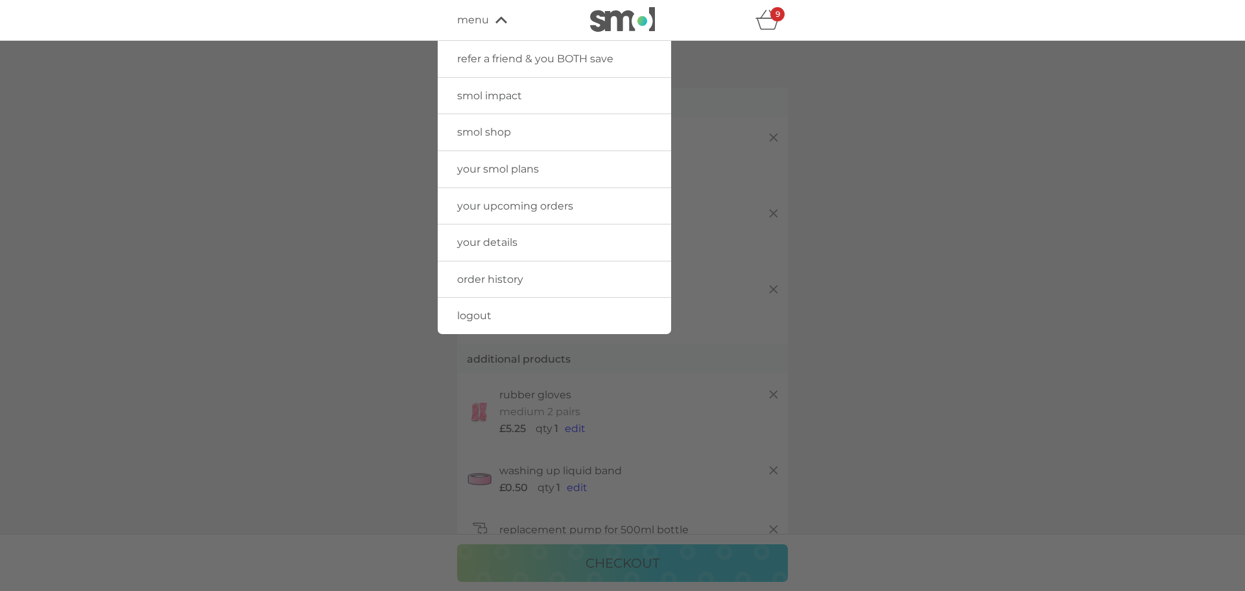
click at [492, 23] on div "menu" at bounding box center [512, 20] width 110 height 17
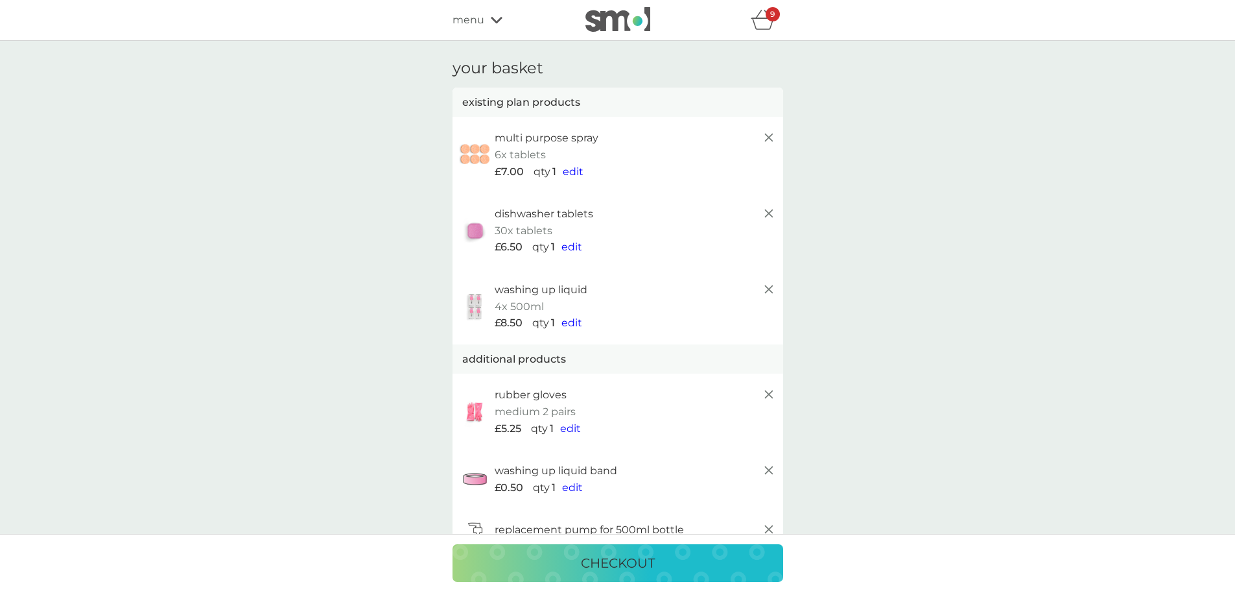
click at [573, 171] on span "edit" at bounding box center [573, 171] width 21 height 12
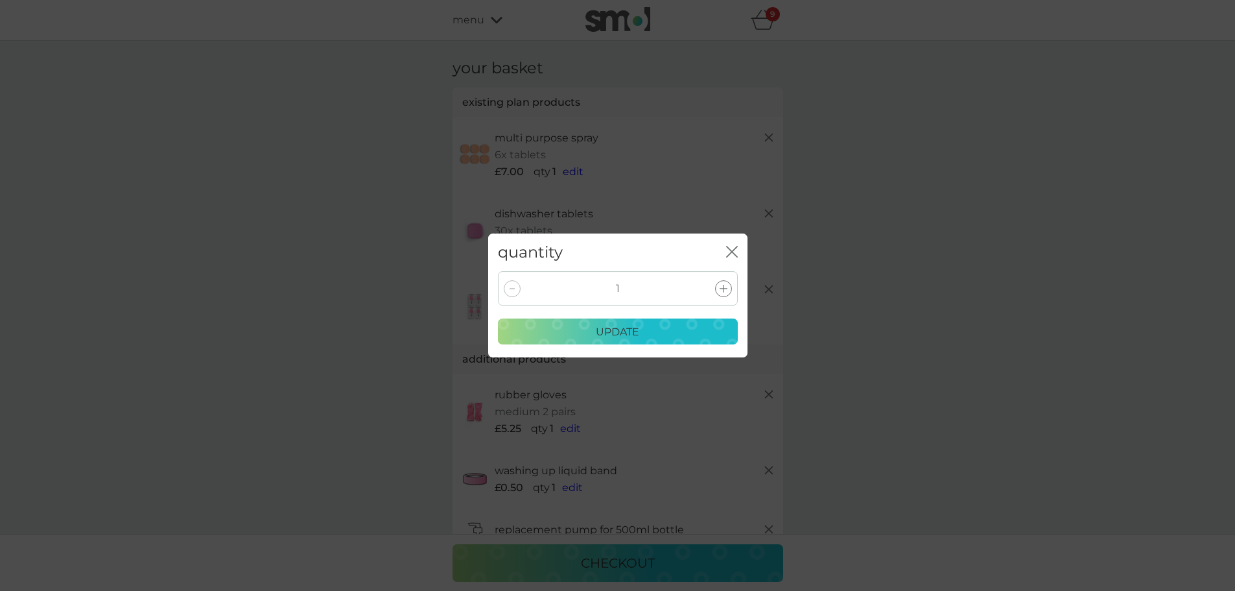
click at [728, 248] on icon "close" at bounding box center [729, 251] width 5 height 10
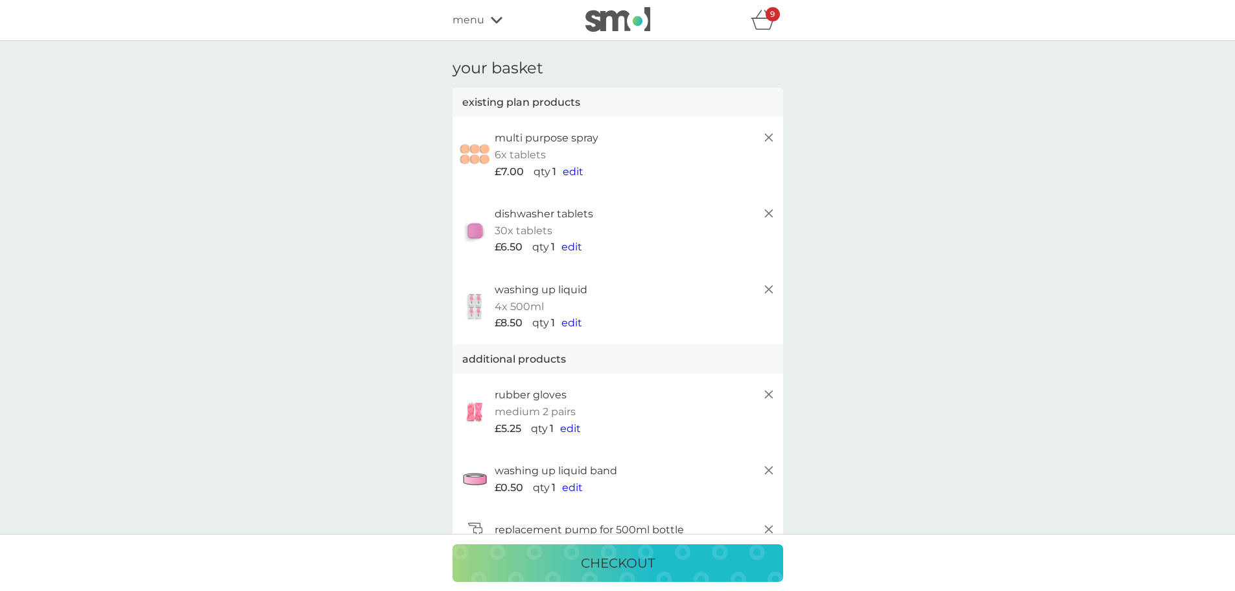
click at [477, 27] on span "menu" at bounding box center [469, 20] width 32 height 17
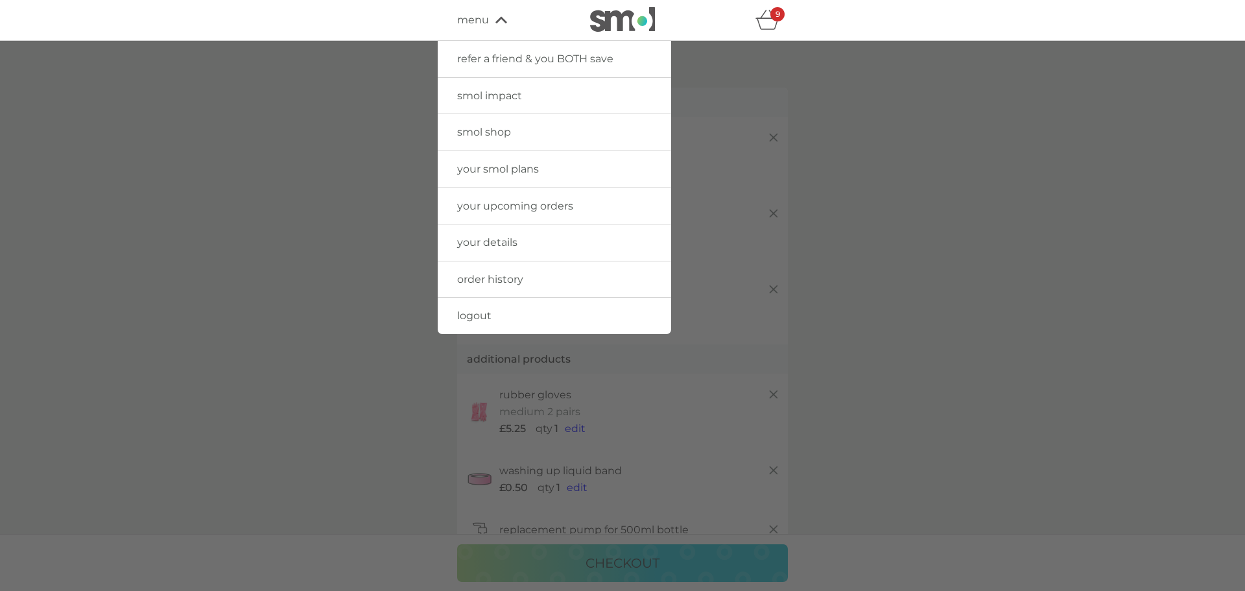
click at [497, 127] on span "smol shop" at bounding box center [484, 132] width 54 height 12
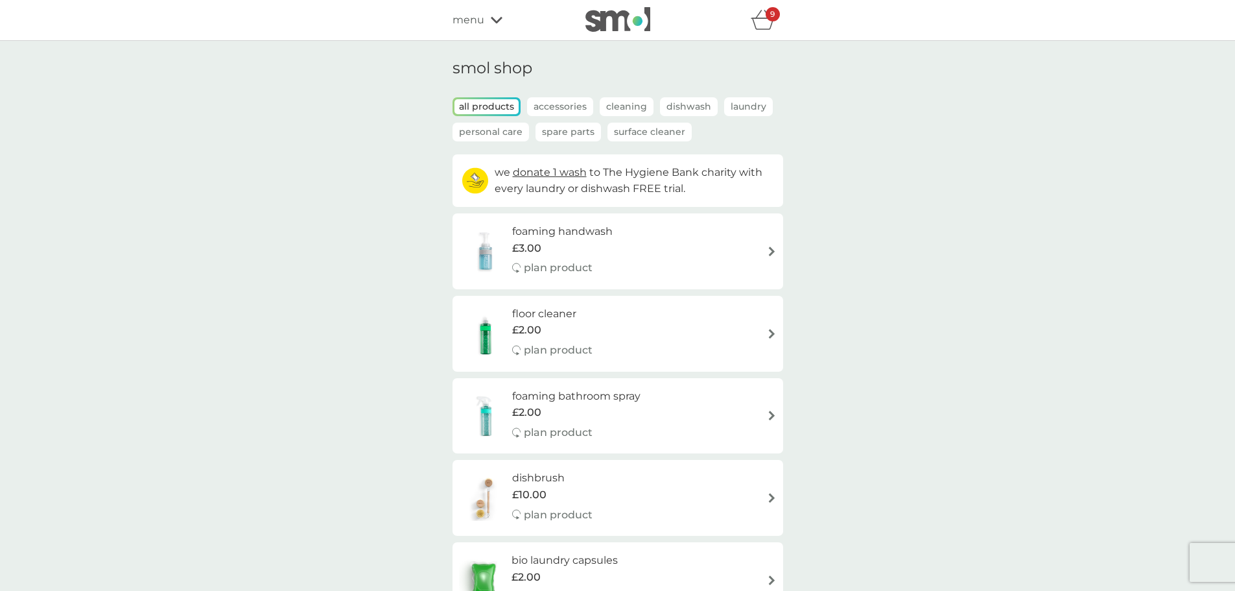
click at [546, 102] on p "Accessories" at bounding box center [560, 106] width 66 height 19
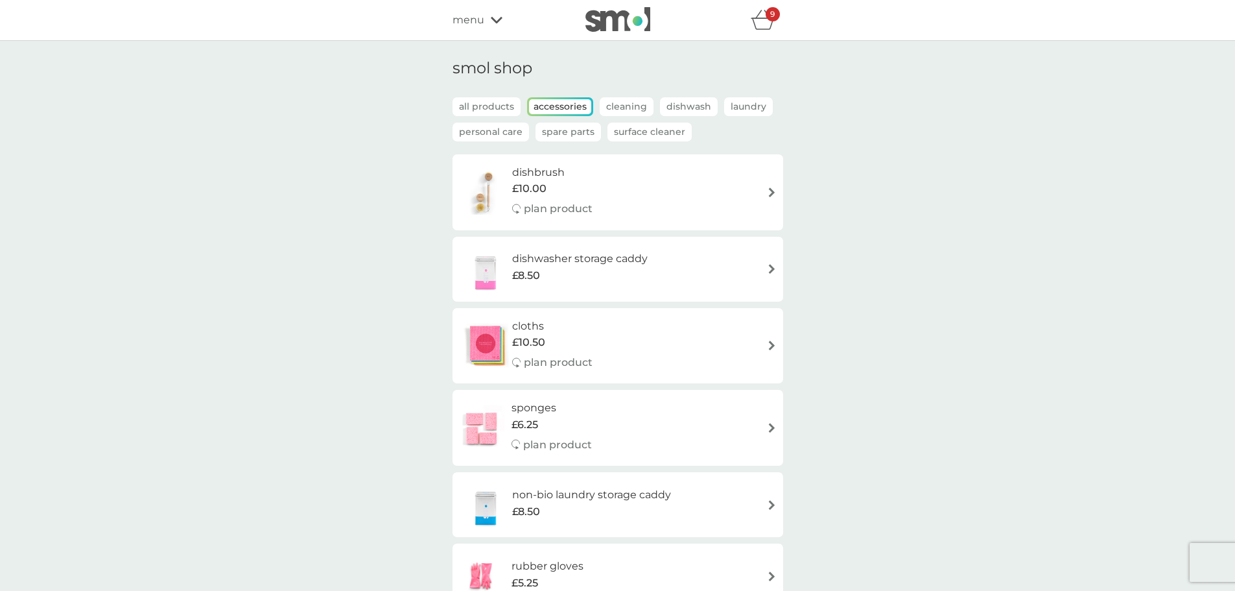
click at [365, 231] on div "smol shop all products Accessories Cleaning Dishwash Laundry Personal Care Spar…" at bounding box center [617, 379] width 1235 height 676
click at [633, 107] on p "Cleaning" at bounding box center [627, 106] width 54 height 19
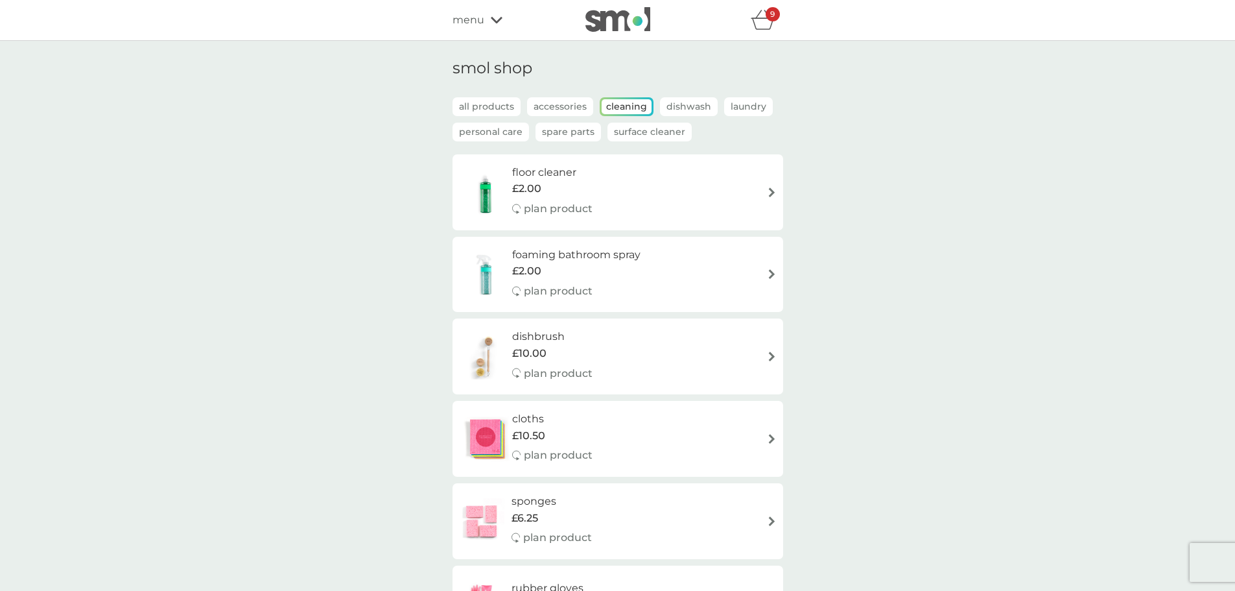
click at [416, 225] on div "smol shop all products Accessories Cleaning Dishwash Laundry Personal Care Spar…" at bounding box center [617, 354] width 1235 height 627
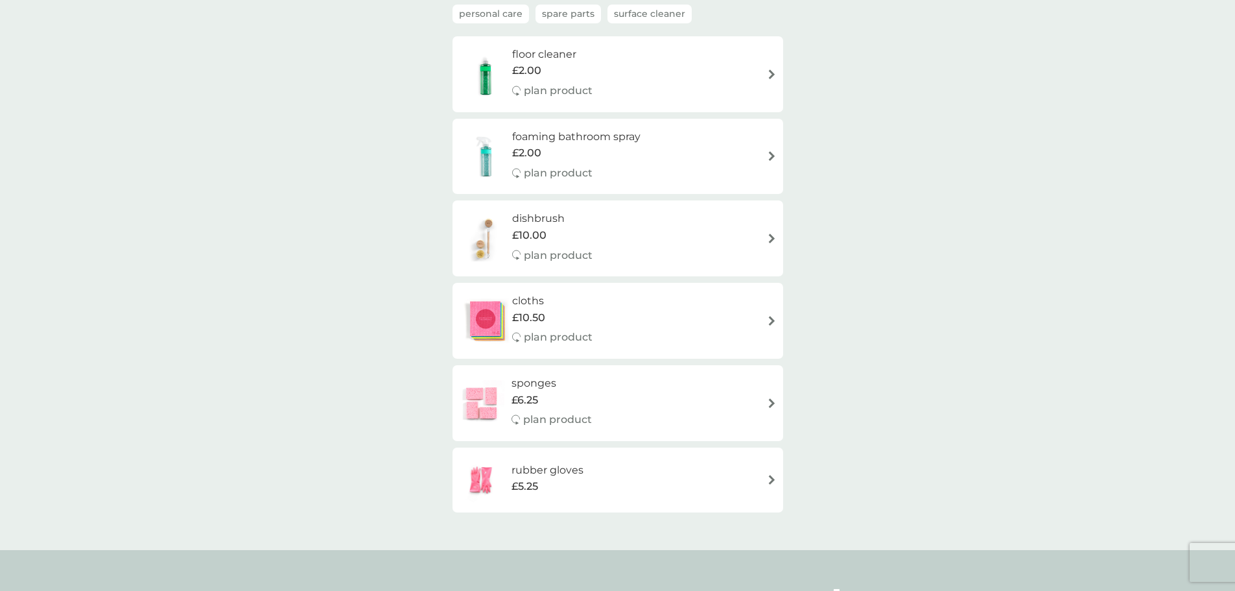
scroll to position [130, 0]
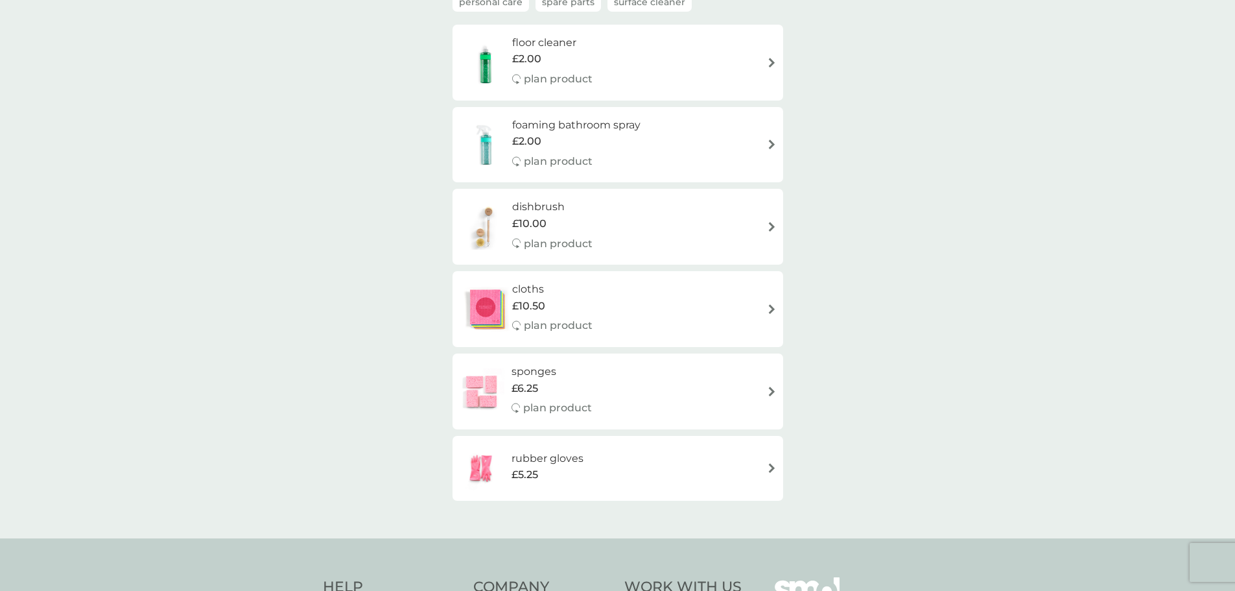
drag, startPoint x: 606, startPoint y: 129, endPoint x: 580, endPoint y: 120, distance: 27.5
click at [580, 120] on h6 "foaming bathroom spray" at bounding box center [576, 125] width 128 height 17
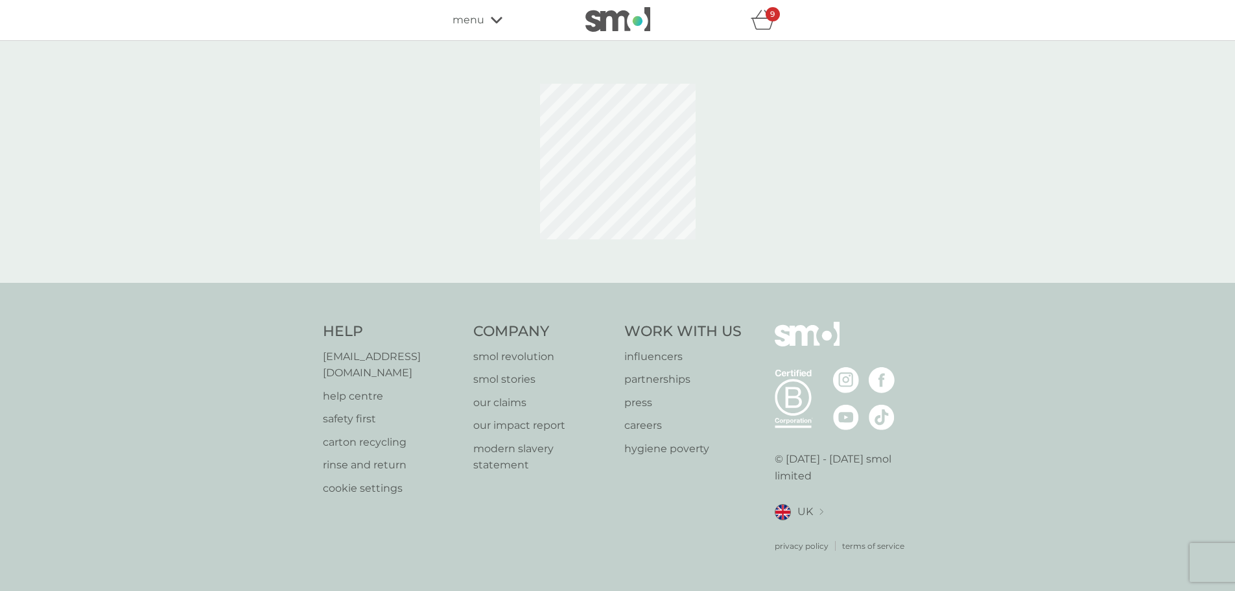
select select "182"
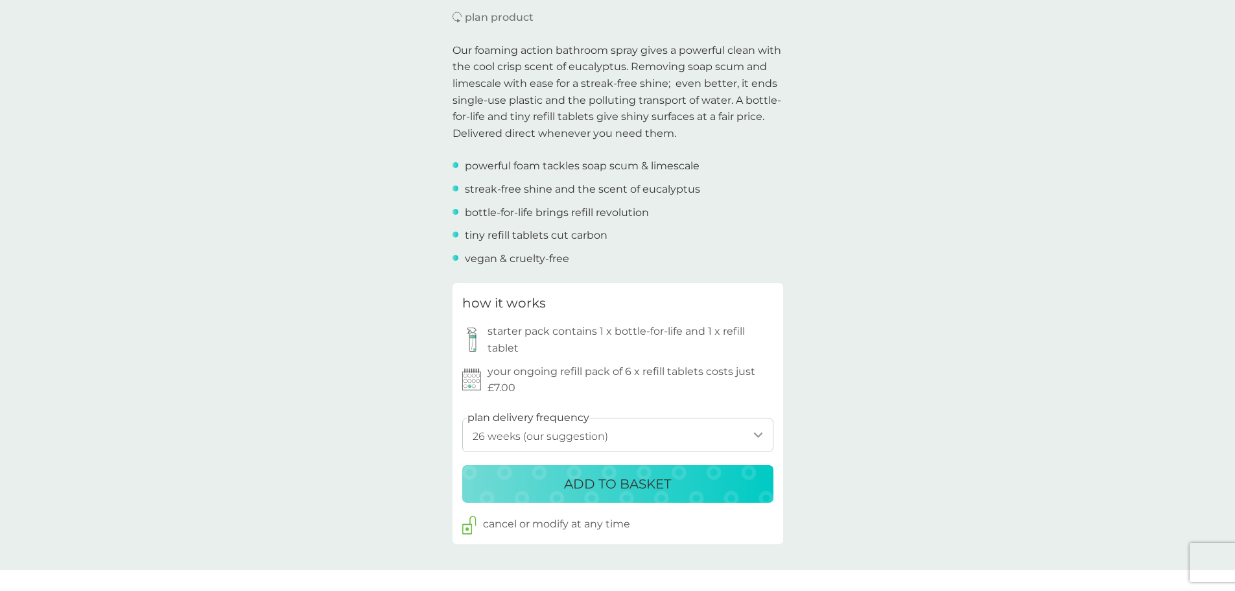
scroll to position [130, 0]
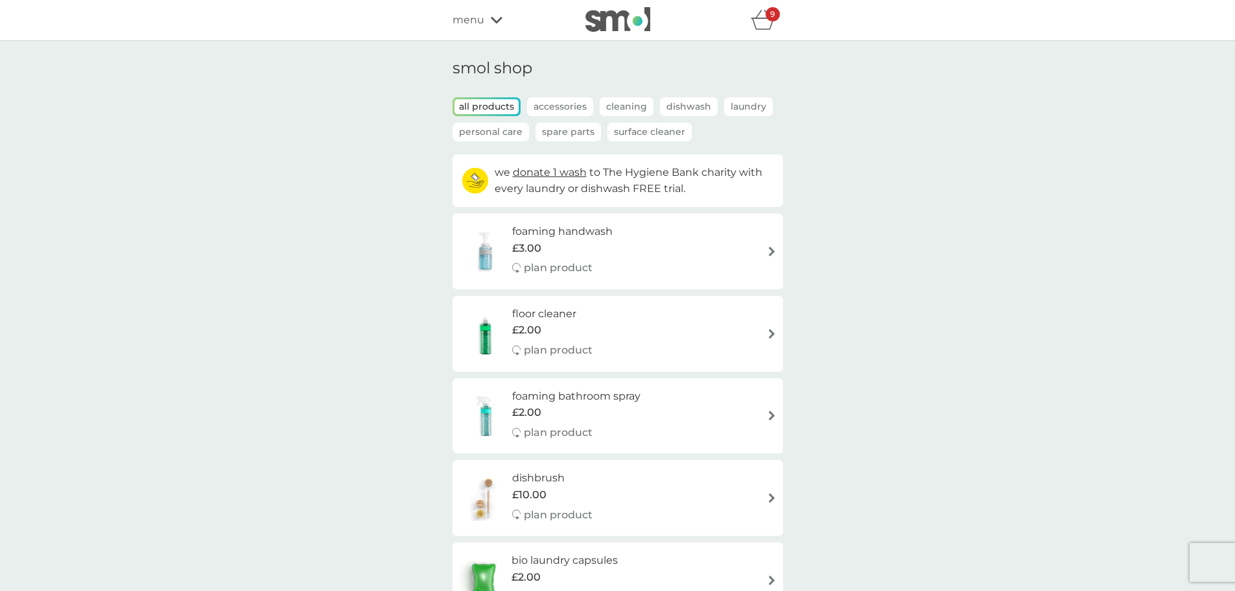
click at [562, 103] on p "Accessories" at bounding box center [560, 106] width 66 height 19
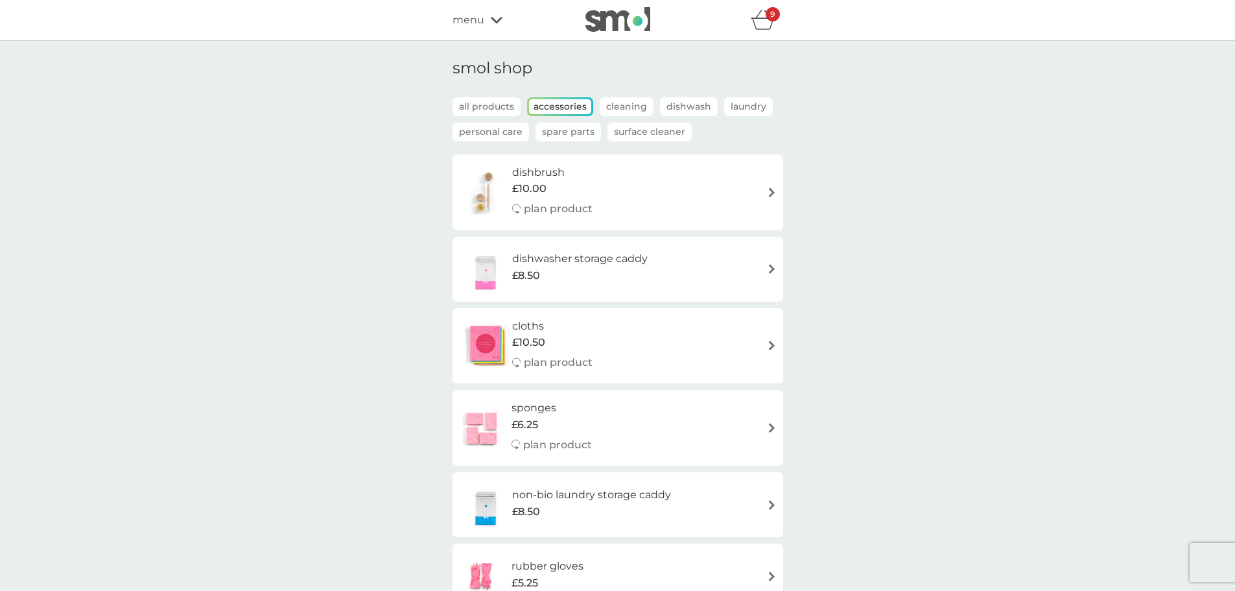
click at [638, 105] on p "Cleaning" at bounding box center [627, 106] width 54 height 19
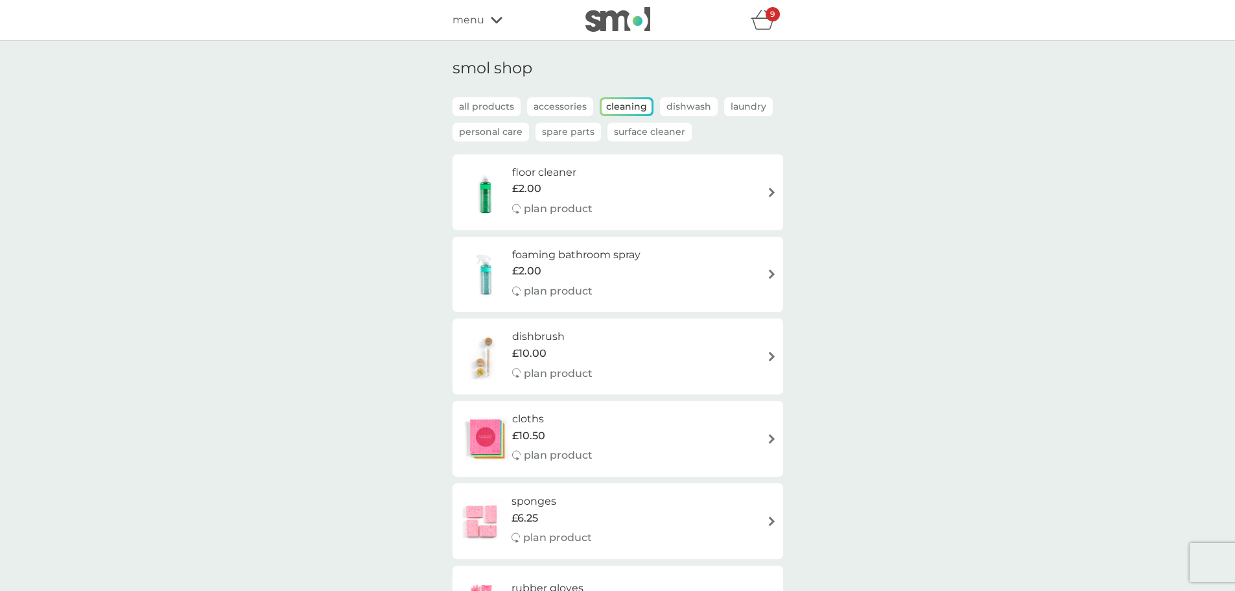
click at [686, 103] on p "Dishwash" at bounding box center [689, 106] width 58 height 19
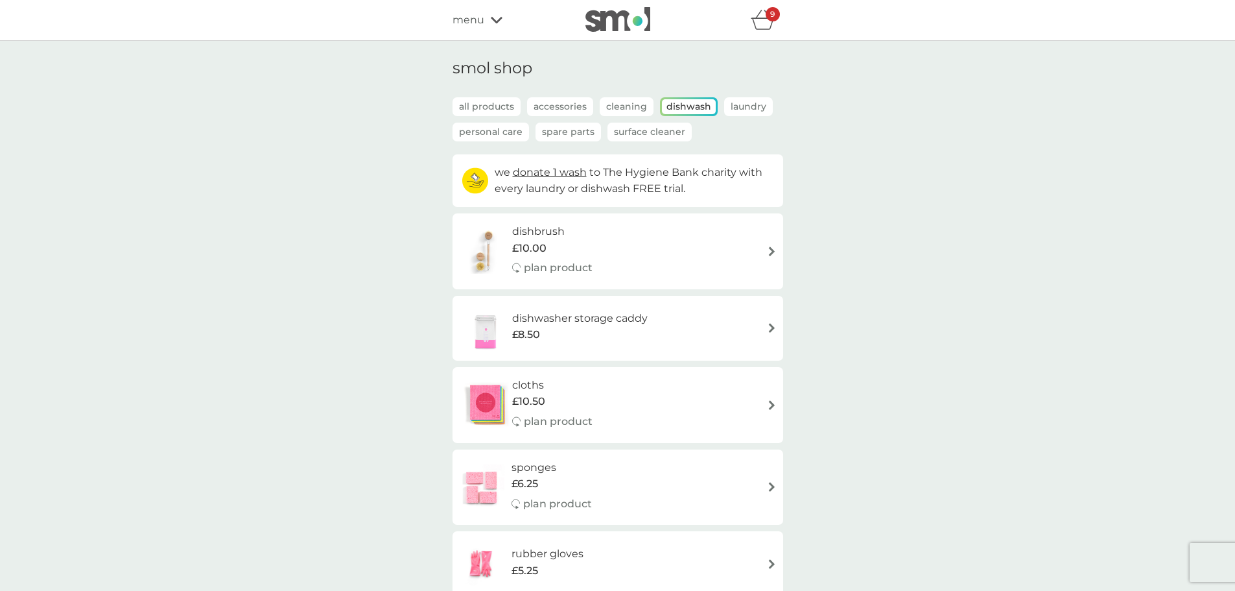
click at [748, 107] on p "Laundry" at bounding box center [748, 106] width 49 height 19
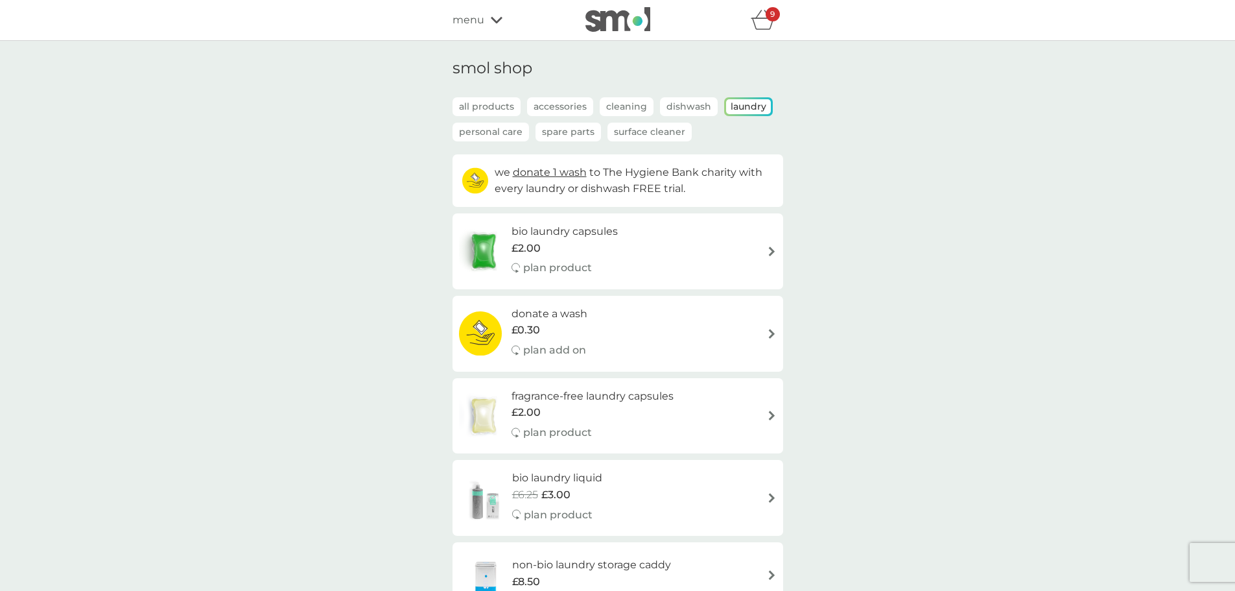
click at [492, 136] on p "Personal Care" at bounding box center [491, 132] width 77 height 19
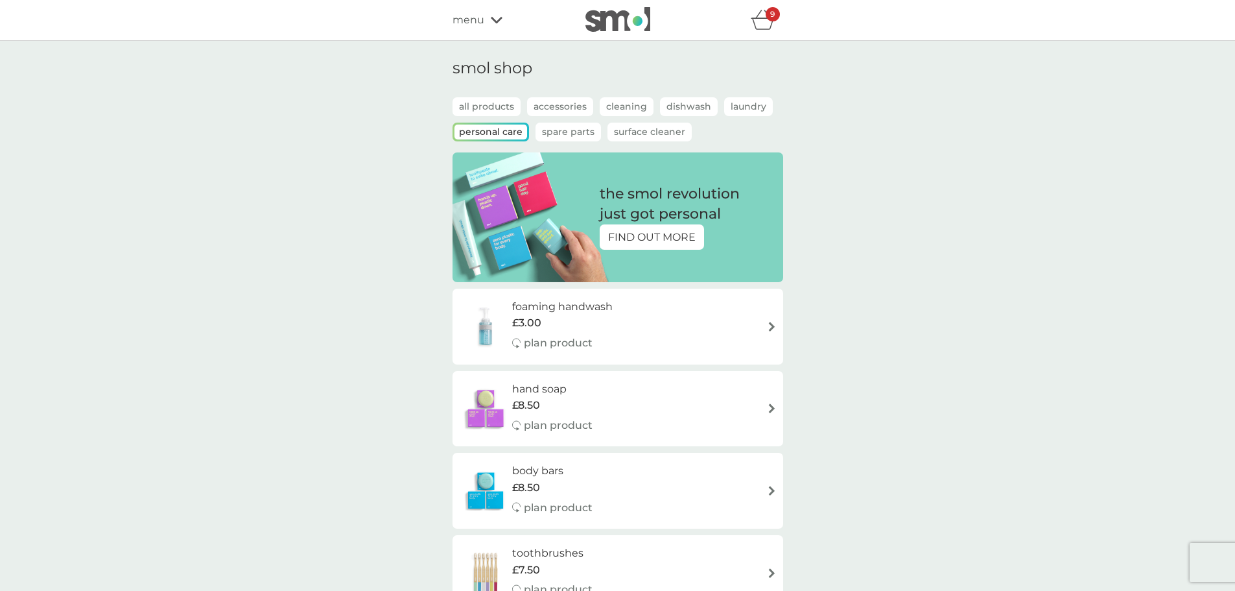
click at [544, 126] on p "Spare Parts" at bounding box center [568, 132] width 65 height 19
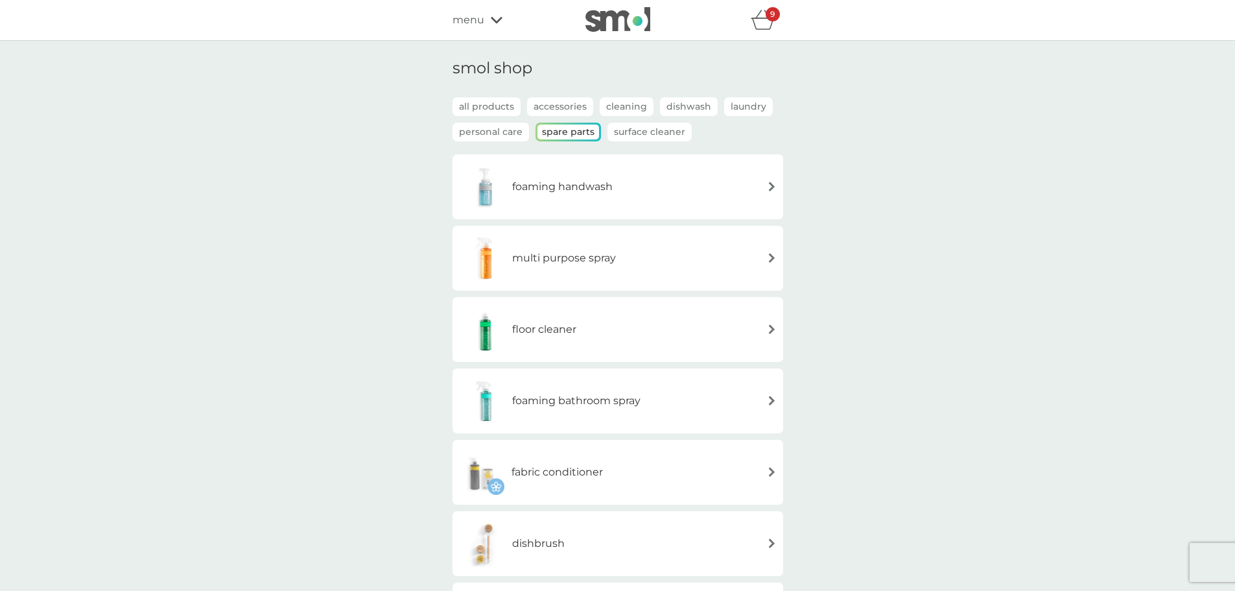
drag, startPoint x: 591, startPoint y: 258, endPoint x: 822, endPoint y: 245, distance: 231.2
click at [822, 245] on div "smol shop all products Accessories Cleaning Dishwash Laundry Personal Care Spar…" at bounding box center [617, 466] width 1235 height 851
click at [753, 252] on div "multi purpose spray" at bounding box center [618, 257] width 318 height 45
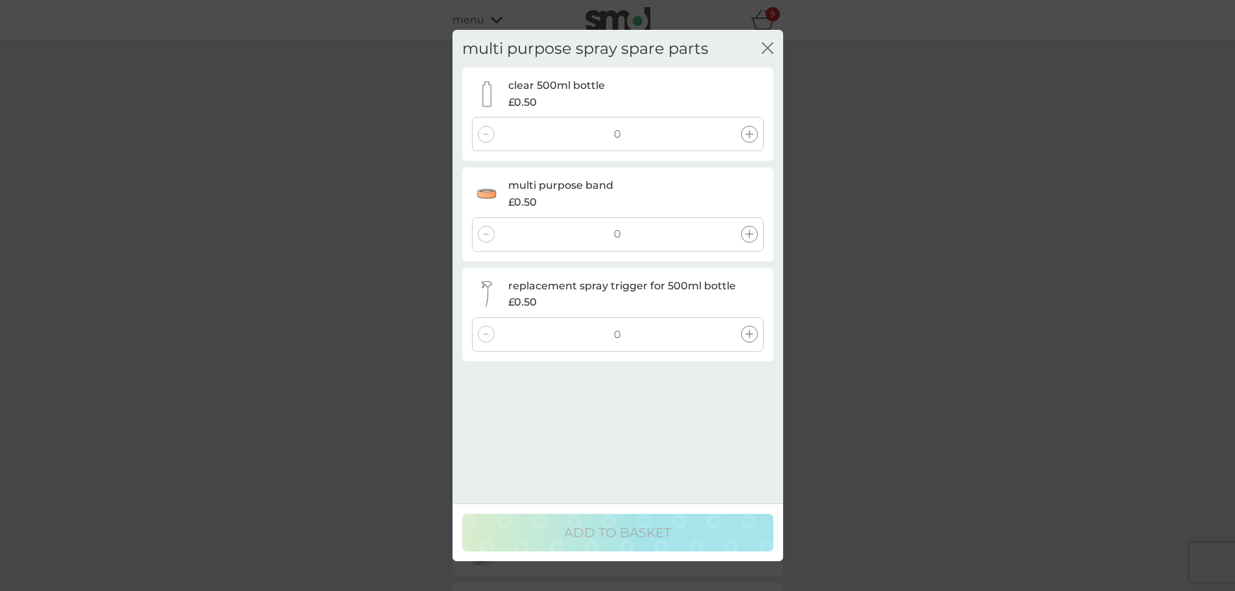
click at [749, 139] on div at bounding box center [749, 134] width 17 height 17
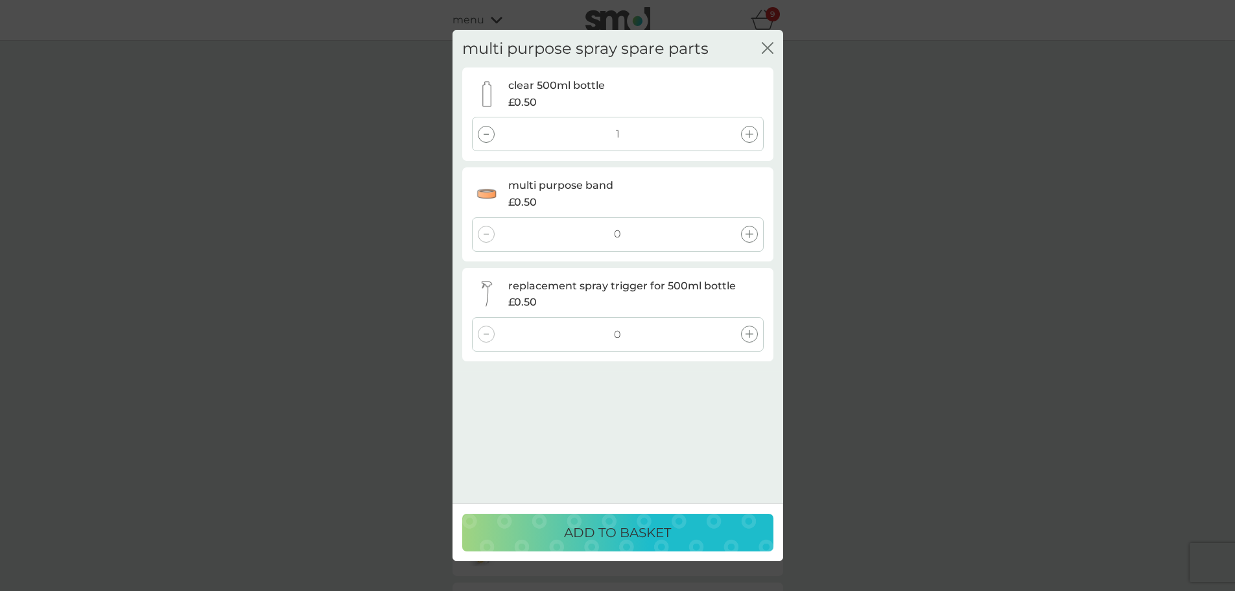
click at [748, 241] on div at bounding box center [749, 234] width 17 height 17
click at [746, 334] on icon at bounding box center [750, 334] width 8 height 8
click at [587, 538] on p "ADD TO BASKET" at bounding box center [617, 532] width 107 height 21
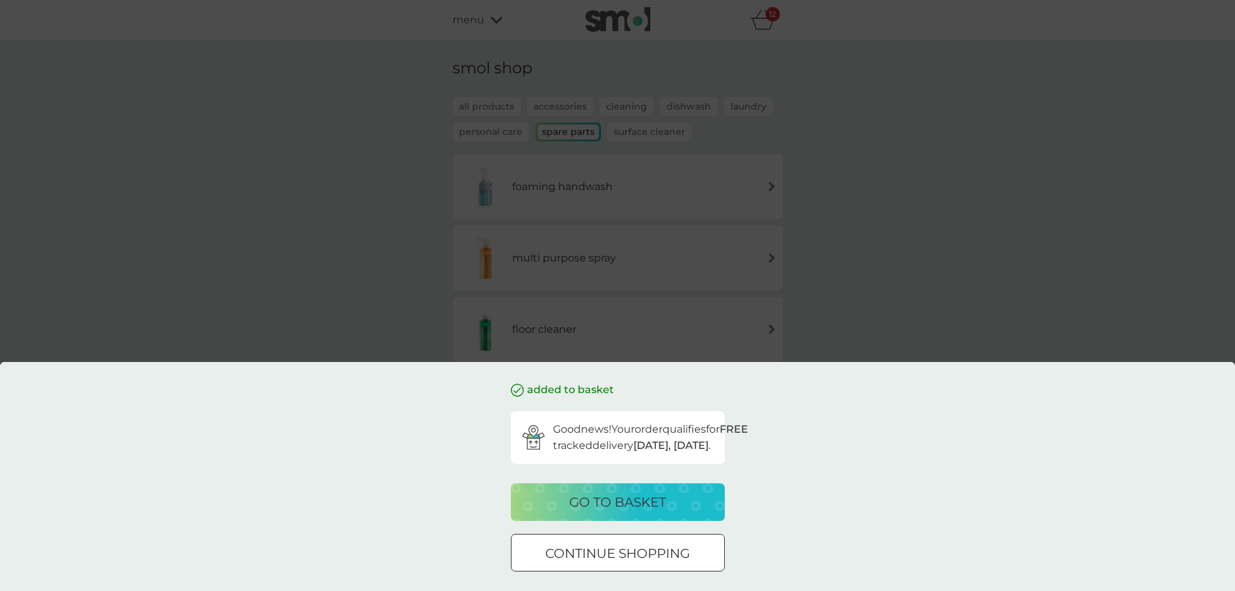
click at [377, 215] on div "added to basket Good news! Your order qualifies for FREE tracked delivery [DATE…" at bounding box center [617, 295] width 1235 height 591
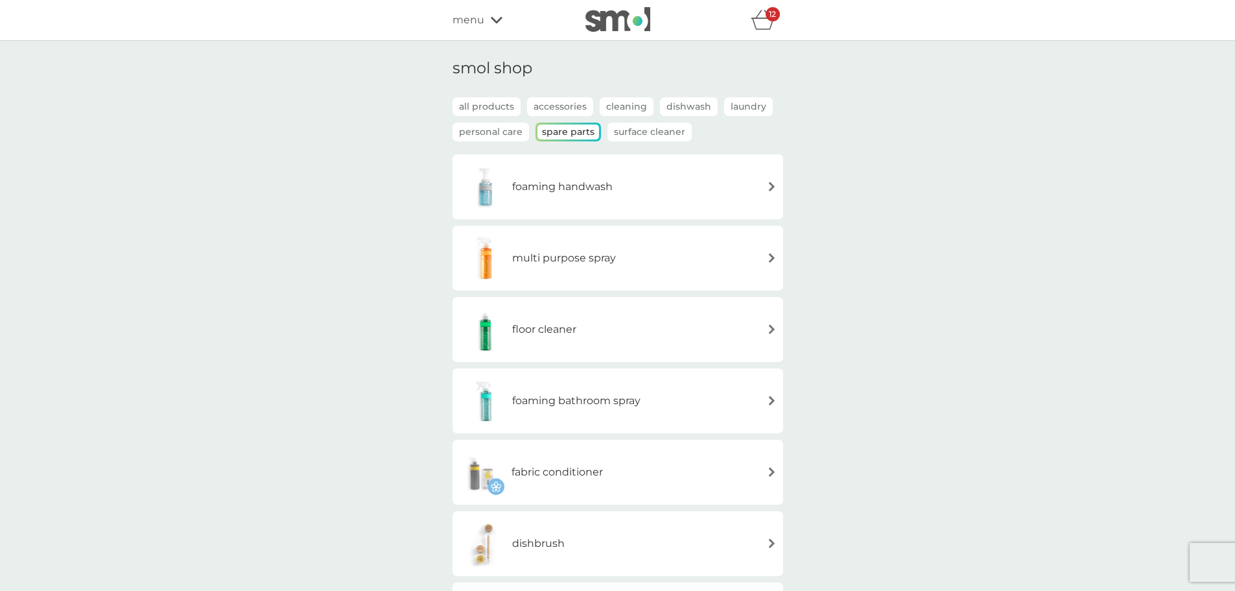
click at [759, 18] on icon "basket" at bounding box center [763, 20] width 25 height 20
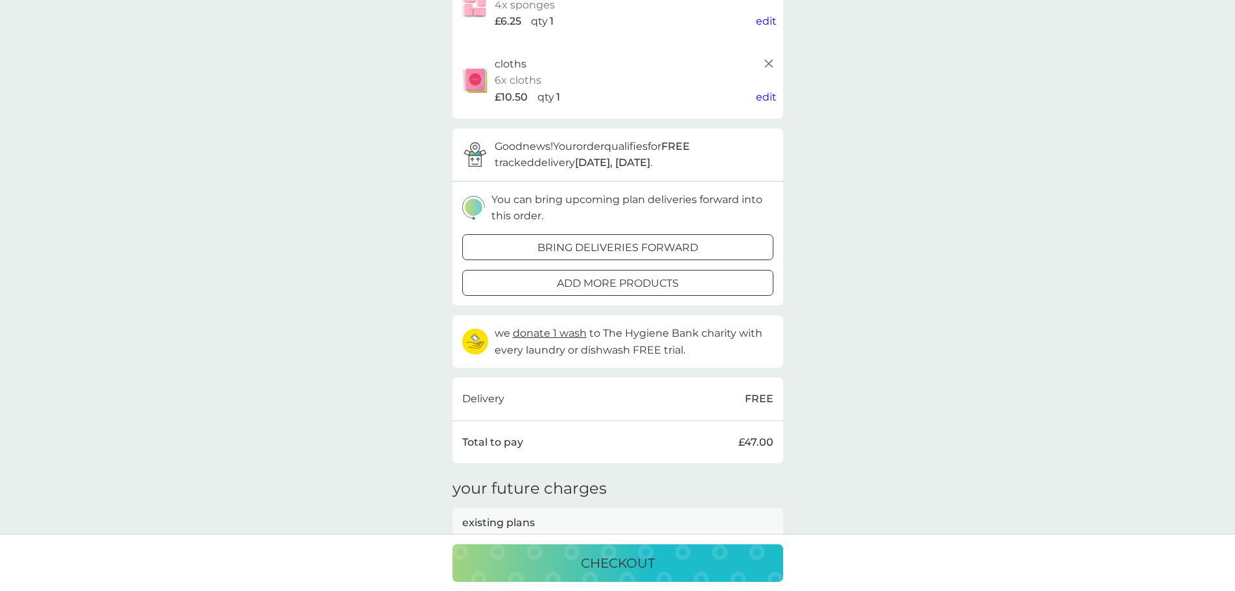
scroll to position [519, 0]
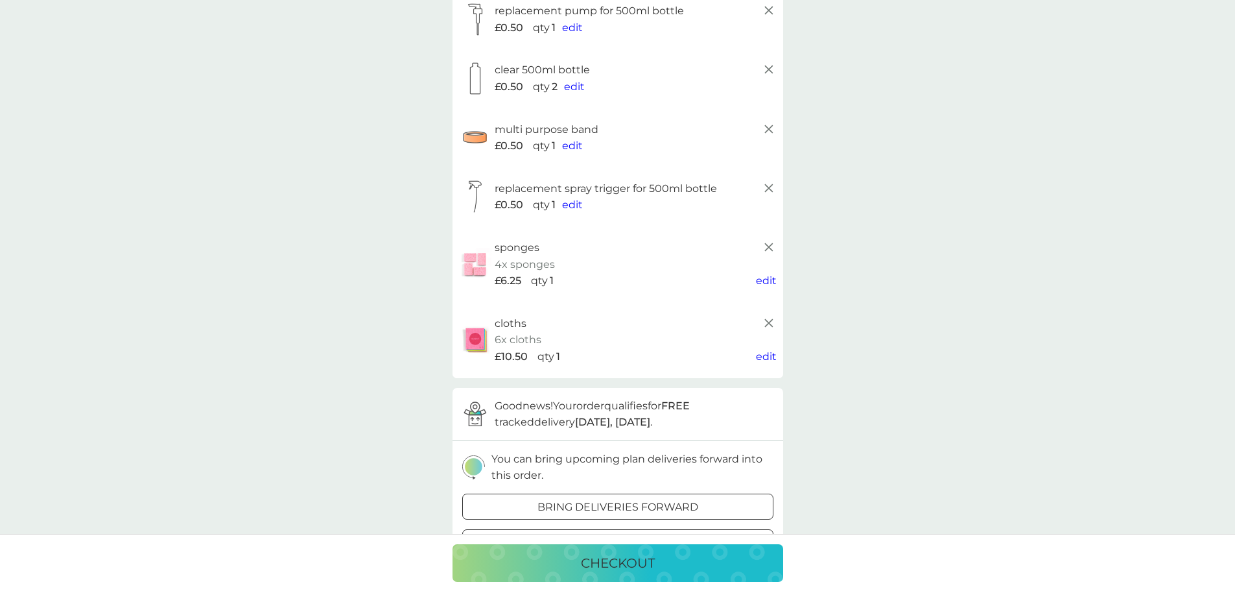
click at [769, 323] on line at bounding box center [768, 323] width 8 height 8
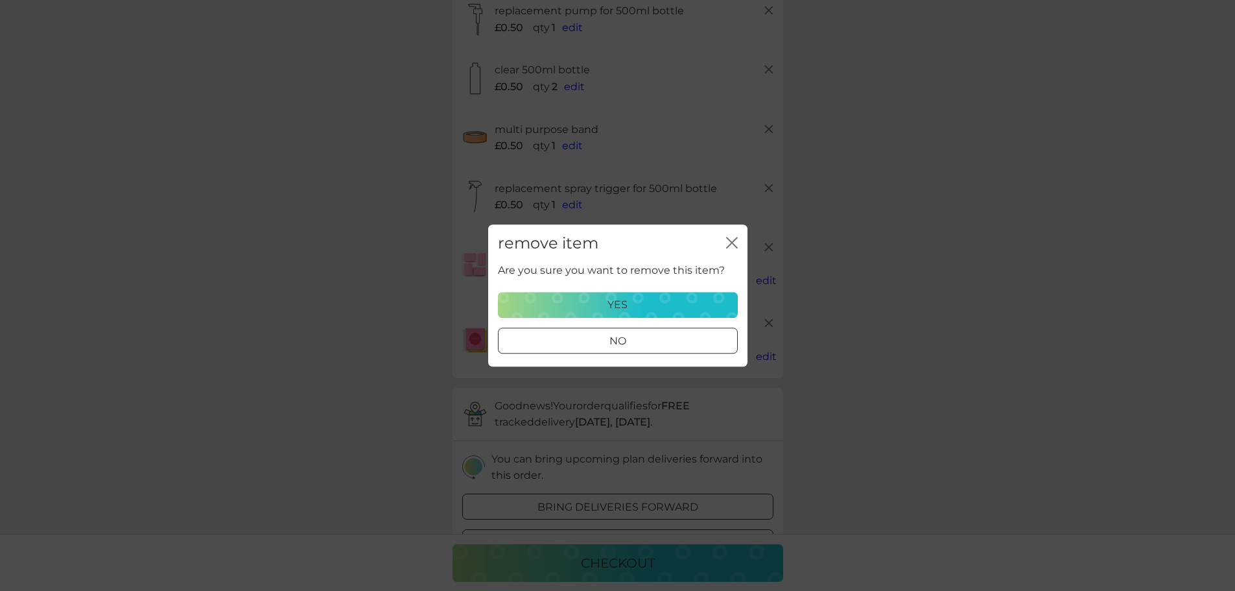
click at [626, 303] on p "yes" at bounding box center [618, 304] width 20 height 17
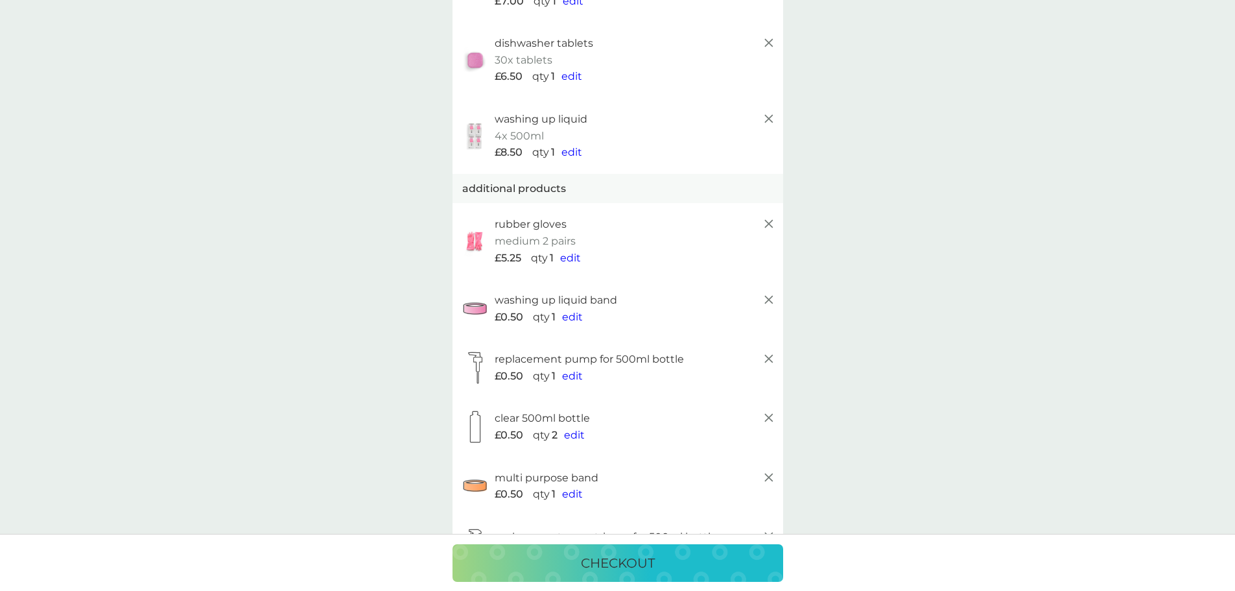
scroll to position [0, 0]
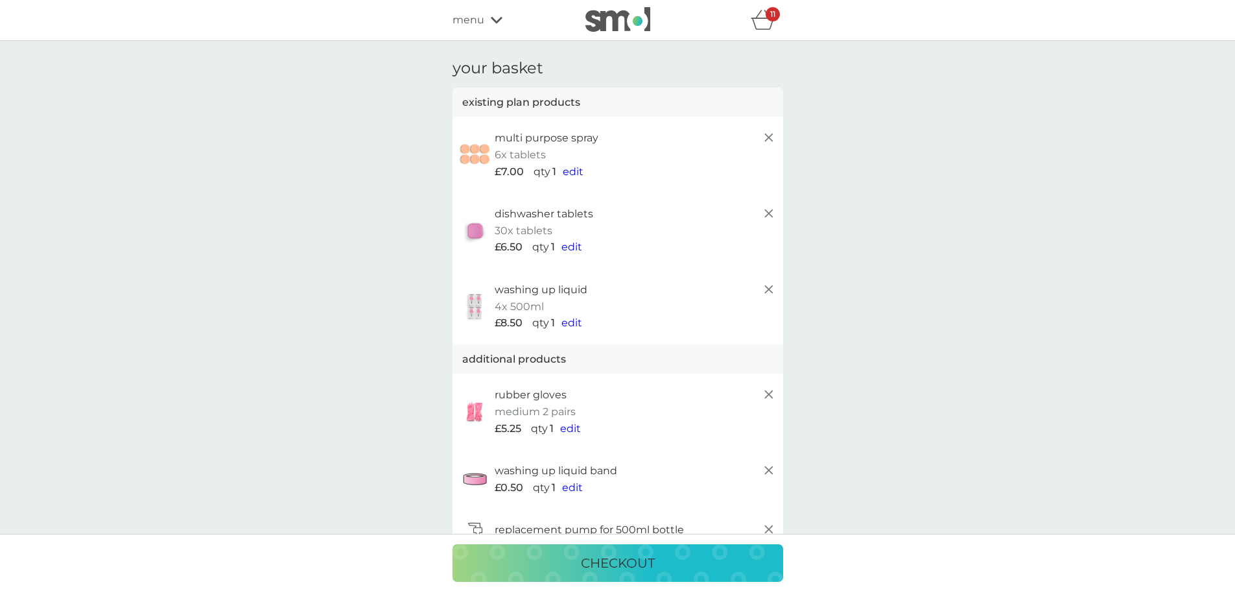
click at [575, 242] on span "edit" at bounding box center [572, 247] width 21 height 12
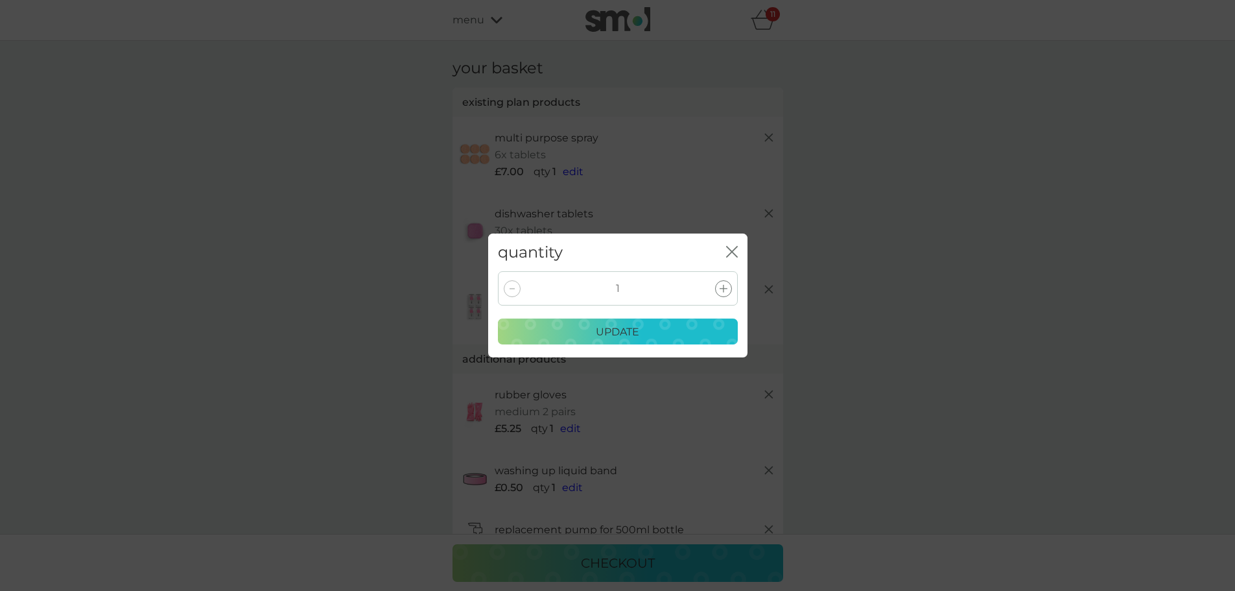
click at [728, 284] on div at bounding box center [723, 288] width 17 height 17
click at [611, 325] on p "update" at bounding box center [617, 332] width 43 height 17
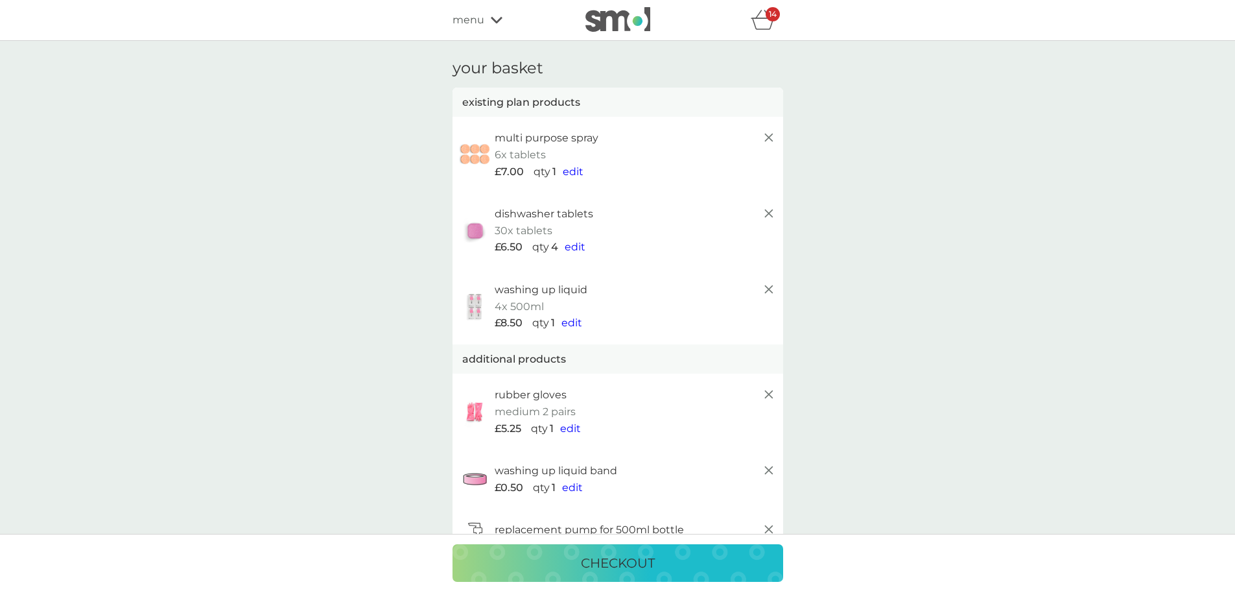
click at [573, 320] on span "edit" at bounding box center [572, 322] width 21 height 12
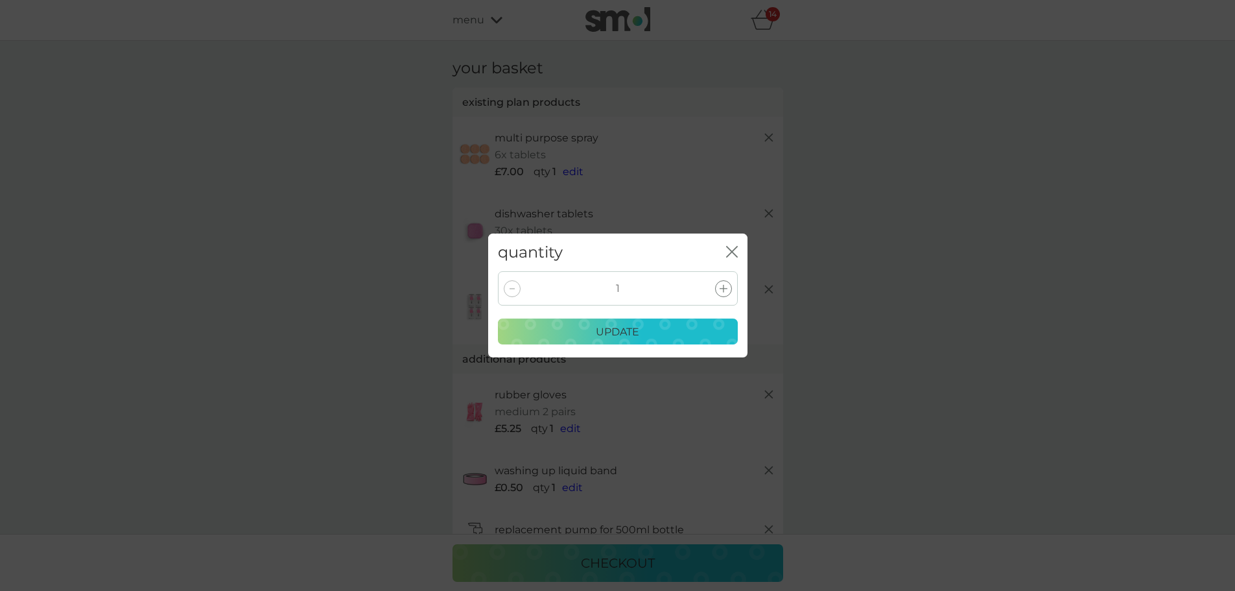
click at [728, 250] on icon "close" at bounding box center [732, 252] width 12 height 12
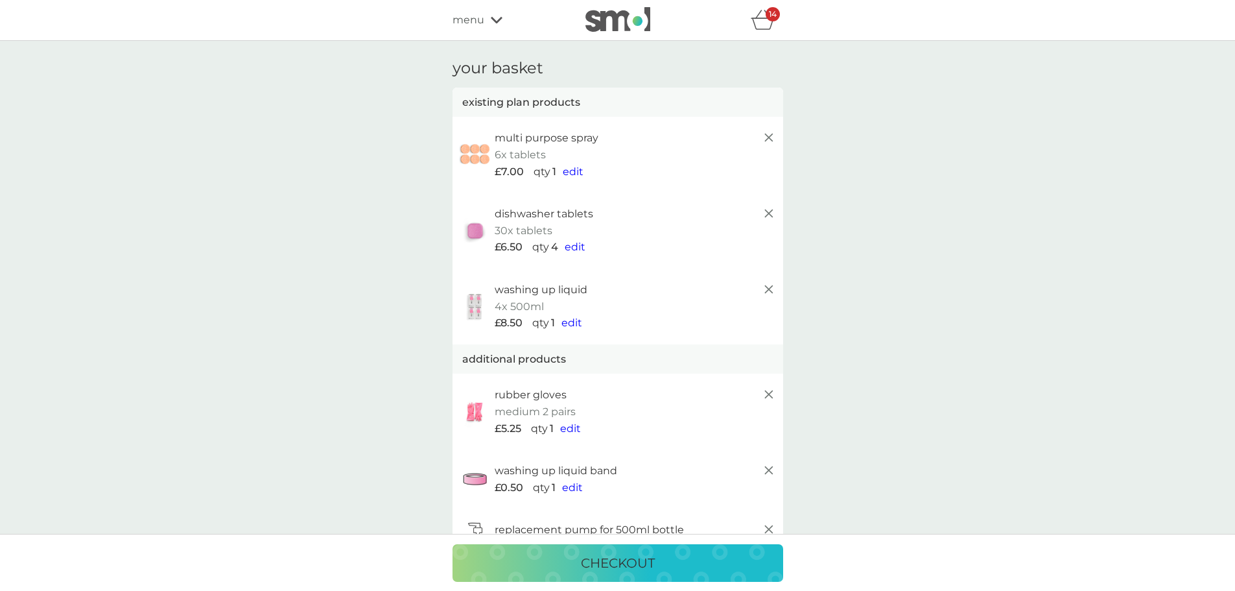
click at [582, 556] on p "checkout" at bounding box center [618, 562] width 74 height 21
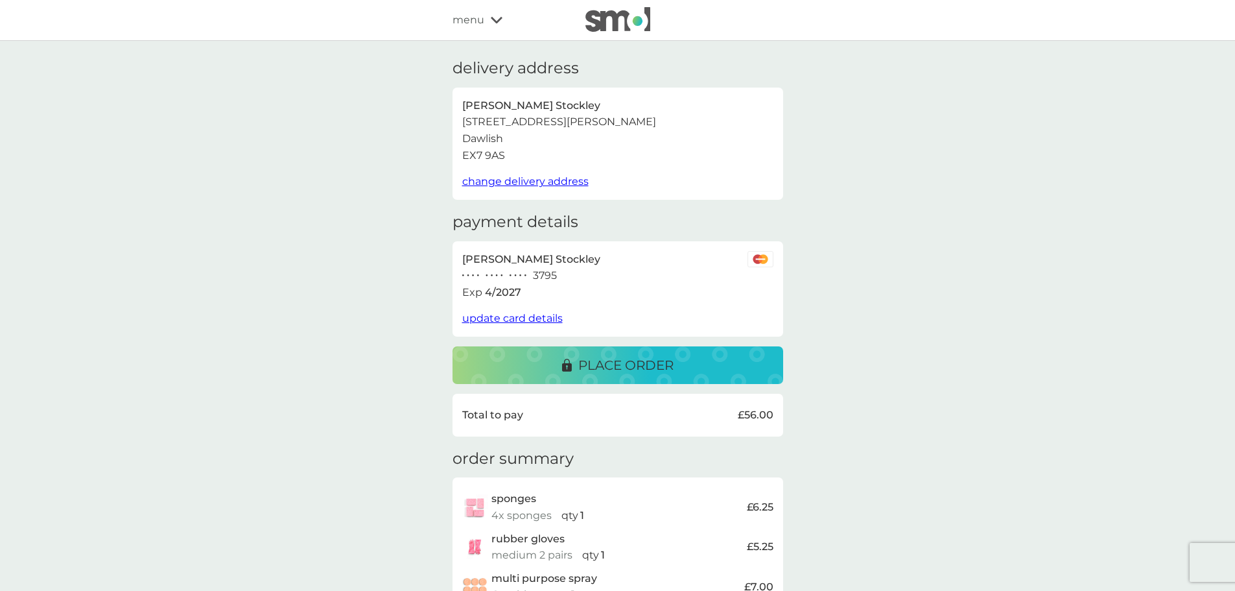
click at [541, 320] on span "update card details" at bounding box center [512, 318] width 101 height 12
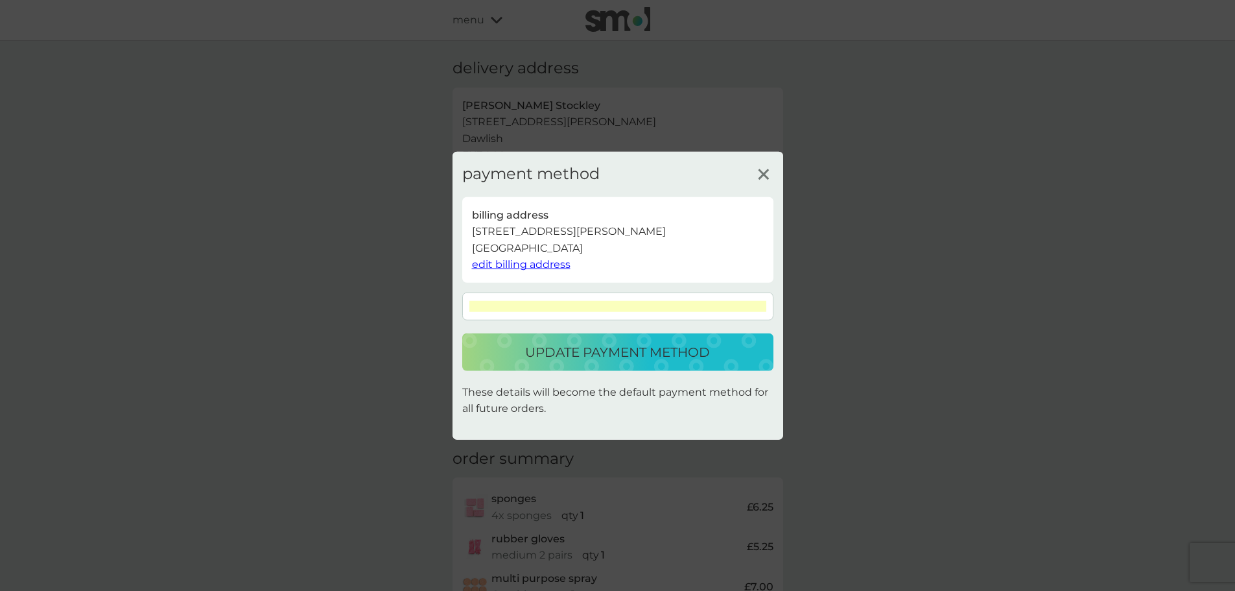
click at [645, 349] on p "update payment method" at bounding box center [617, 352] width 185 height 21
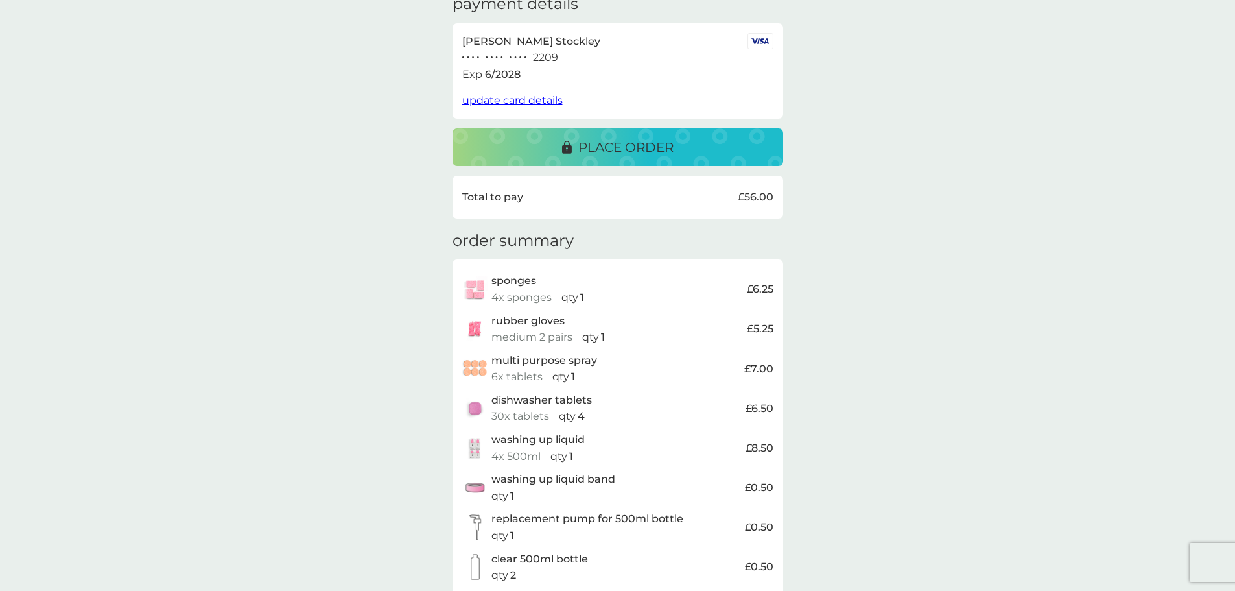
scroll to position [67, 0]
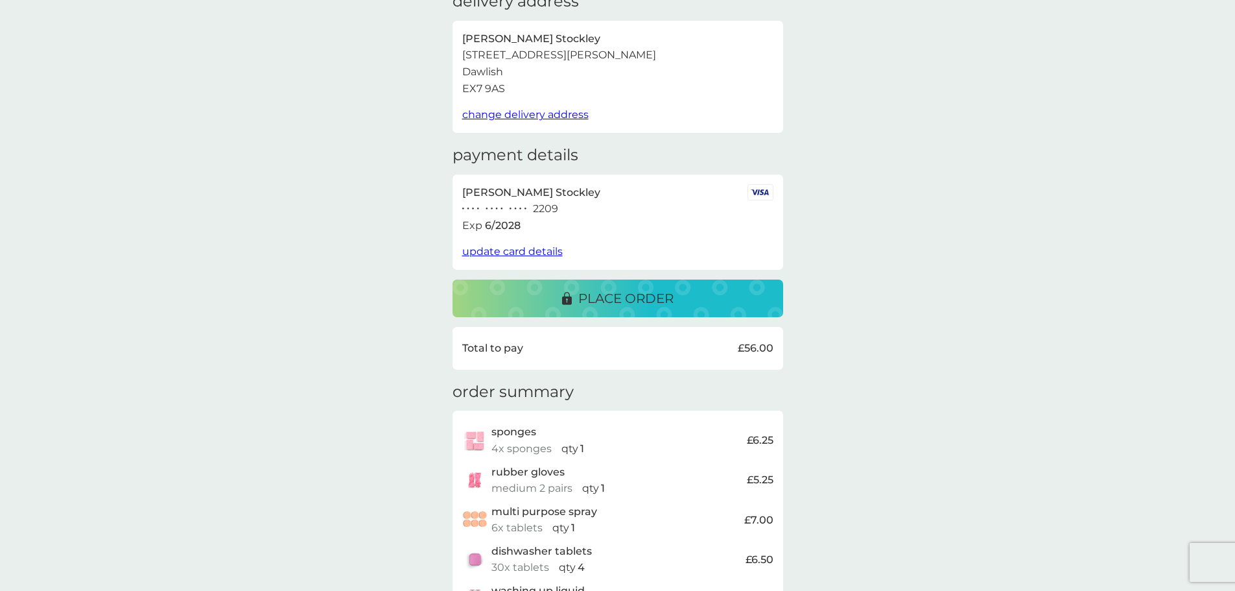
click at [602, 290] on p "place order" at bounding box center [625, 298] width 95 height 21
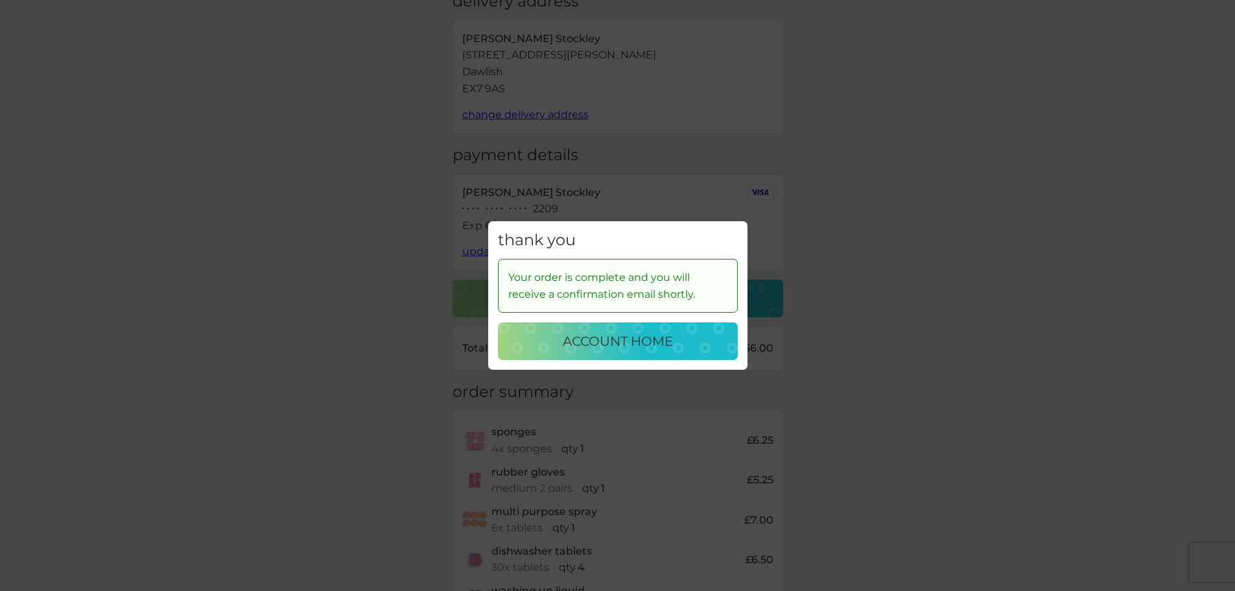
click at [608, 341] on p "account home" at bounding box center [618, 341] width 110 height 21
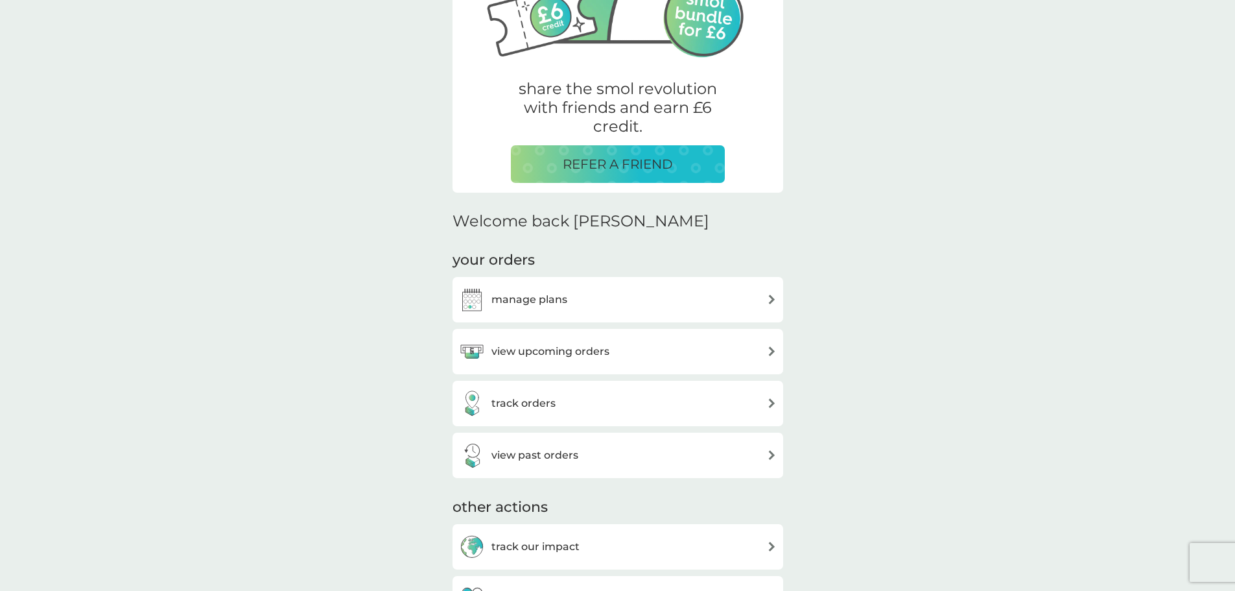
scroll to position [324, 0]
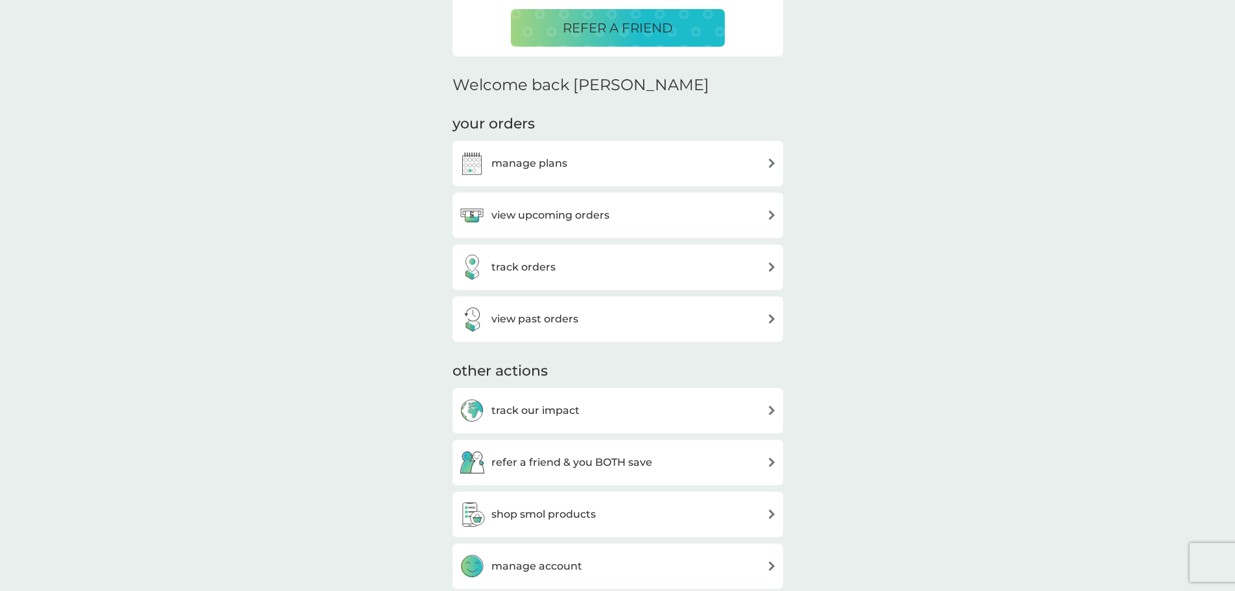
click at [539, 163] on h3 "manage plans" at bounding box center [530, 163] width 76 height 17
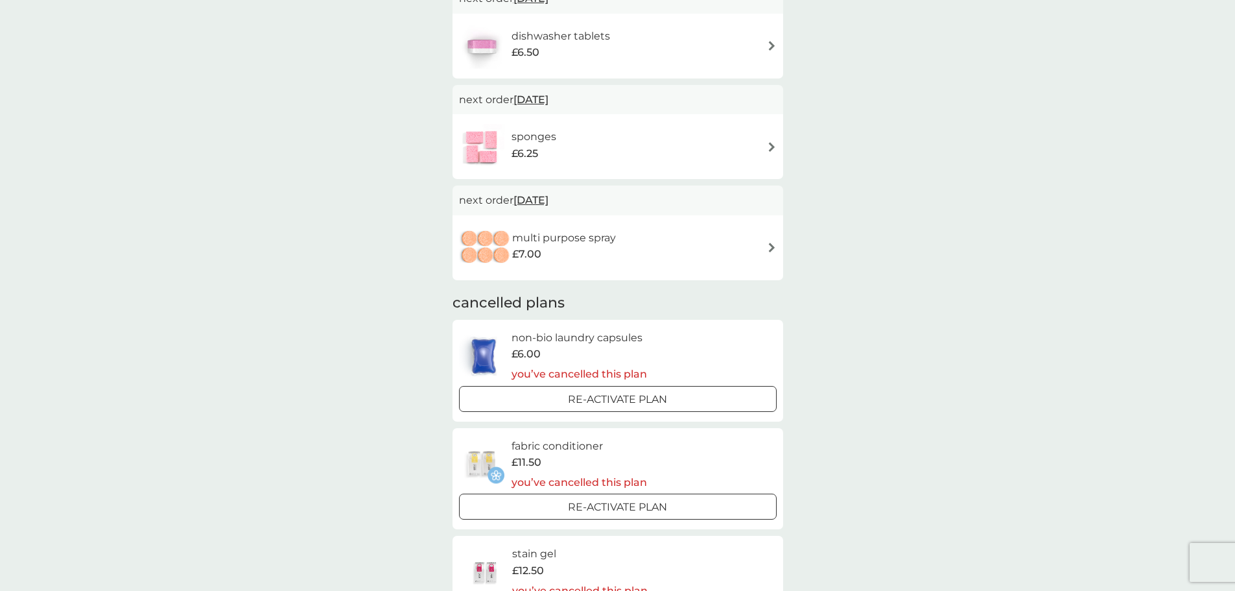
scroll to position [60, 0]
